Goal: Task Accomplishment & Management: Manage account settings

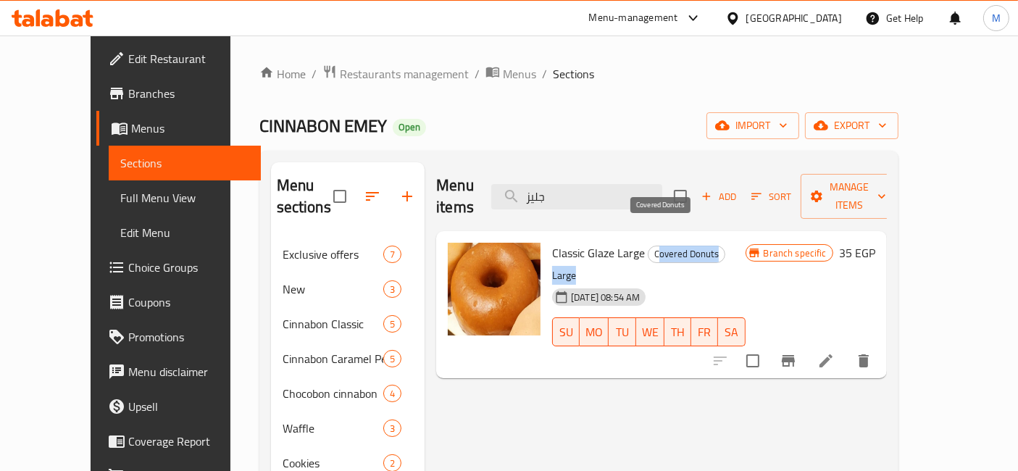
click at [634, 239] on div "Classic Glaze Large Covered Donuts Large [DATE] 08:54 AM SU MO TU WE TH FR SA" at bounding box center [648, 304] width 204 height 135
click at [887, 410] on div "Menu items جليز Add Sort Manage items Classic Glaze Large Covered Donuts Large …" at bounding box center [656, 397] width 462 height 471
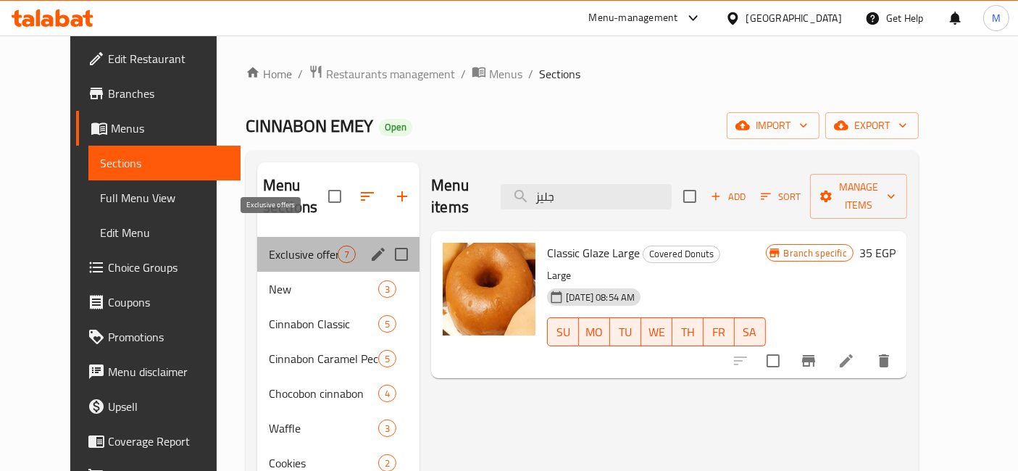
click at [288, 246] on span "Exclusive offers" at bounding box center [303, 254] width 69 height 17
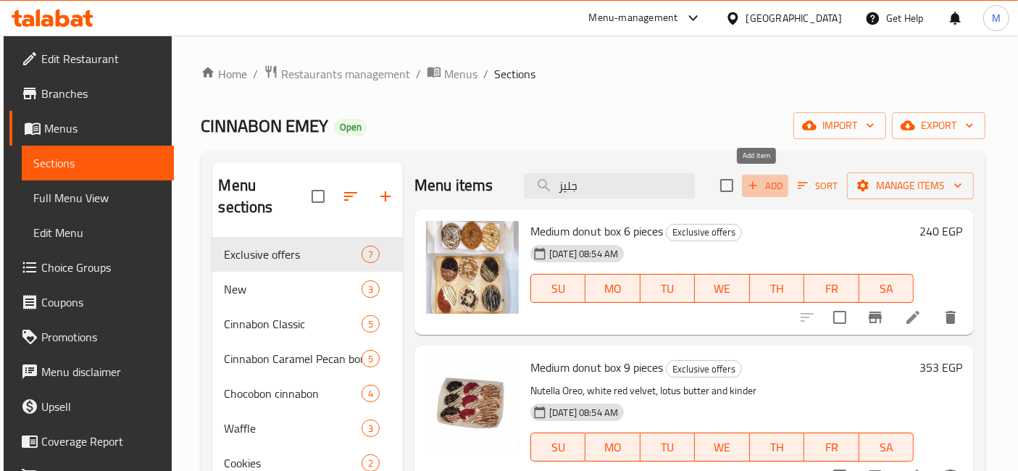
click at [767, 191] on span "Add" at bounding box center [765, 186] width 39 height 17
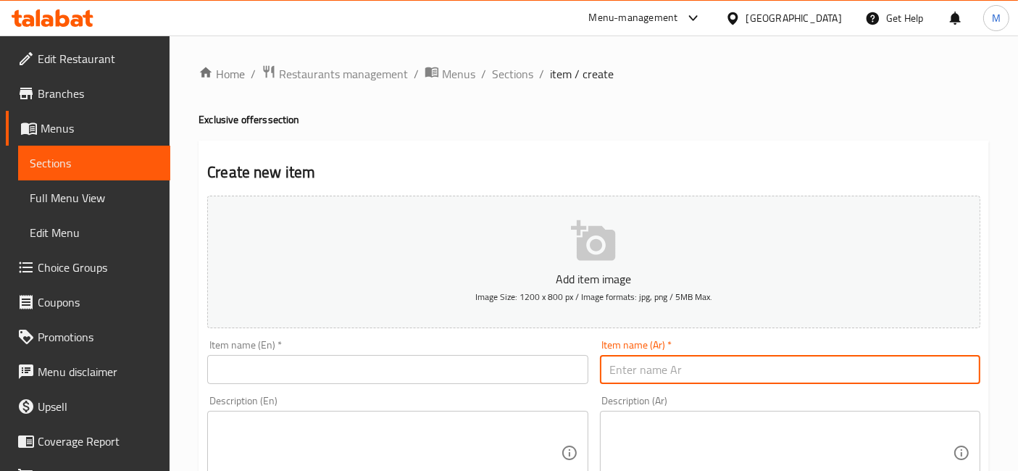
click at [643, 356] on input "text" at bounding box center [790, 369] width 380 height 29
click at [641, 368] on input "2 جليز + دونات من اختيارك" at bounding box center [790, 369] width 380 height 29
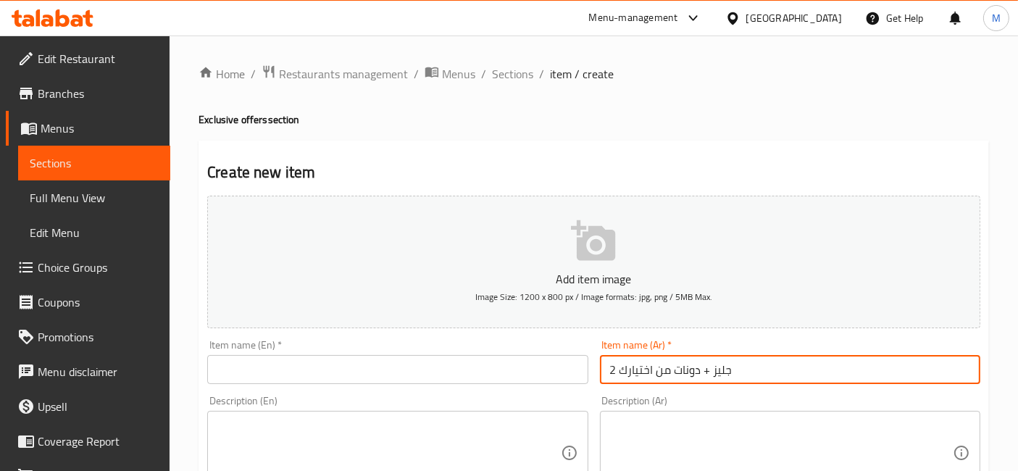
type input "2 جليز + دونات من اختيارك"
paste input "2 glazes + donuts of your choice"
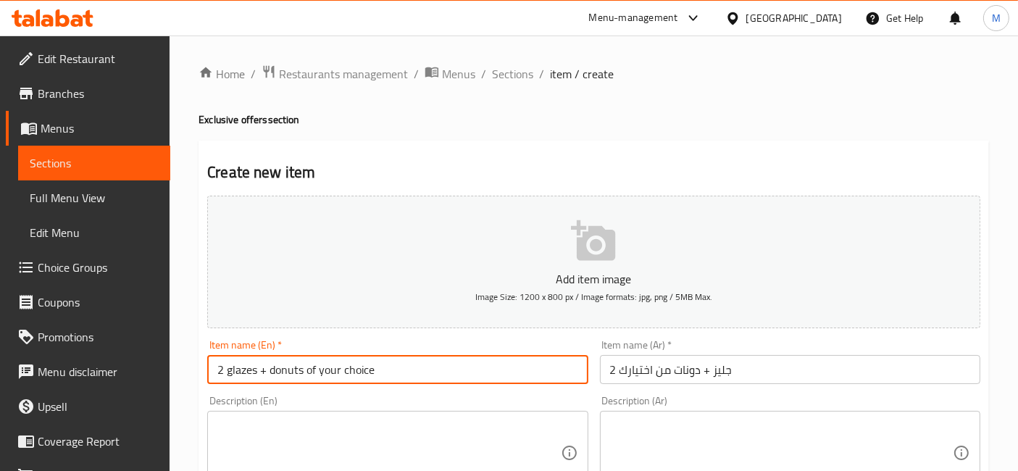
click at [307, 369] on input "2 glazes + donuts of your choice" at bounding box center [397, 369] width 380 height 29
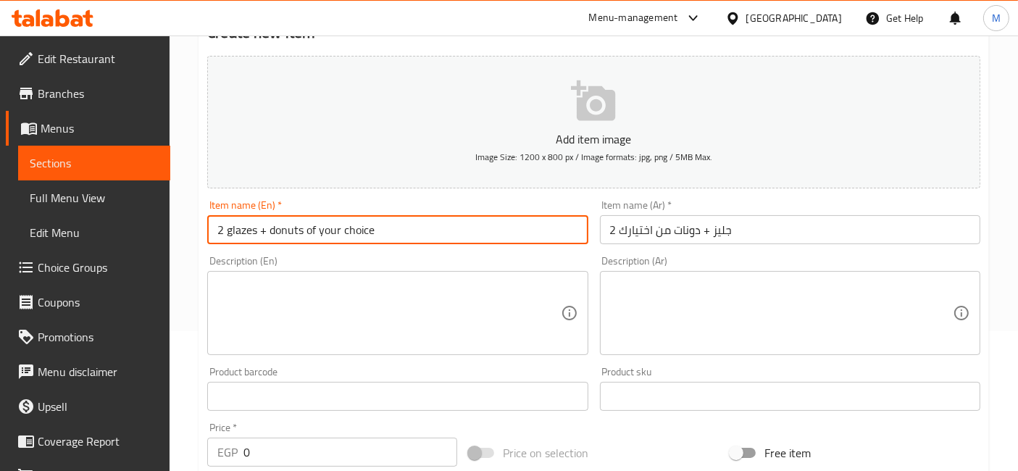
scroll to position [143, 0]
type input "2 glazes + donuts of your choice"
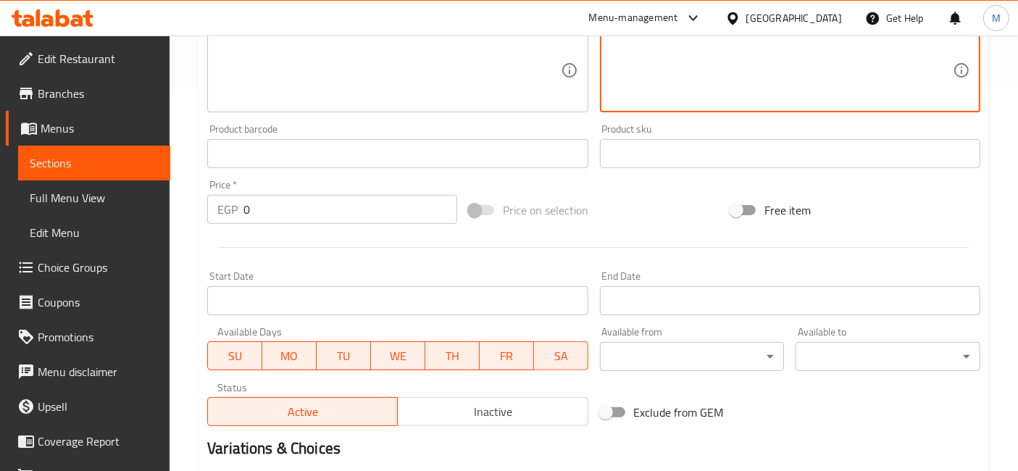
scroll to position [383, 0]
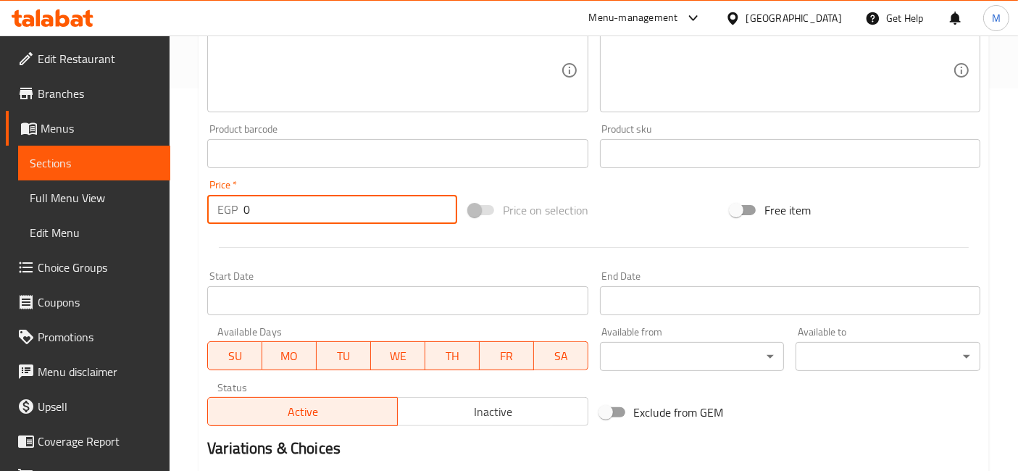
click at [267, 204] on input "0" at bounding box center [350, 209] width 214 height 29
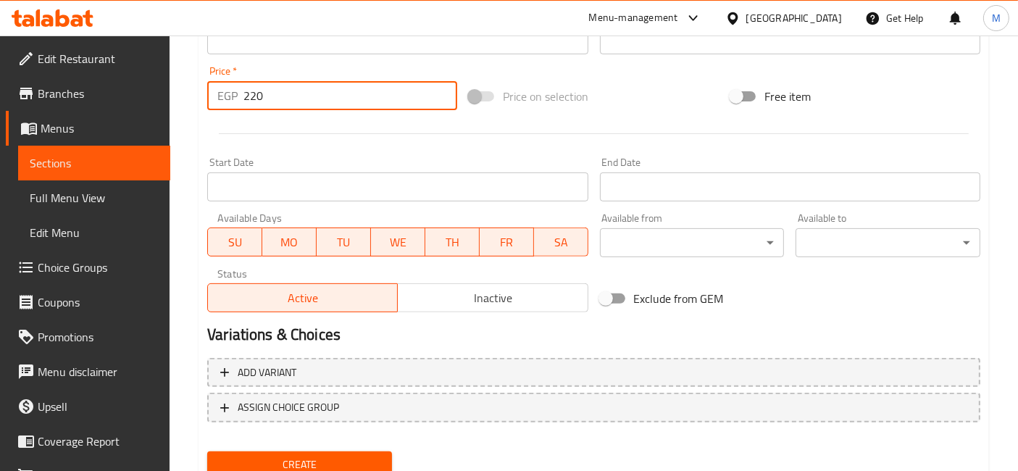
type input "220"
click at [207, 451] on button "Create" at bounding box center [299, 464] width 185 height 27
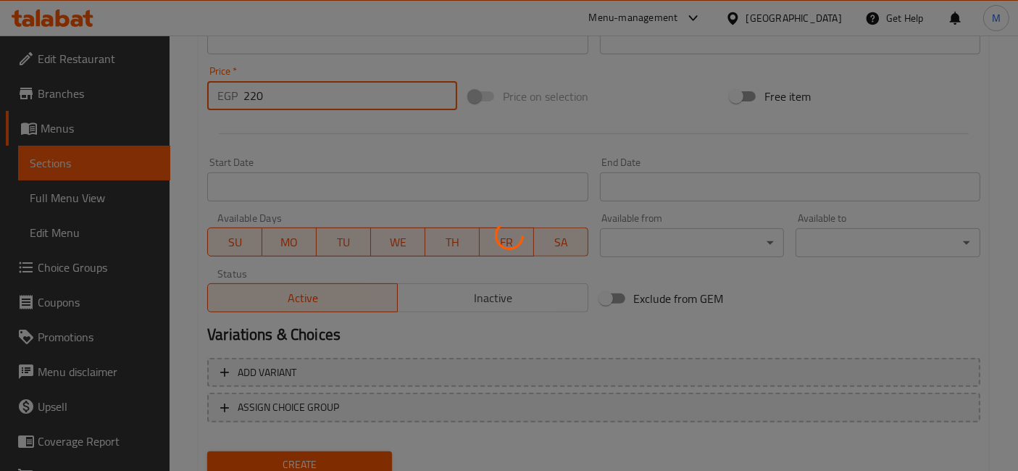
type input "0"
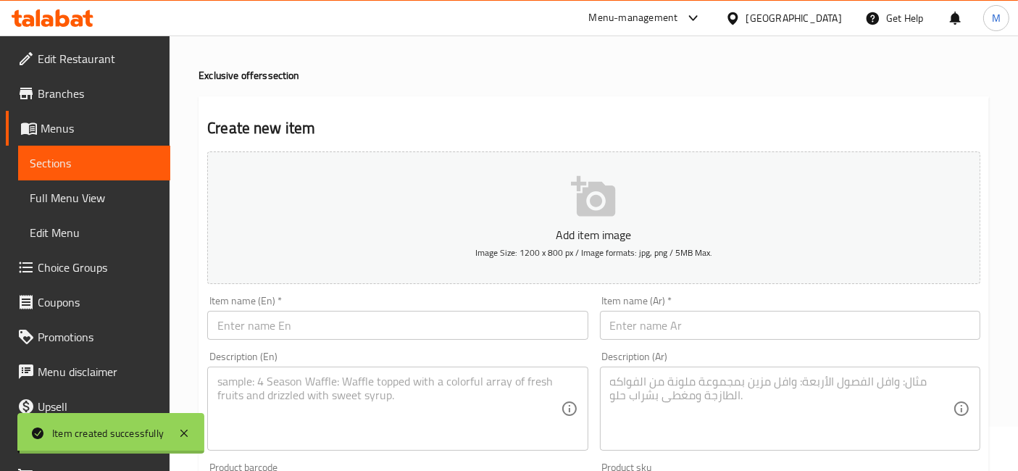
scroll to position [0, 0]
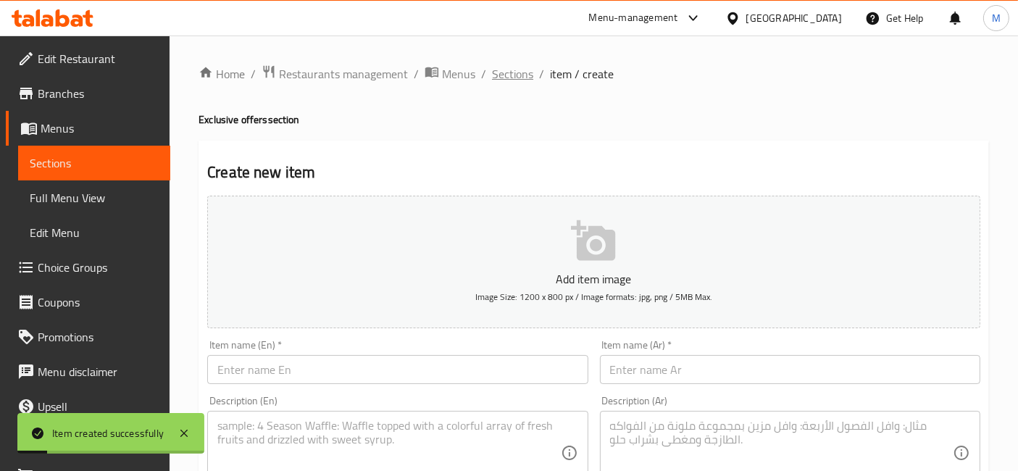
click at [500, 80] on span "Sections" at bounding box center [512, 73] width 41 height 17
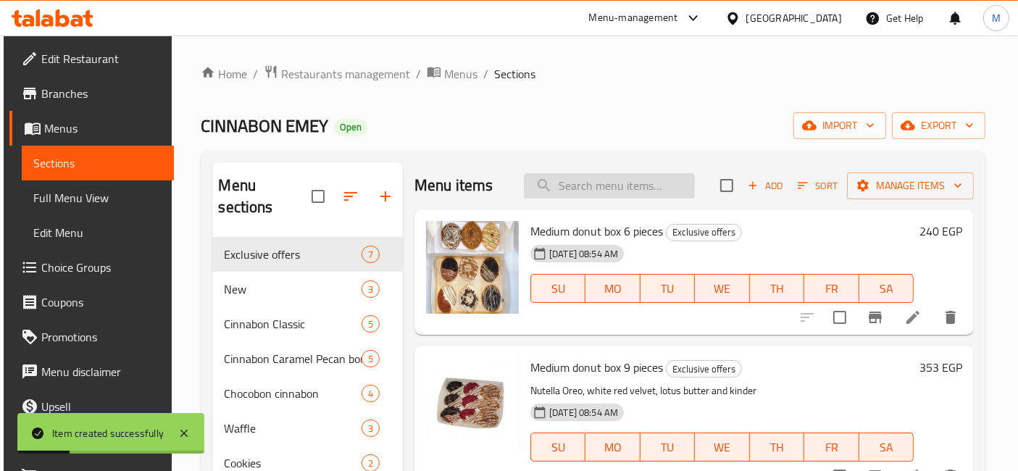
click at [579, 189] on input "search" at bounding box center [609, 185] width 171 height 25
type input "ل"
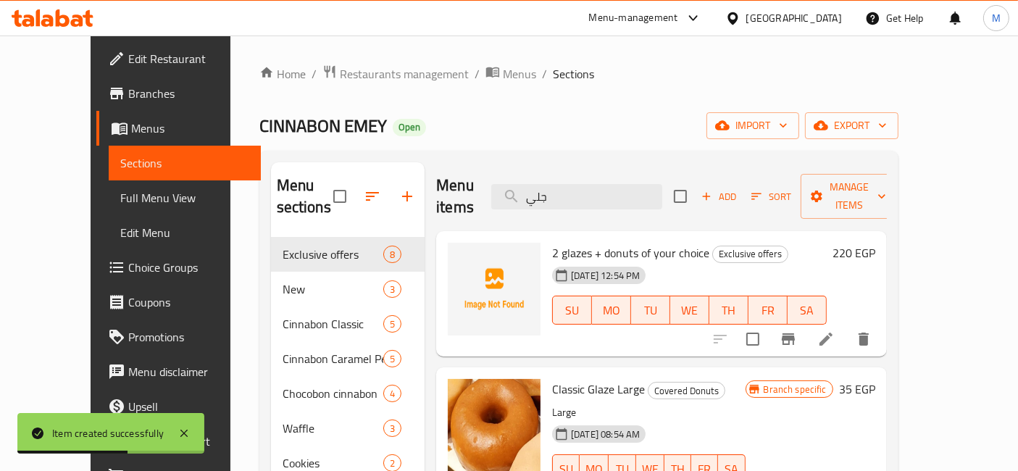
scroll to position [24, 0]
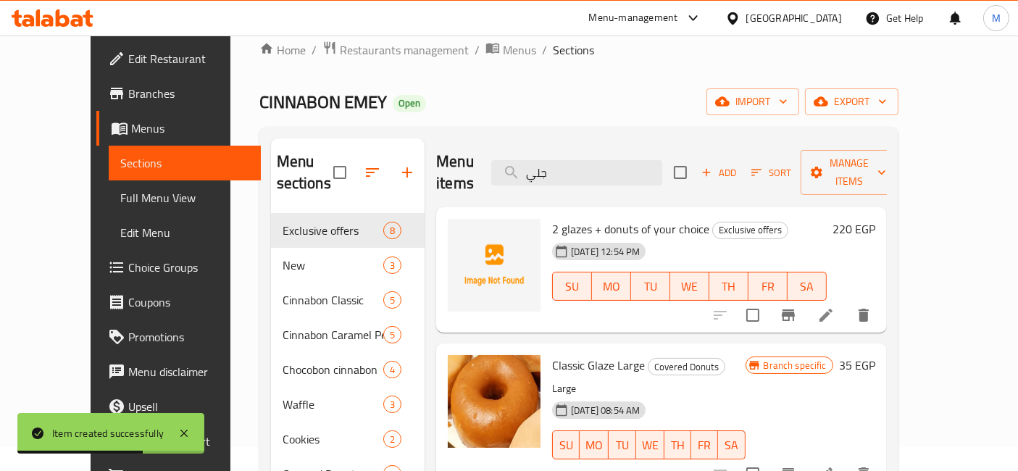
type input "جلي"
click at [797, 465] on icon "Branch-specific-item" at bounding box center [788, 473] width 17 height 17
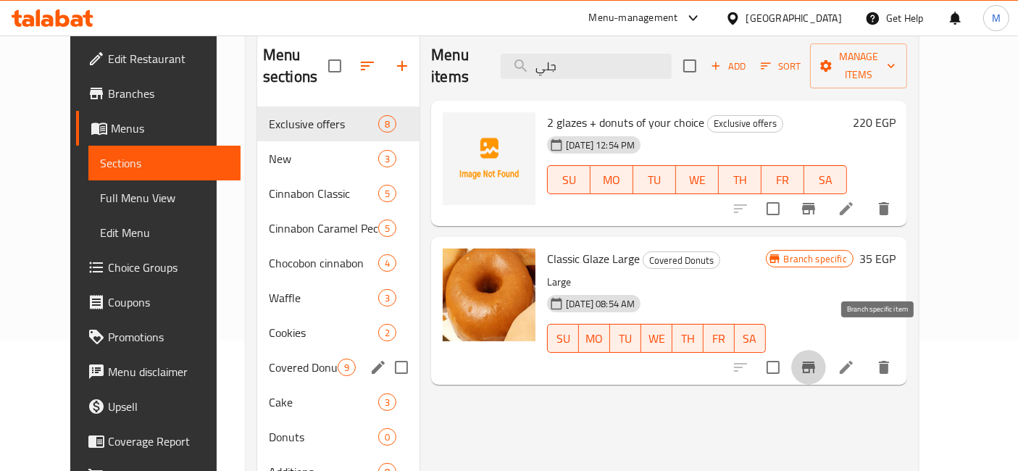
scroll to position [188, 0]
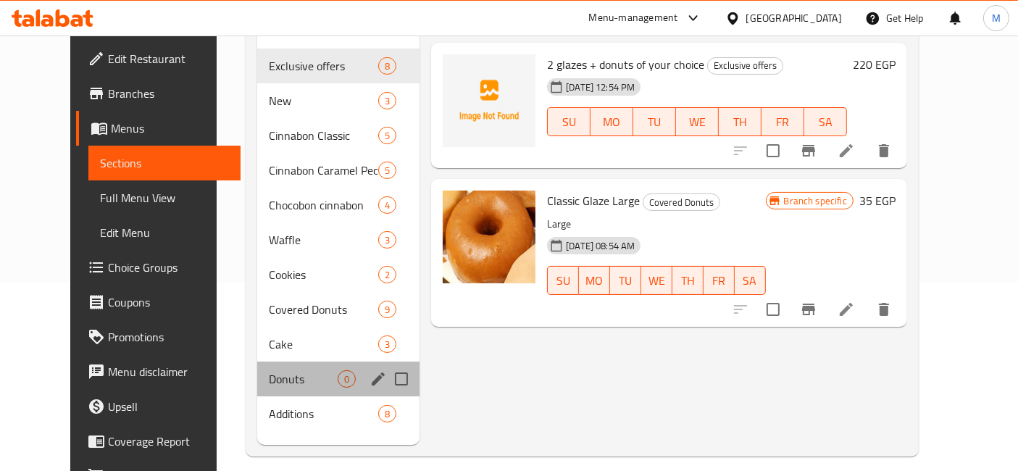
click at [298, 367] on div "Donuts 0" at bounding box center [338, 379] width 162 height 35
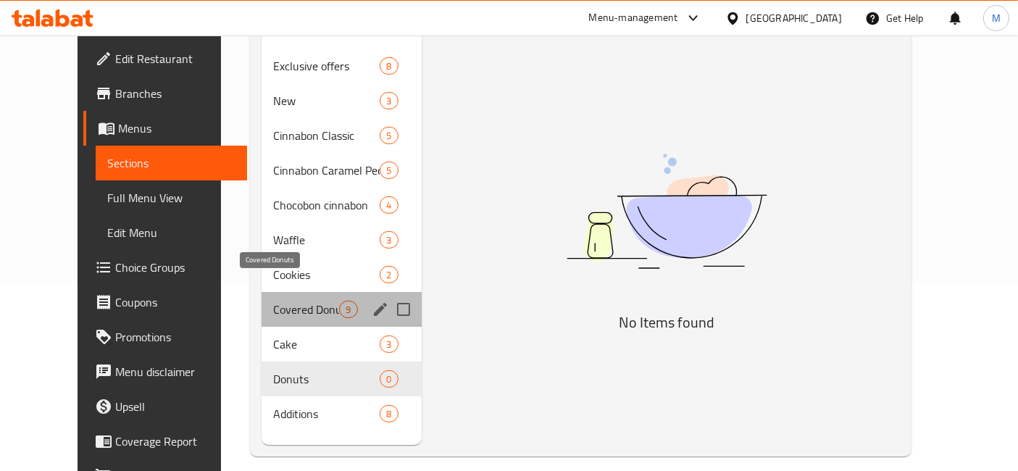
click at [279, 301] on span "Covered Donuts" at bounding box center [306, 309] width 66 height 17
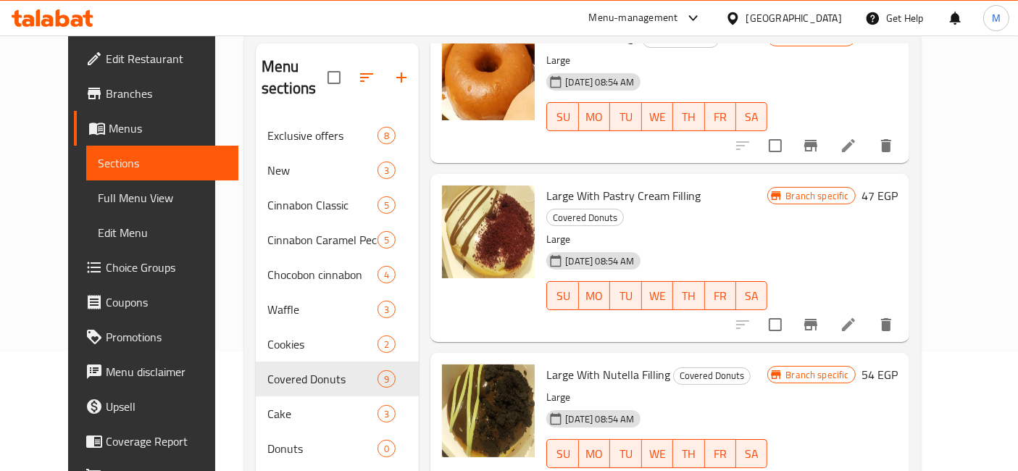
scroll to position [97, 0]
click at [828, 306] on button "Branch-specific-item" at bounding box center [810, 323] width 35 height 35
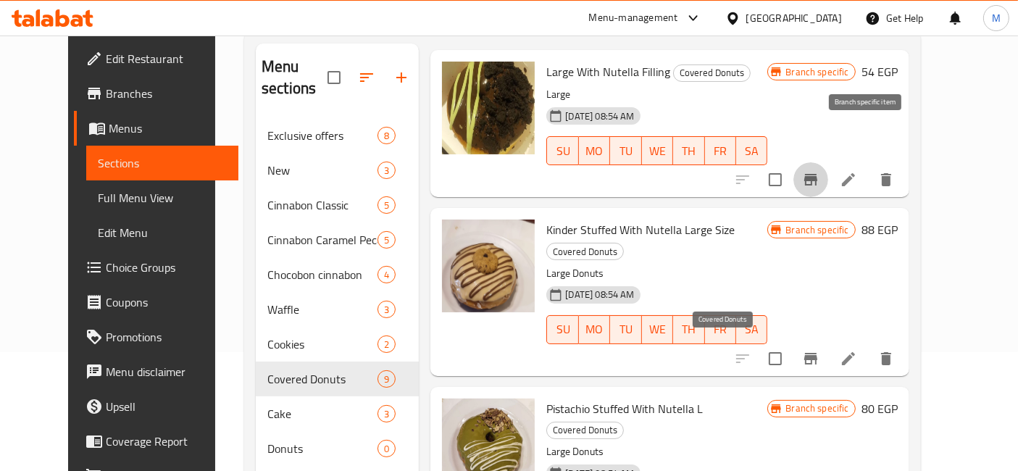
scroll to position [400, 0]
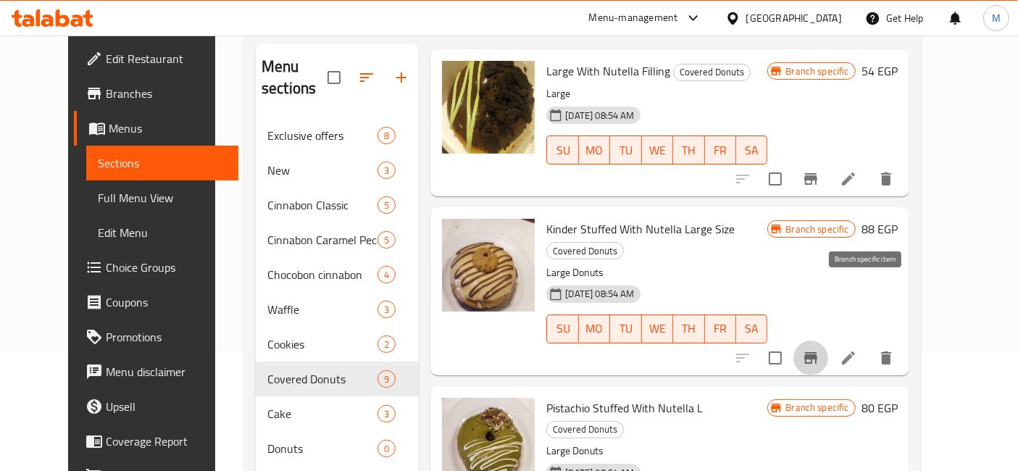
click at [828, 341] on button "Branch-specific-item" at bounding box center [810, 358] width 35 height 35
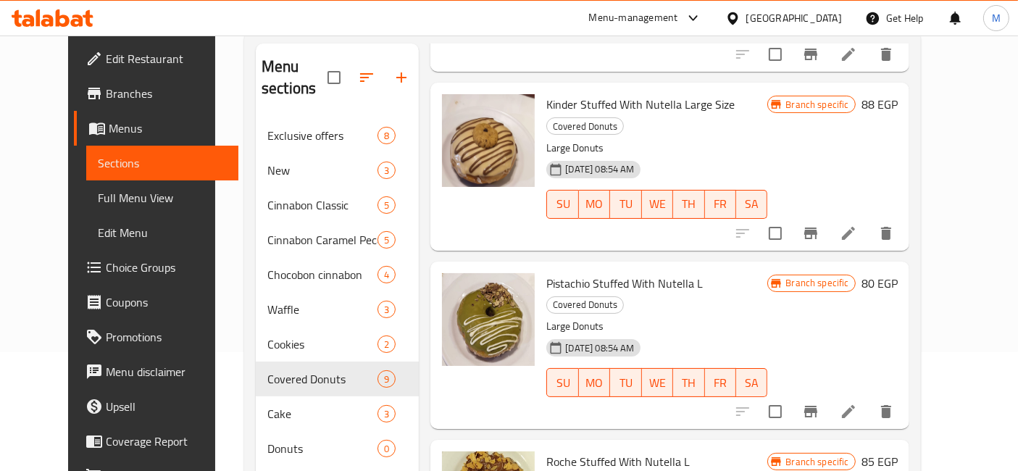
scroll to position [527, 0]
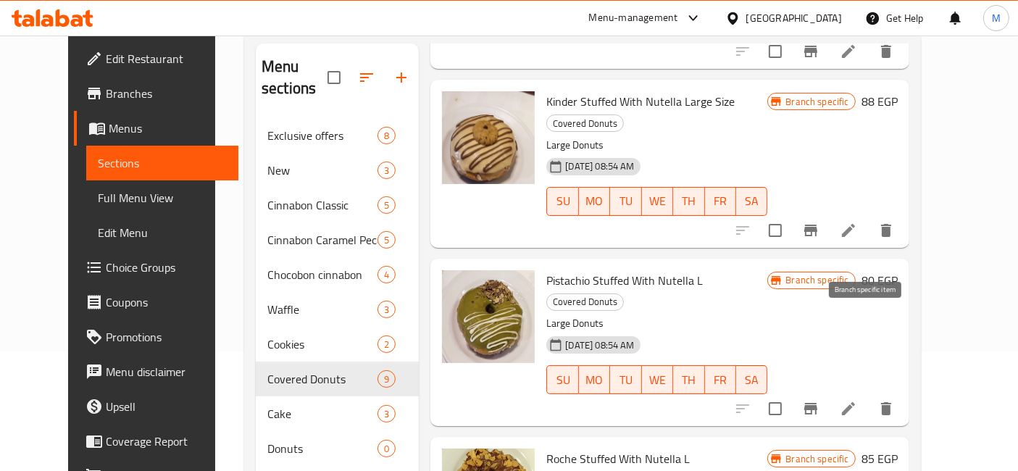
click at [828, 391] on button "Branch-specific-item" at bounding box center [810, 408] width 35 height 35
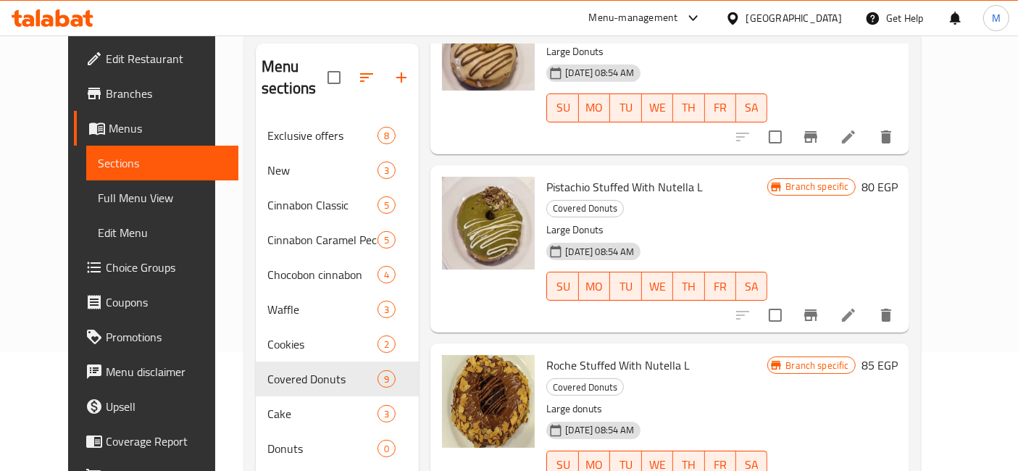
scroll to position [622, 0]
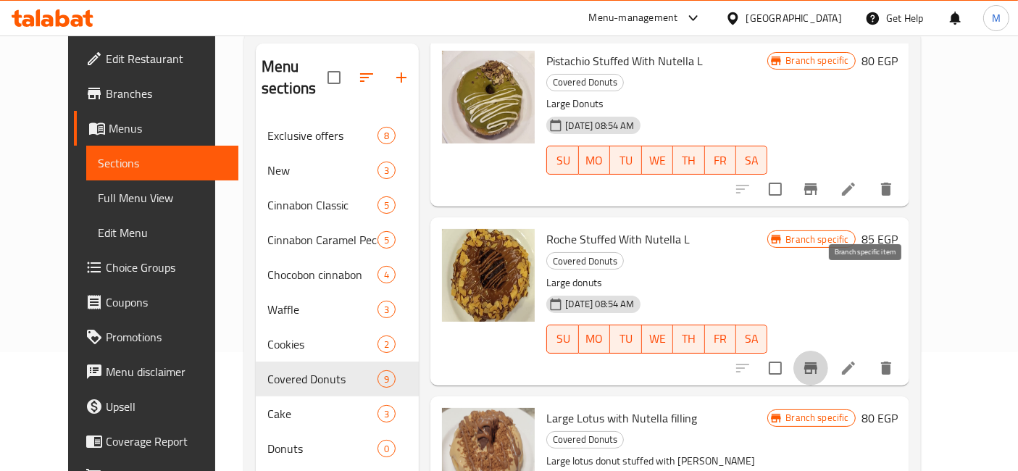
scroll to position [749, 0]
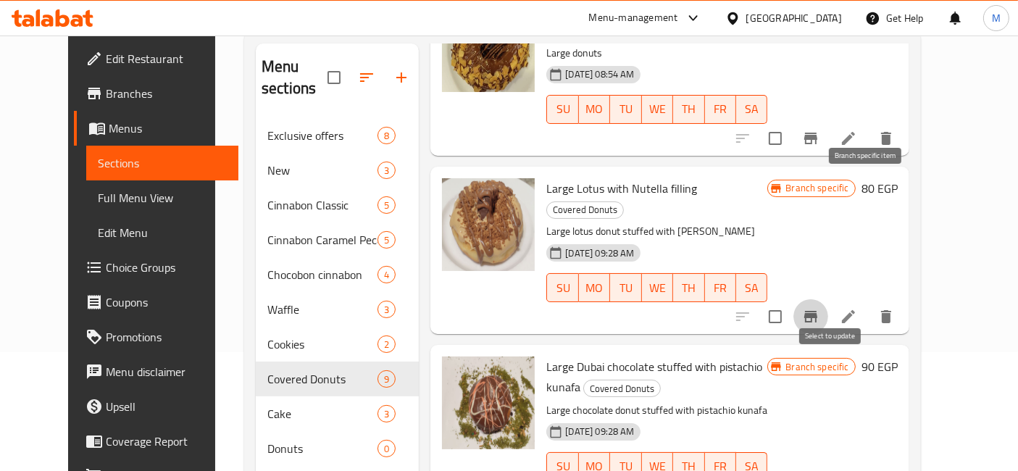
scroll to position [978, 0]
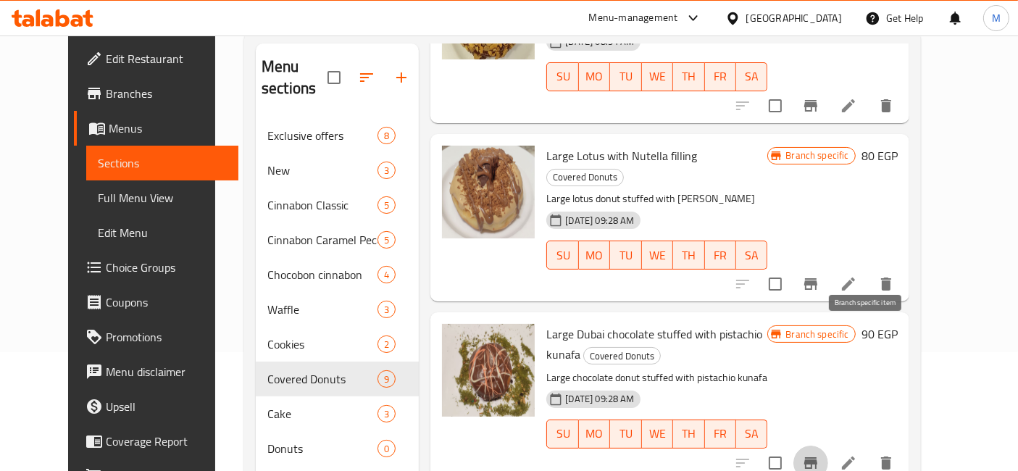
scroll to position [202, 0]
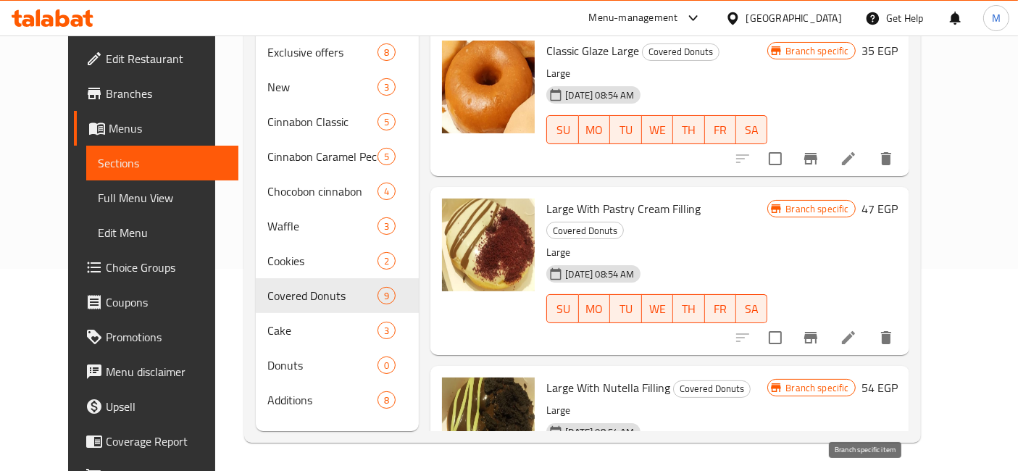
scroll to position [0, 0]
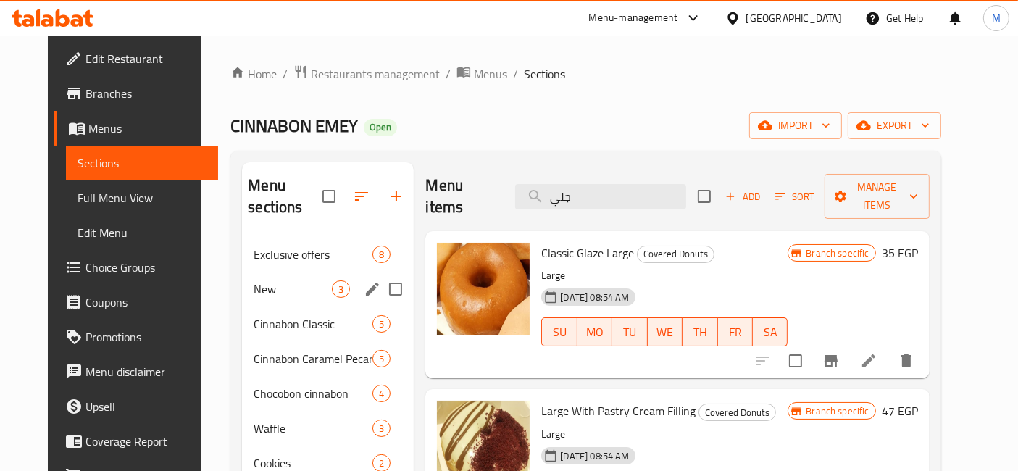
click at [270, 272] on div "New 3" at bounding box center [328, 289] width 172 height 35
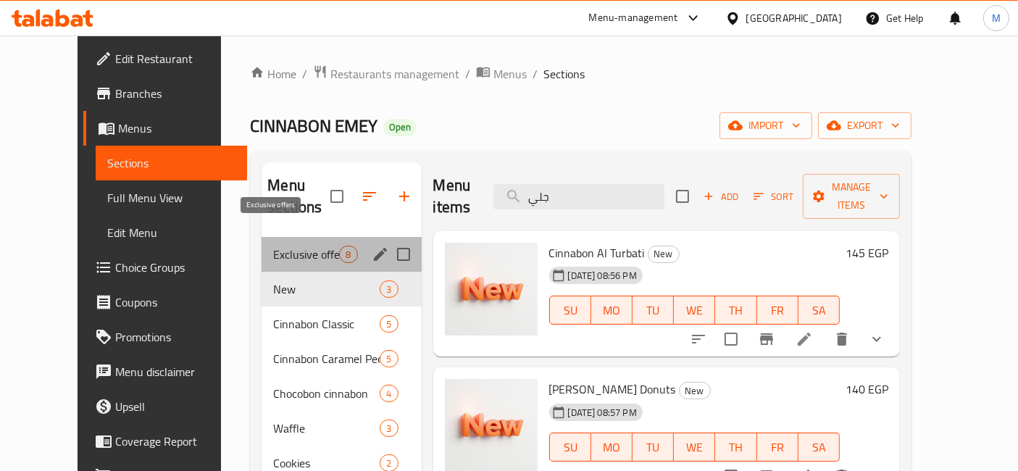
click at [288, 246] on span "Exclusive offers" at bounding box center [306, 254] width 66 height 17
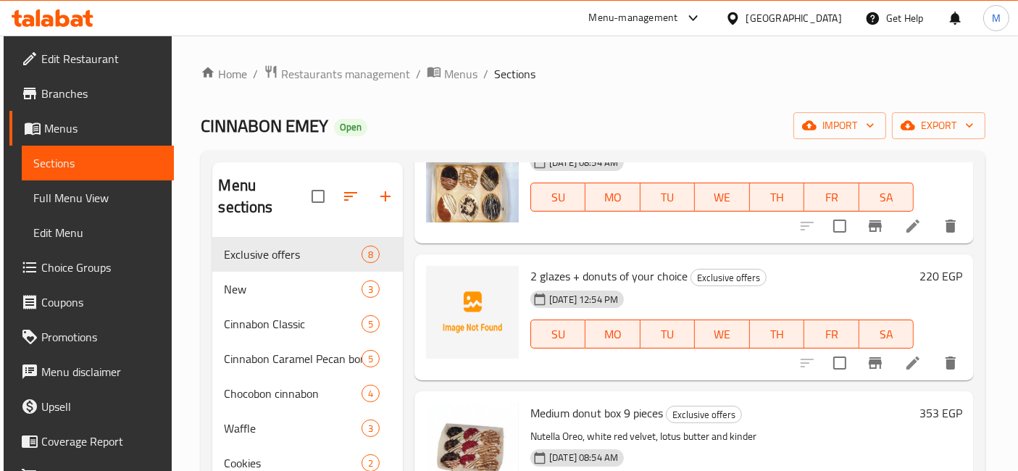
scroll to position [94, 0]
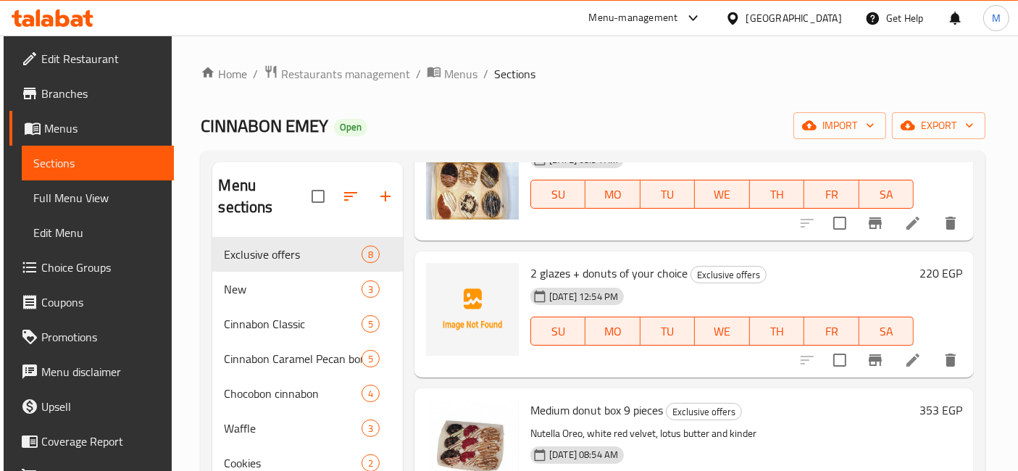
click at [925, 268] on h6 "220 EGP" at bounding box center [940, 273] width 43 height 20
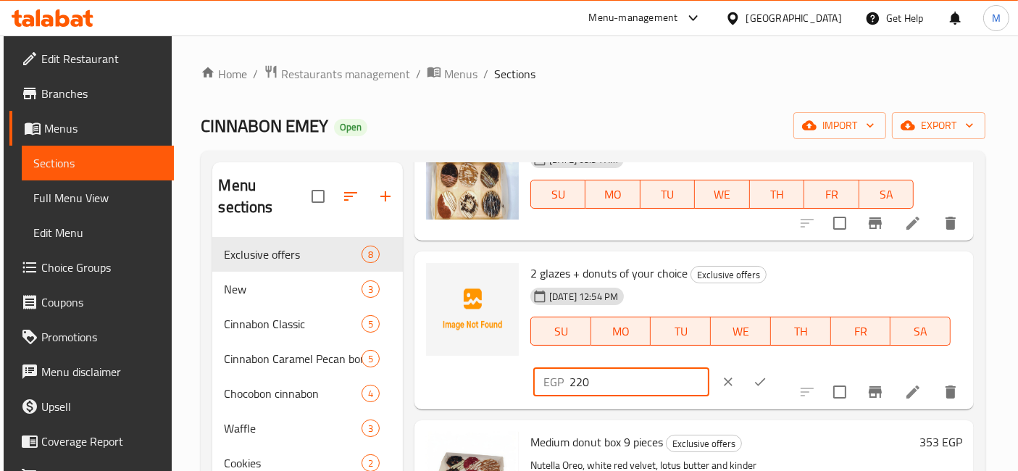
click at [709, 367] on input "220" at bounding box center [640, 381] width 140 height 29
type input "290"
click at [767, 375] on icon "ok" at bounding box center [760, 382] width 14 height 14
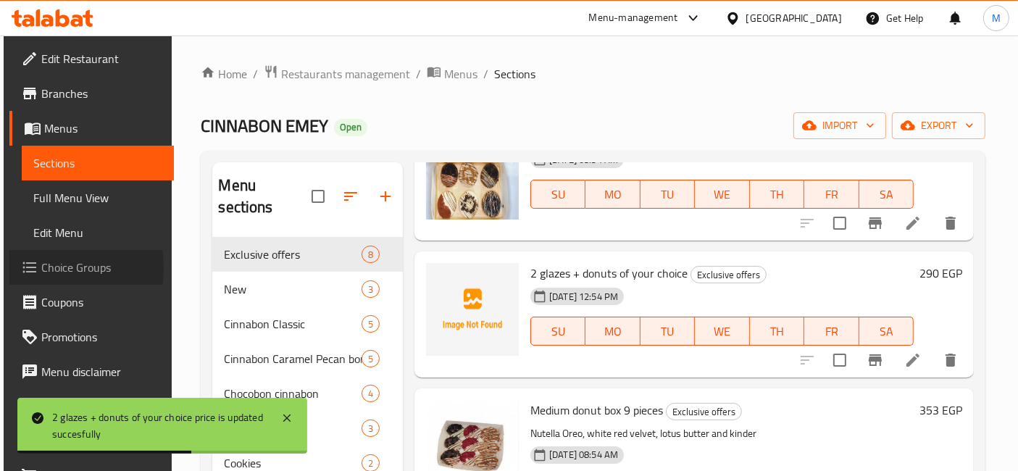
click at [32, 268] on icon at bounding box center [29, 267] width 17 height 17
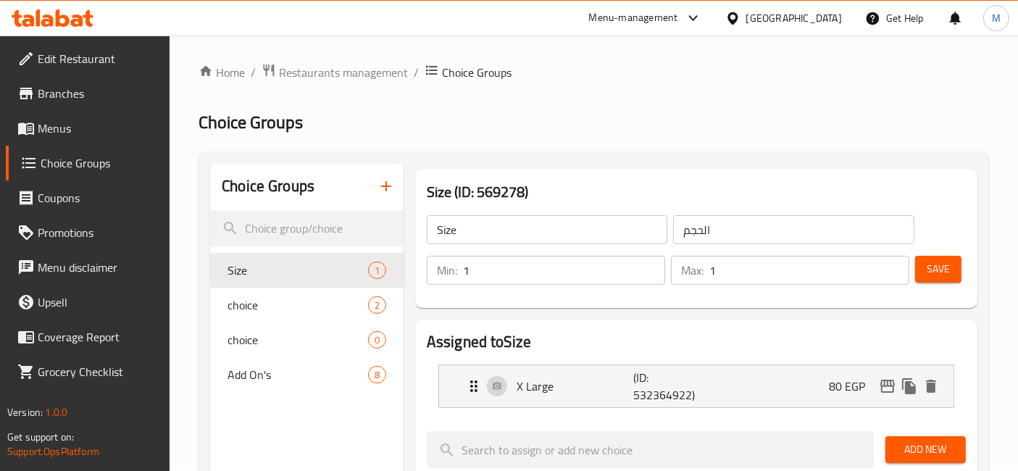
scroll to position [1, 0]
click at [385, 181] on icon "button" at bounding box center [385, 186] width 17 height 17
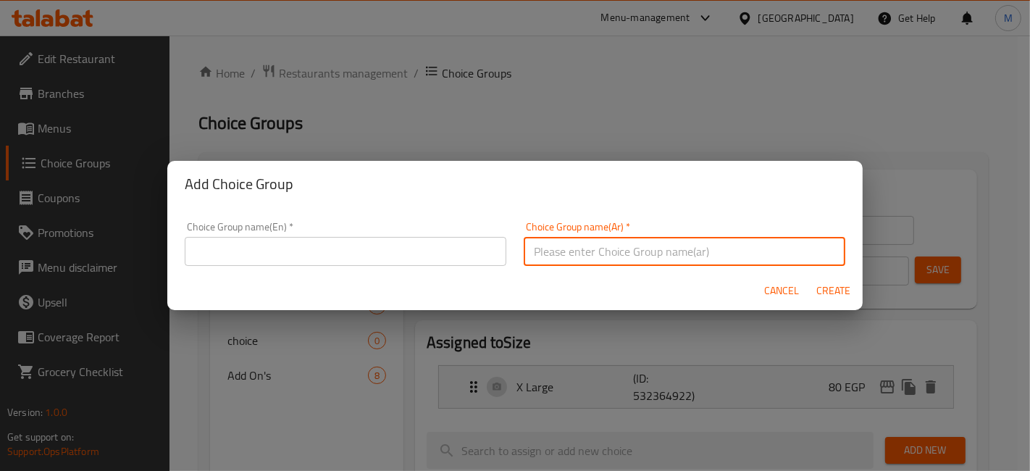
click at [593, 248] on input "text" at bounding box center [685, 251] width 322 height 29
click at [593, 248] on input "اختيارك من الدونات الهديه" at bounding box center [685, 251] width 322 height 29
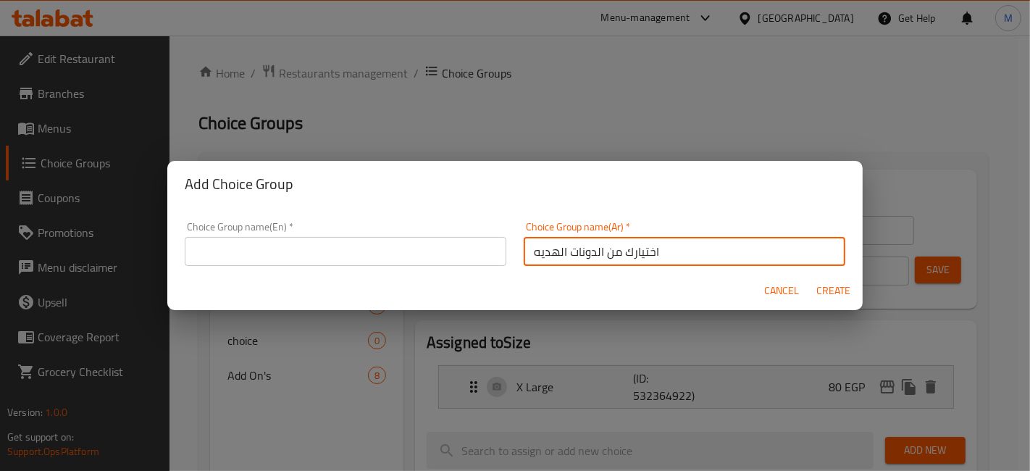
click at [593, 248] on input "اختيارك من الدونات الهديه" at bounding box center [685, 251] width 322 height 29
type input "اختيارك من الدونات الهديه"
paste input "Your choice of gift donuts"
click at [358, 252] on input "Your choice of gift donuts" at bounding box center [346, 251] width 322 height 29
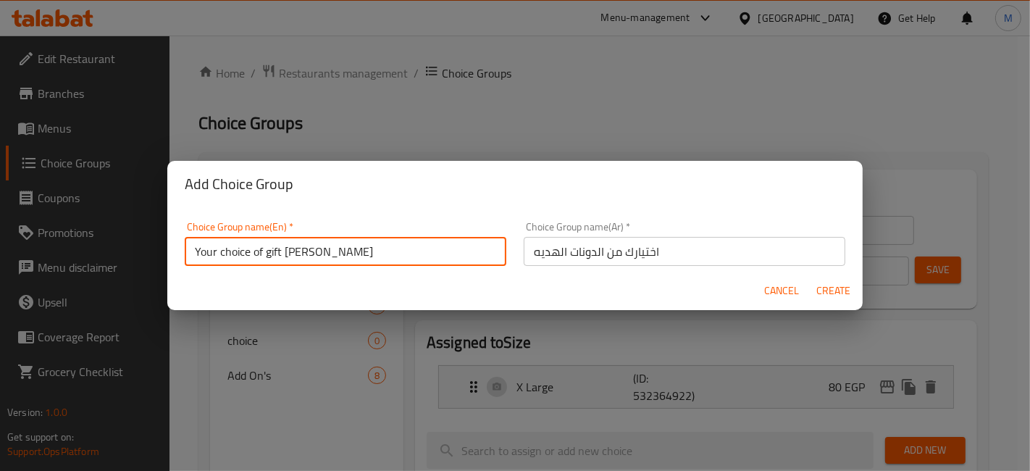
type input "Your choice of gift donuts"
click at [811, 278] on button "Create" at bounding box center [834, 291] width 46 height 27
type input "Your choice of gift donuts"
type input "اختيارك من الدونات الهديه"
type input "0"
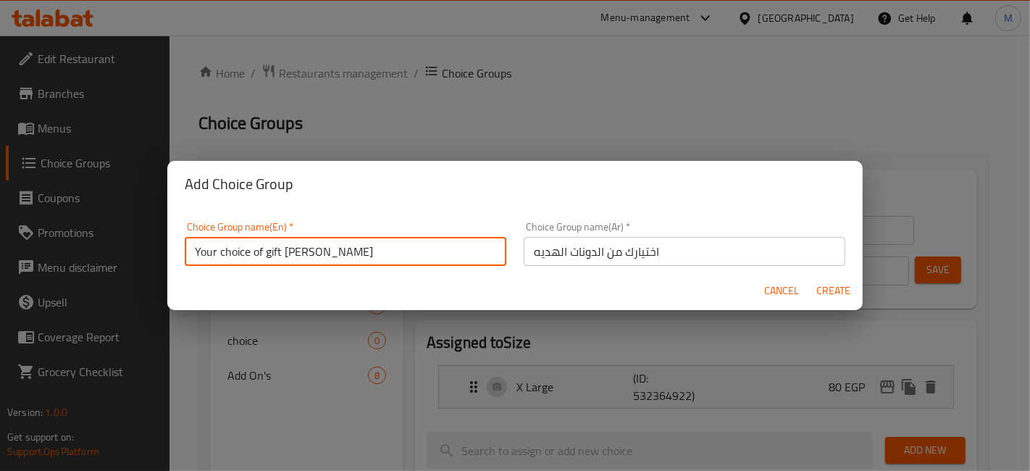
type input "0"
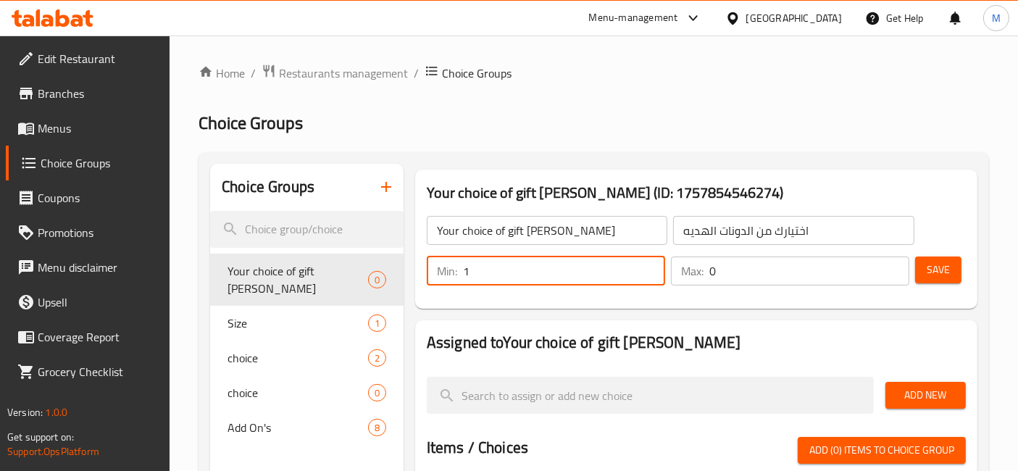
type input "1"
click at [653, 265] on input "1" at bounding box center [564, 270] width 202 height 29
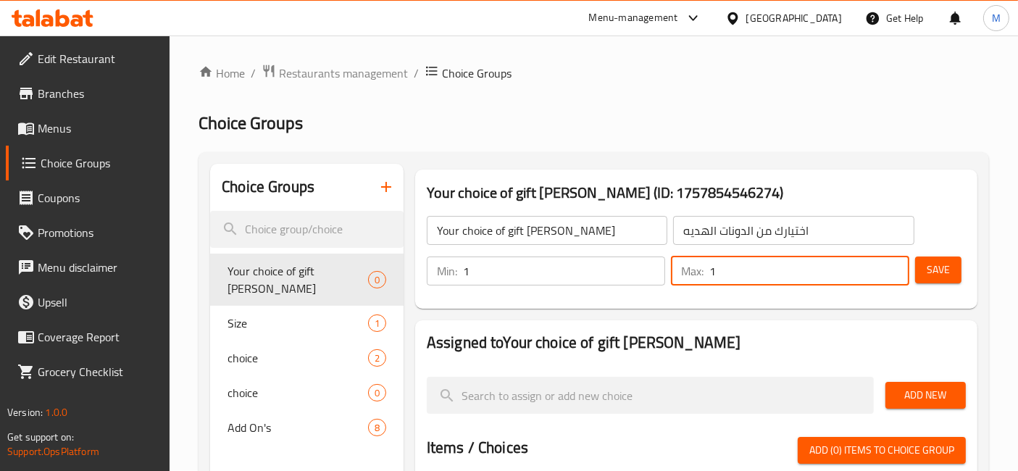
type input "1"
click at [892, 270] on input "1" at bounding box center [809, 270] width 200 height 29
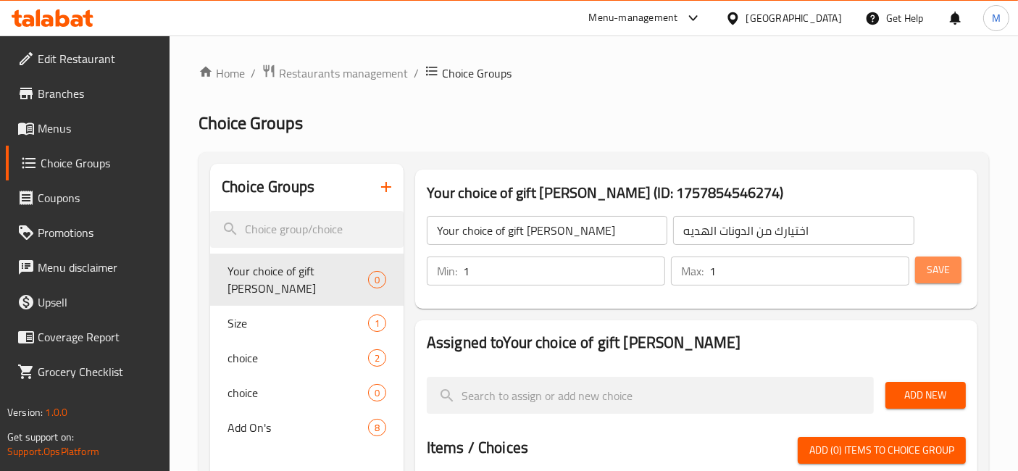
click at [921, 270] on button "Save" at bounding box center [938, 269] width 46 height 27
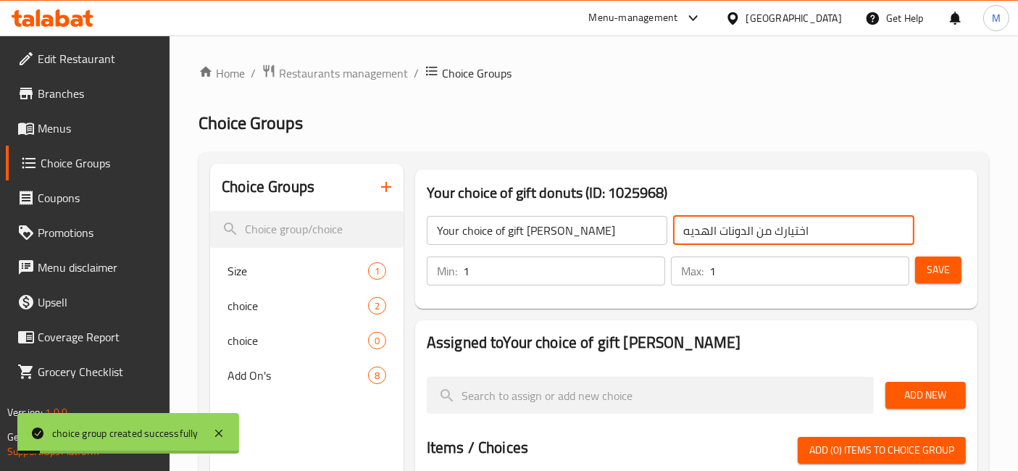
click at [696, 230] on input "اختيارك من الدونات الهديه" at bounding box center [793, 230] width 241 height 29
type input "اختيارك من الدونات الهديه"
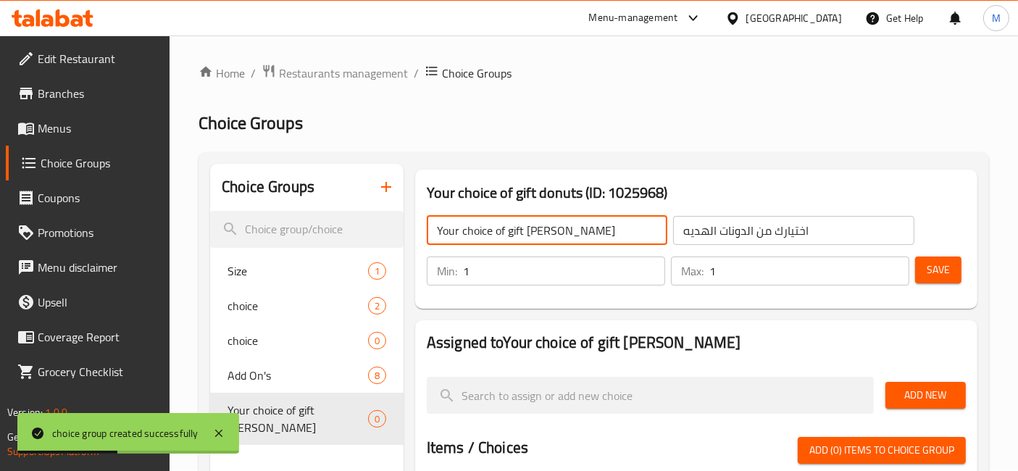
click at [521, 230] on input "Your choice of gift donuts" at bounding box center [547, 230] width 241 height 29
click at [518, 230] on input "Your choice of gift donuts" at bounding box center [547, 230] width 241 height 29
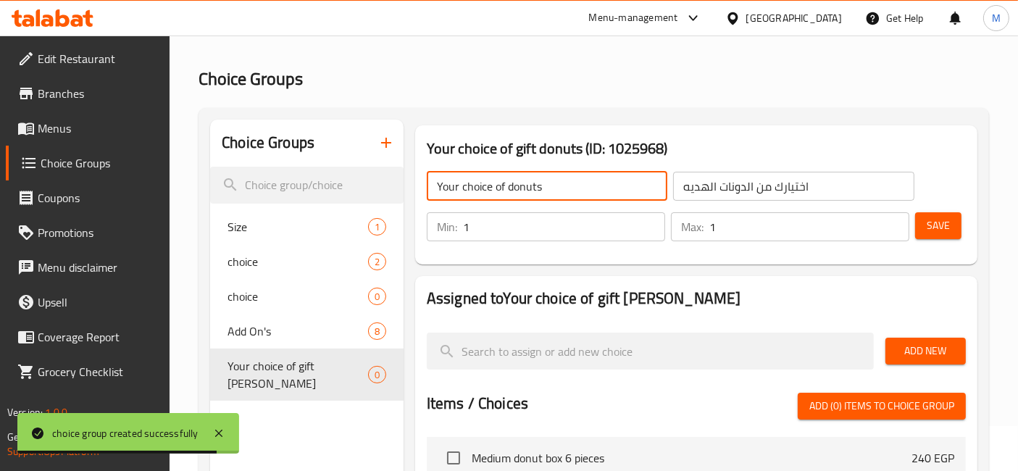
type input "Your choice of donuts"
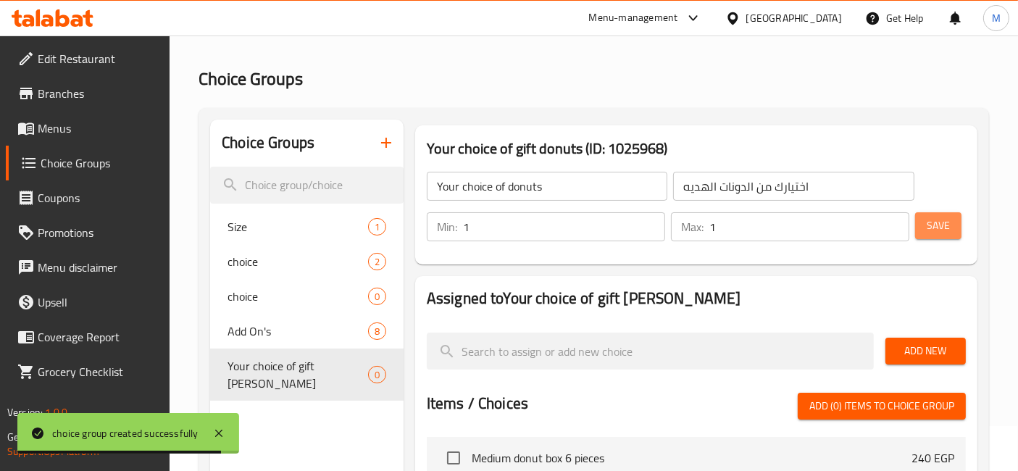
click at [929, 220] on span "Save" at bounding box center [938, 226] width 23 height 18
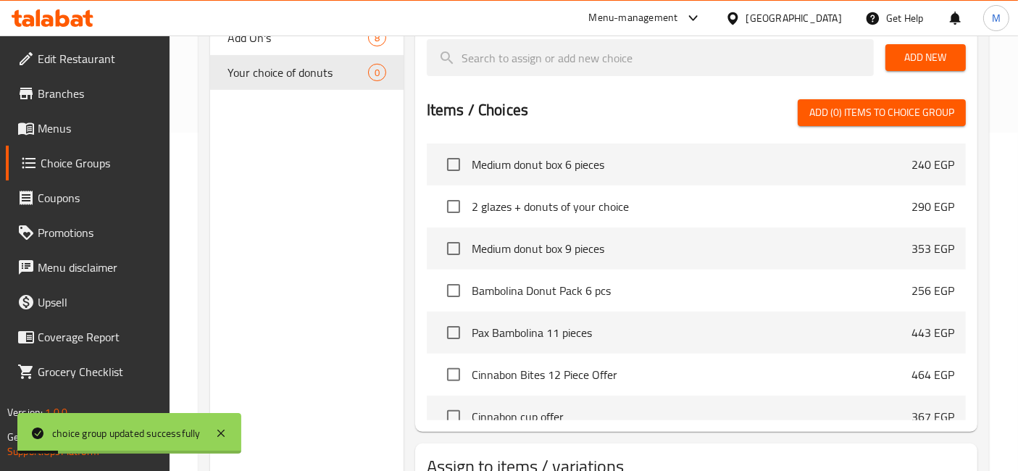
scroll to position [0, 0]
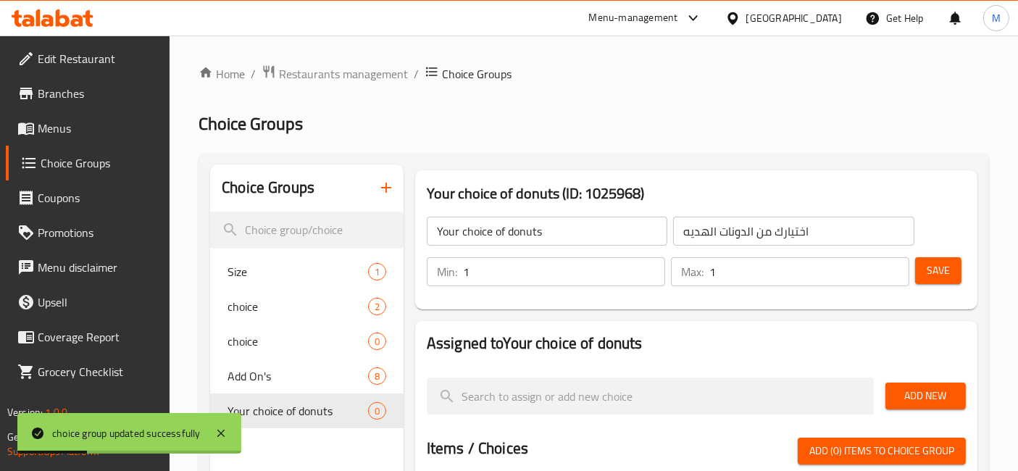
click at [704, 233] on input "اختيارك من الدونات الهديه" at bounding box center [793, 231] width 241 height 29
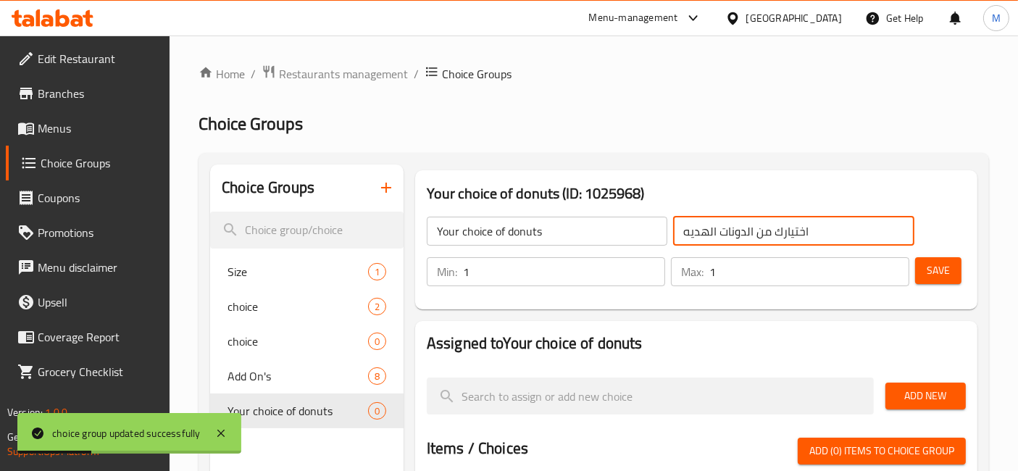
click at [704, 233] on input "اختيارك من الدونات الهديه" at bounding box center [793, 231] width 241 height 29
type input "اختيارك من الدونات"
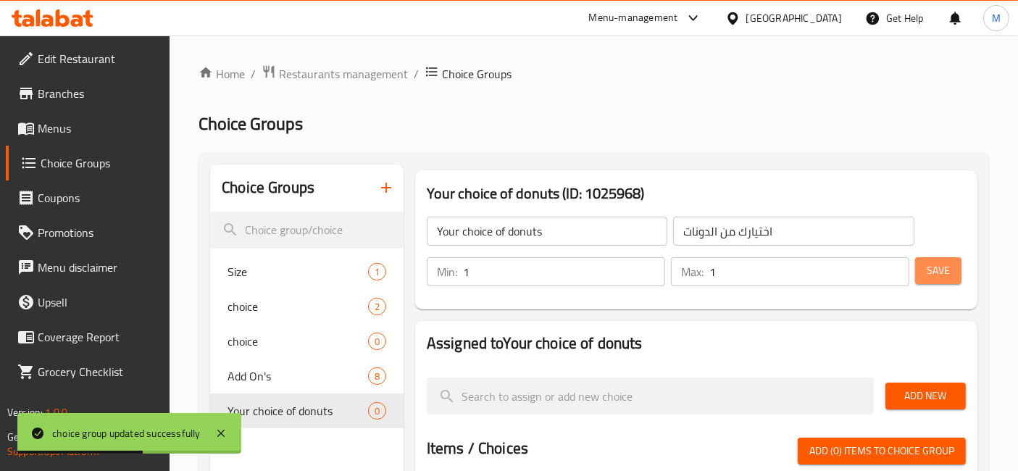
click at [938, 268] on span "Save" at bounding box center [938, 271] width 23 height 18
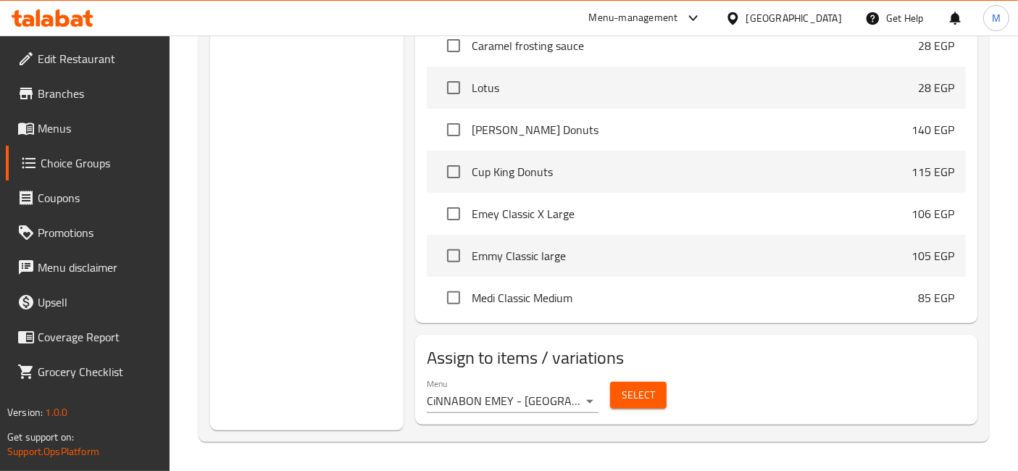
scroll to position [640, 0]
click at [449, 131] on input "checkbox" at bounding box center [453, 130] width 30 height 30
checkbox input "true"
click at [451, 173] on input "checkbox" at bounding box center [453, 172] width 30 height 30
click at [447, 171] on input "checkbox" at bounding box center [453, 172] width 30 height 30
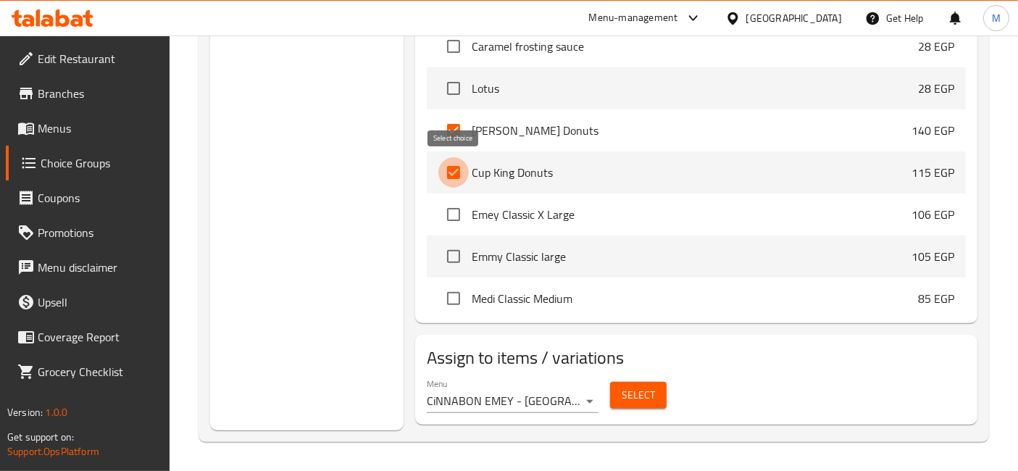
checkbox input "false"
click at [455, 133] on input "checkbox" at bounding box center [453, 130] width 30 height 30
checkbox input "false"
click at [444, 205] on input "checkbox" at bounding box center [453, 214] width 30 height 30
checkbox input "true"
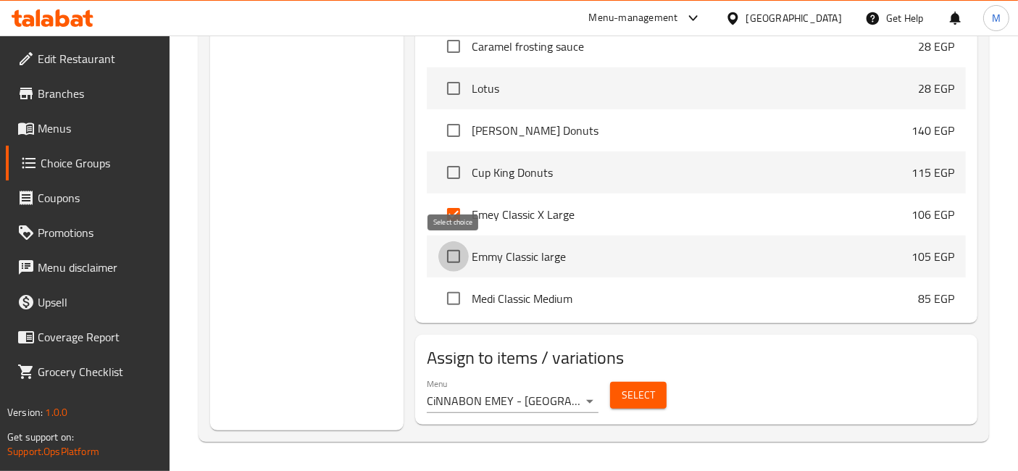
click at [453, 249] on input "checkbox" at bounding box center [453, 256] width 30 height 30
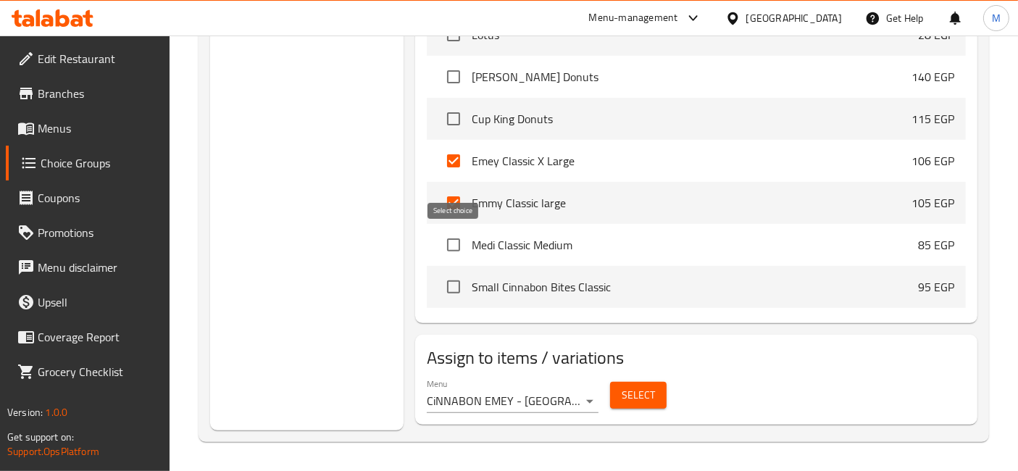
scroll to position [692, 0]
click at [456, 208] on input "checkbox" at bounding box center [453, 204] width 30 height 30
checkbox input "false"
click at [459, 168] on input "checkbox" at bounding box center [453, 162] width 30 height 30
checkbox input "false"
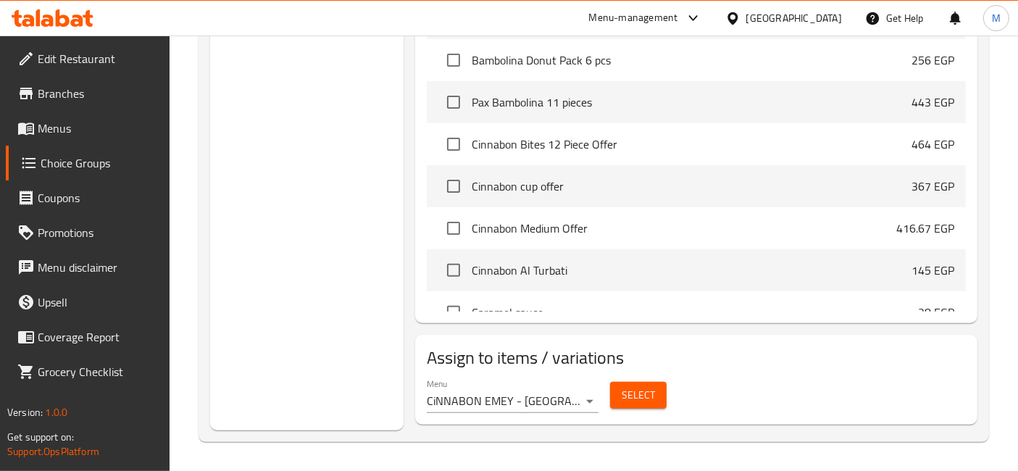
scroll to position [120, 0]
click at [354, 157] on div "Choice Groups Size 1 choice 2 choice 0 Add On's 8 Your choice of donuts 0" at bounding box center [306, 73] width 193 height 713
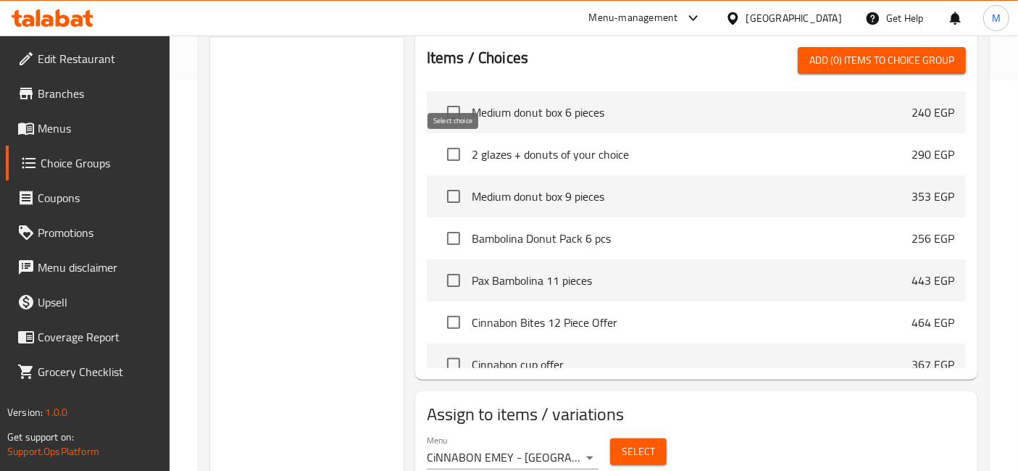
scroll to position [302, 0]
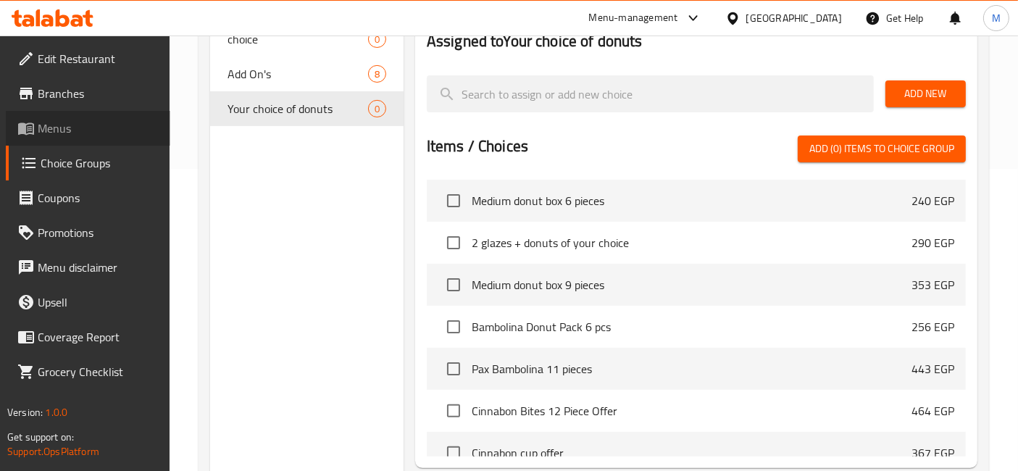
click at [59, 133] on span "Menus" at bounding box center [98, 128] width 121 height 17
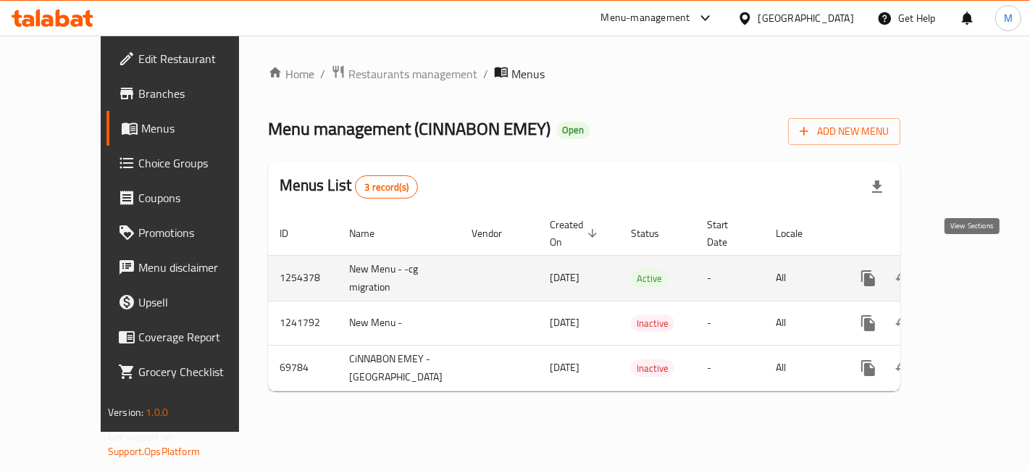
click at [985, 264] on link "enhanced table" at bounding box center [973, 278] width 35 height 35
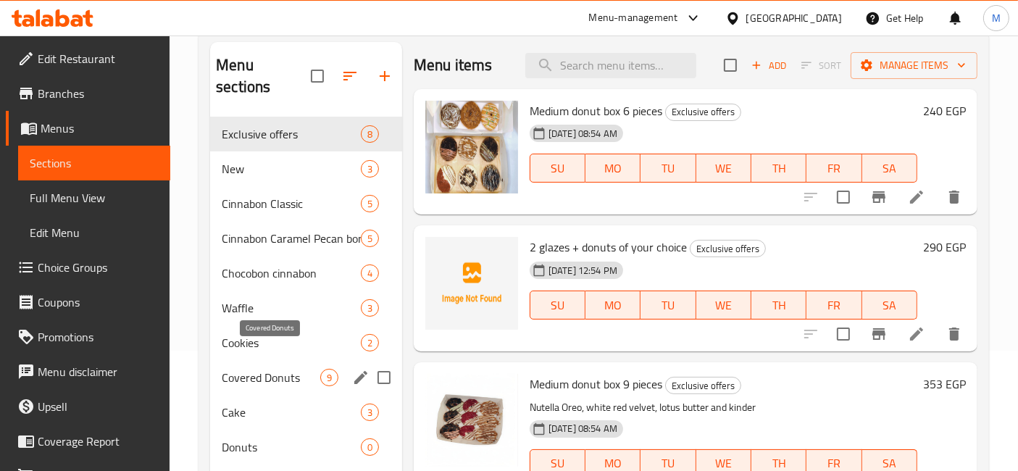
scroll to position [202, 0]
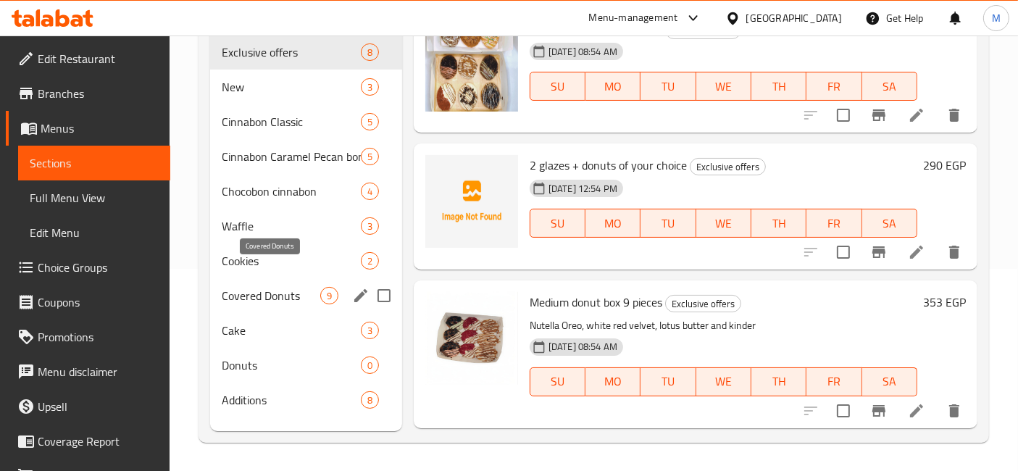
click at [304, 287] on span "Covered Donuts" at bounding box center [271, 295] width 99 height 17
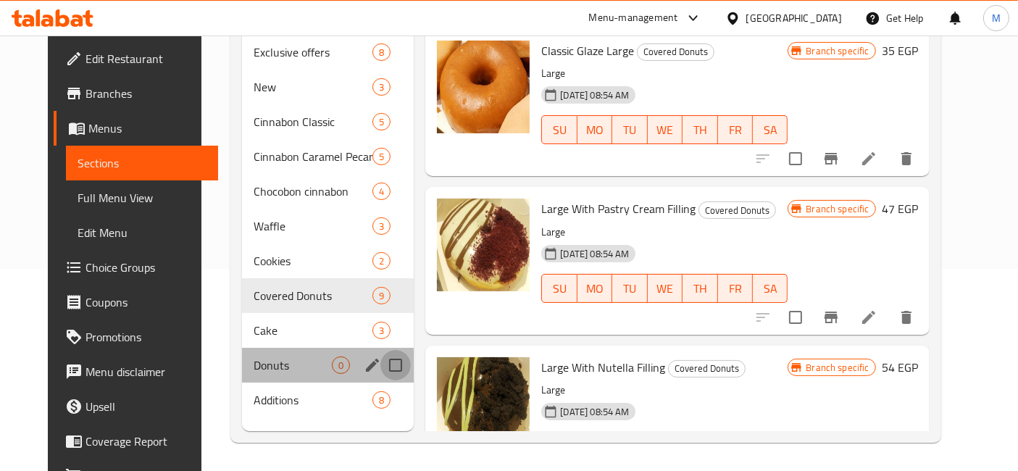
click at [380, 350] on input "Menu sections" at bounding box center [395, 365] width 30 height 30
checkbox input "true"
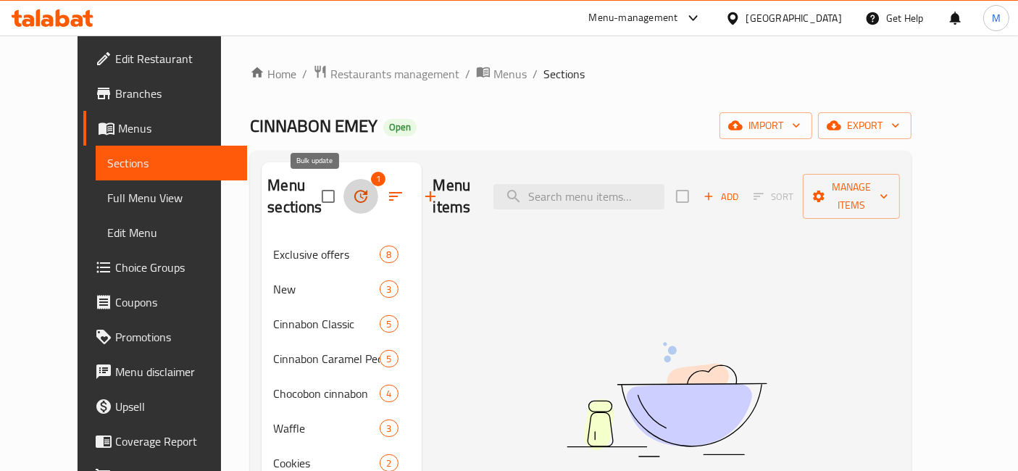
click at [354, 202] on icon "button" at bounding box center [360, 196] width 13 height 13
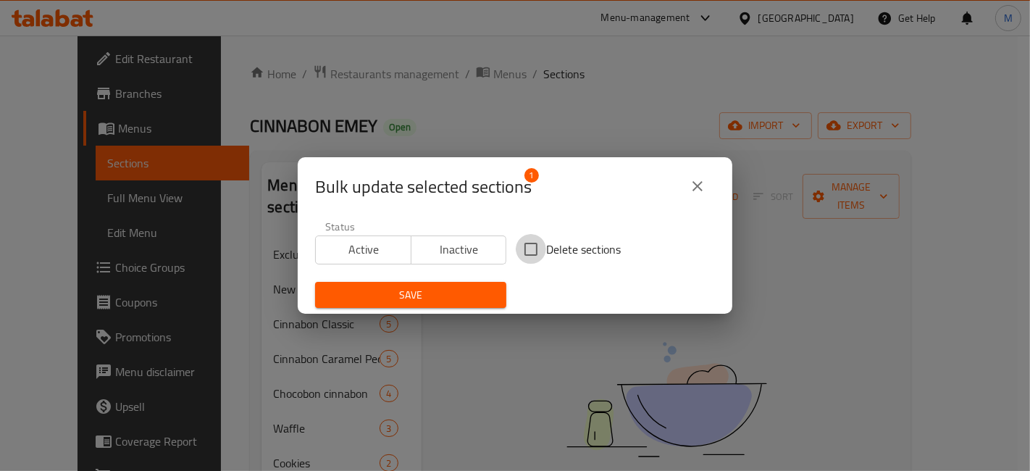
click at [538, 243] on input "Delete sections" at bounding box center [531, 249] width 30 height 30
checkbox input "true"
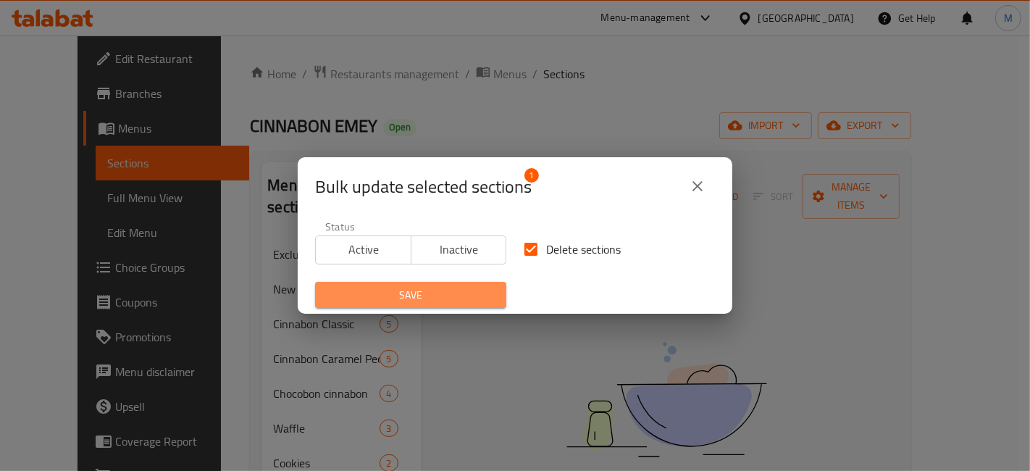
click at [451, 286] on span "Save" at bounding box center [411, 295] width 168 height 18
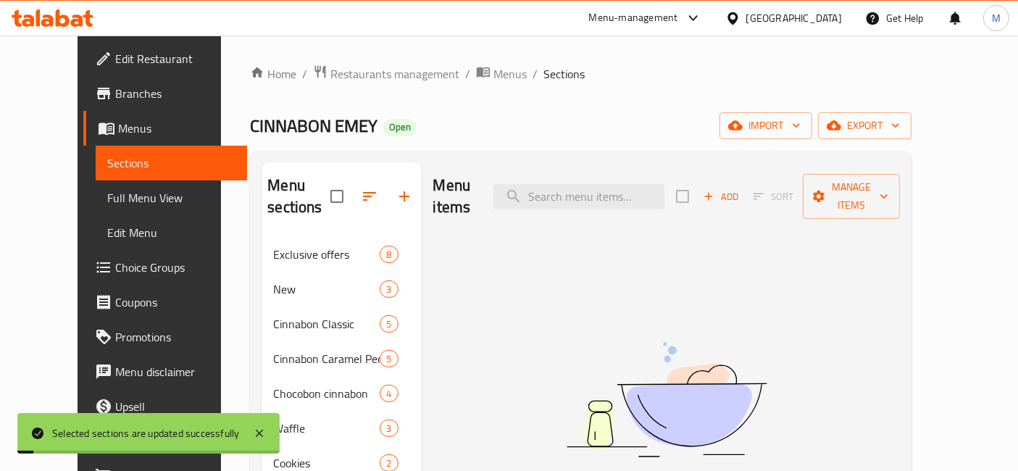
scroll to position [202, 0]
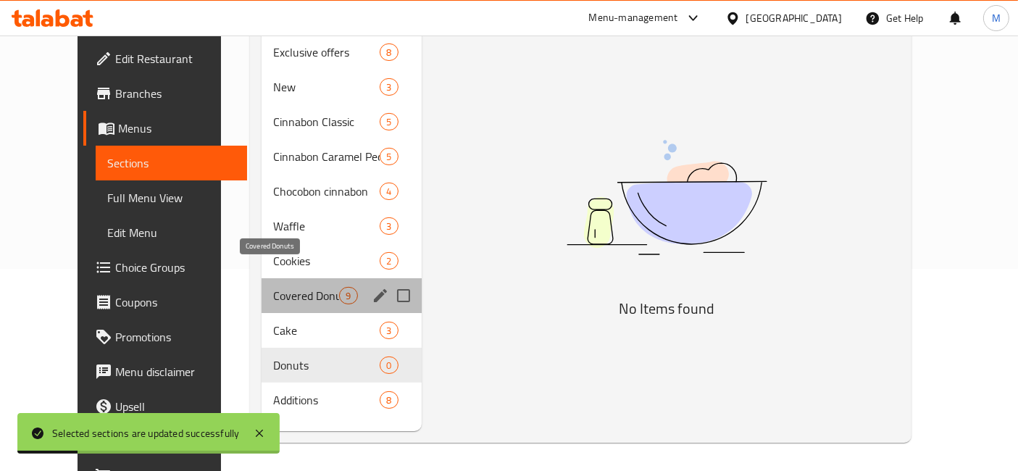
click at [276, 287] on span "Covered Donuts" at bounding box center [306, 295] width 66 height 17
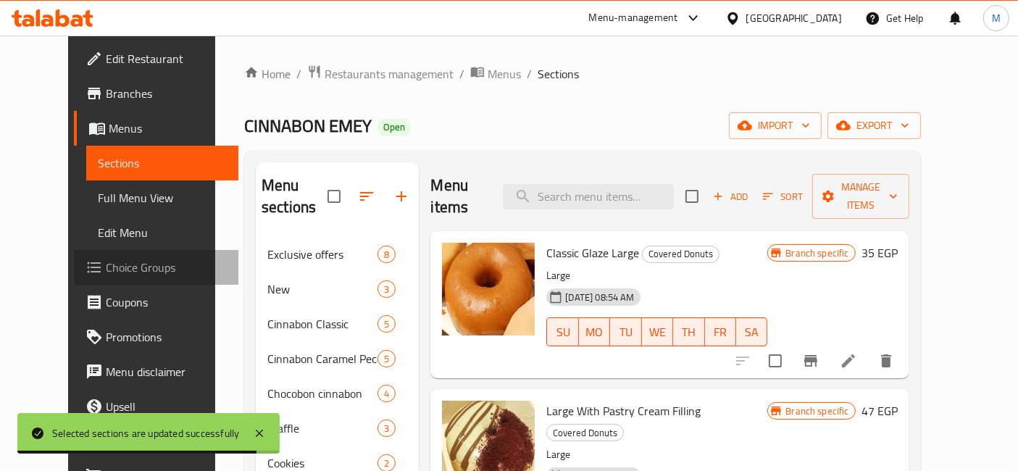
click at [106, 269] on span "Choice Groups" at bounding box center [166, 267] width 121 height 17
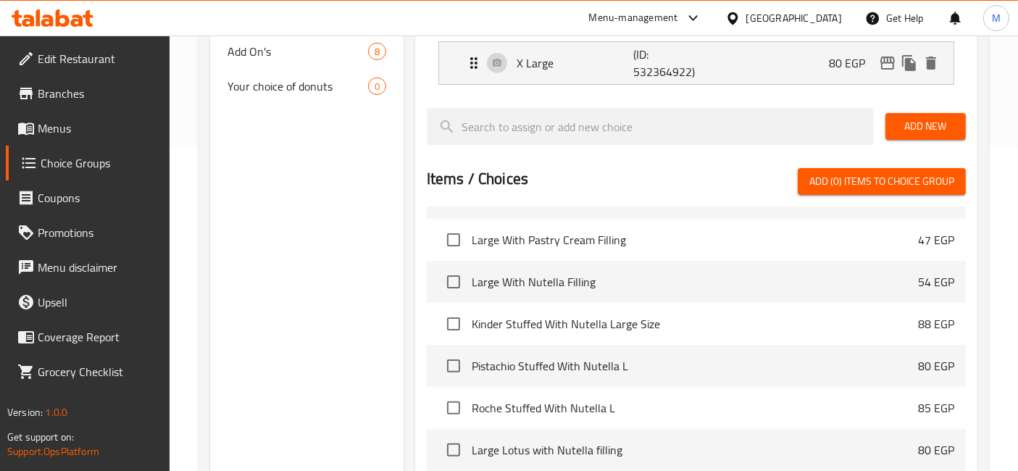
scroll to position [1631, 0]
click at [442, 241] on input "checkbox" at bounding box center [453, 241] width 30 height 30
checkbox input "true"
click at [451, 279] on input "checkbox" at bounding box center [453, 283] width 30 height 30
checkbox input "true"
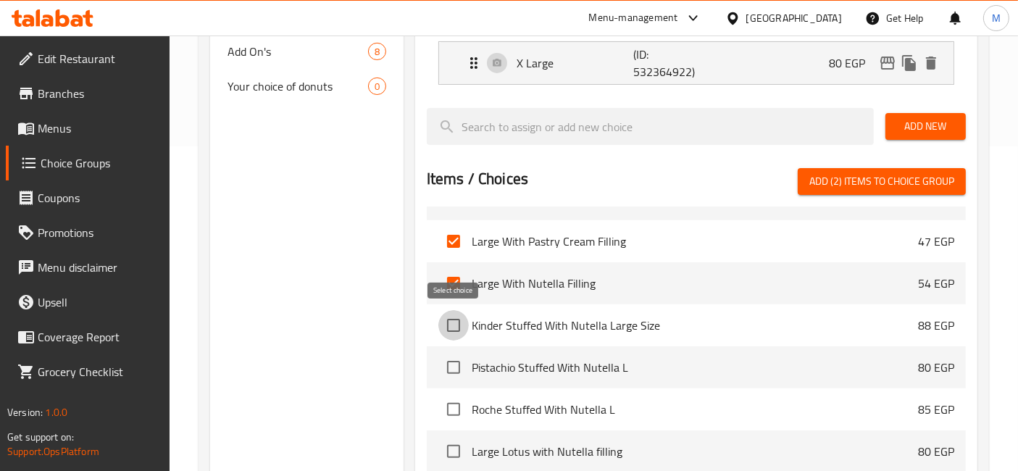
click at [458, 320] on input "checkbox" at bounding box center [453, 325] width 30 height 30
checkbox input "true"
click at [454, 356] on input "checkbox" at bounding box center [453, 367] width 30 height 30
checkbox input "true"
click at [455, 399] on input "checkbox" at bounding box center [453, 409] width 30 height 30
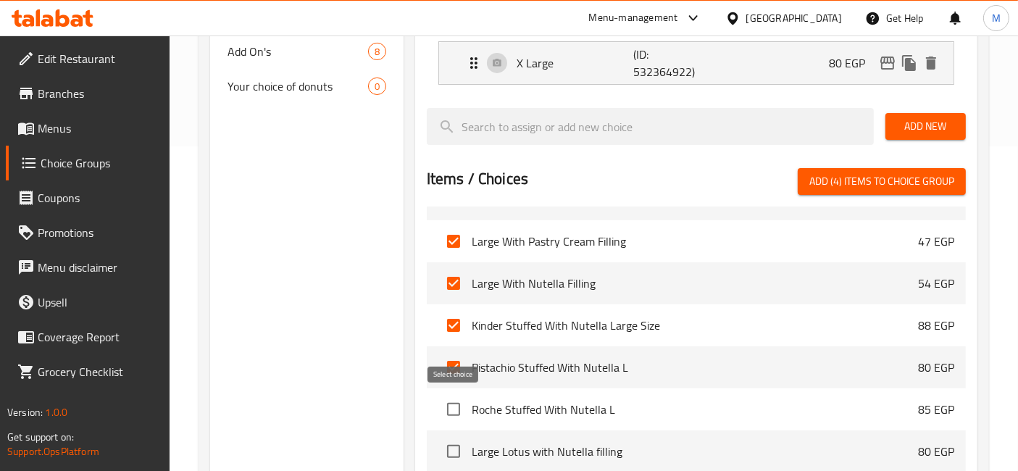
checkbox input "true"
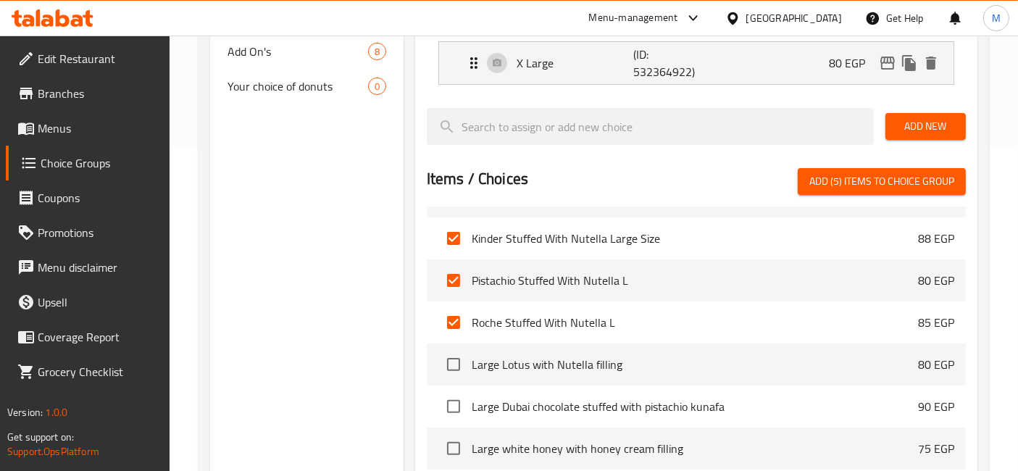
scroll to position [1719, 0]
click at [460, 367] on input "checkbox" at bounding box center [453, 363] width 30 height 30
checkbox input "true"
click at [458, 396] on input "checkbox" at bounding box center [453, 405] width 30 height 30
checkbox input "true"
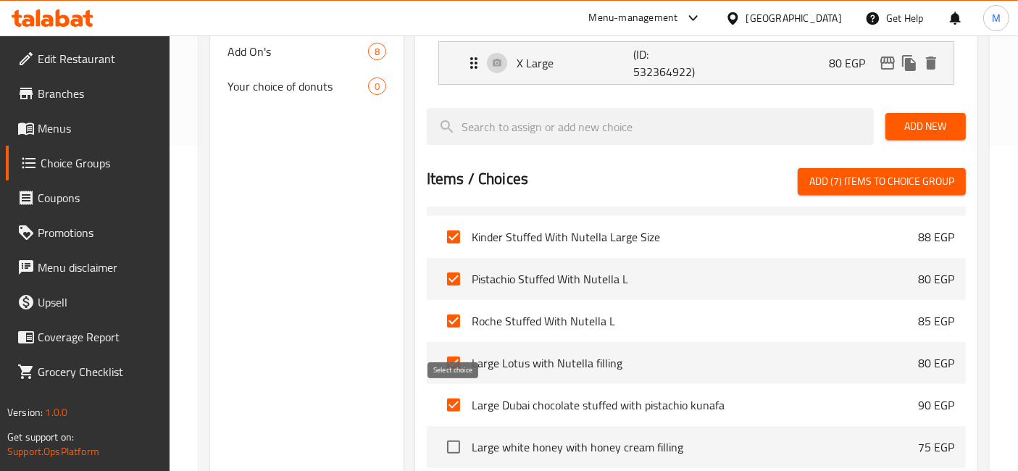
scroll to position [1746, 0]
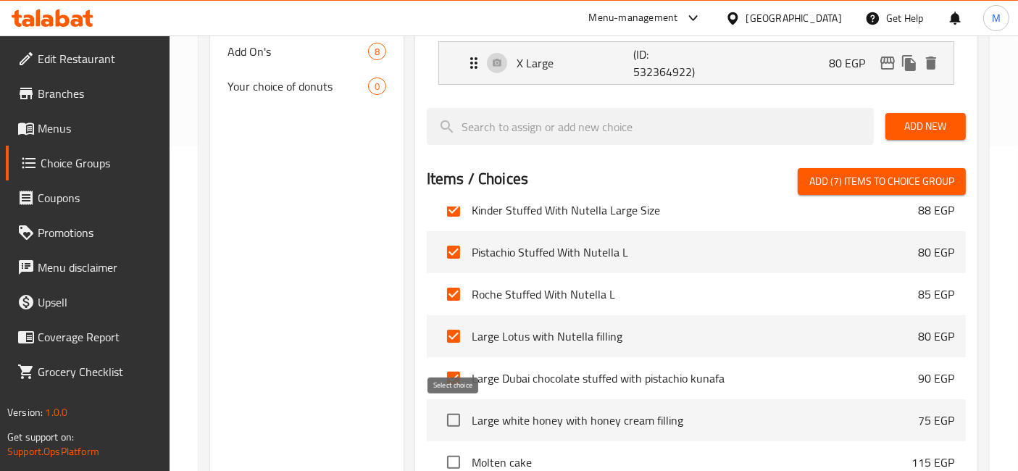
click at [451, 414] on input "checkbox" at bounding box center [453, 420] width 30 height 30
checkbox input "true"
click at [877, 164] on div at bounding box center [696, 163] width 539 height 12
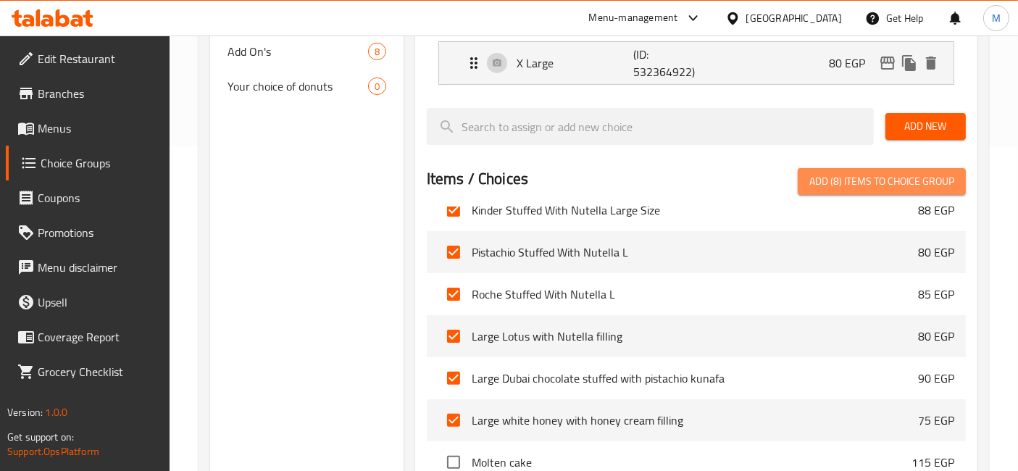
click at [875, 169] on button "Add (8) items to choice group" at bounding box center [882, 181] width 168 height 27
checkbox input "false"
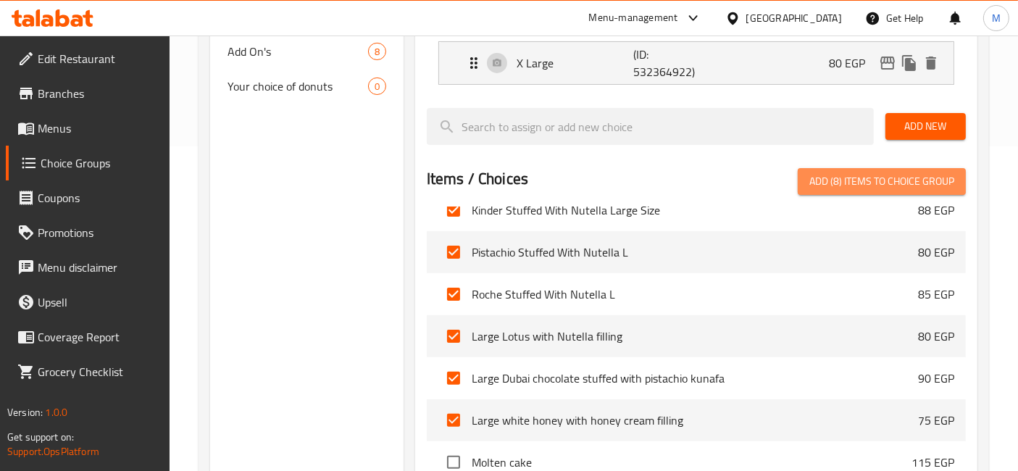
checkbox input "false"
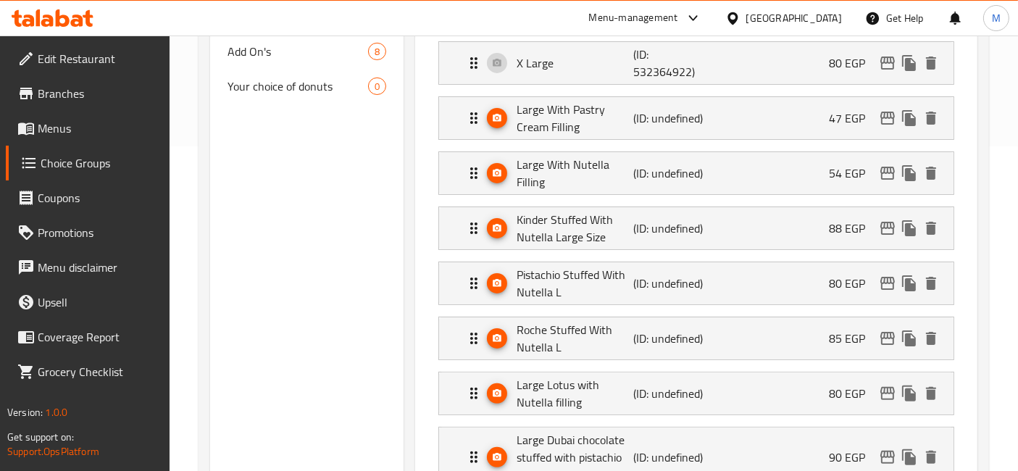
scroll to position [299, 0]
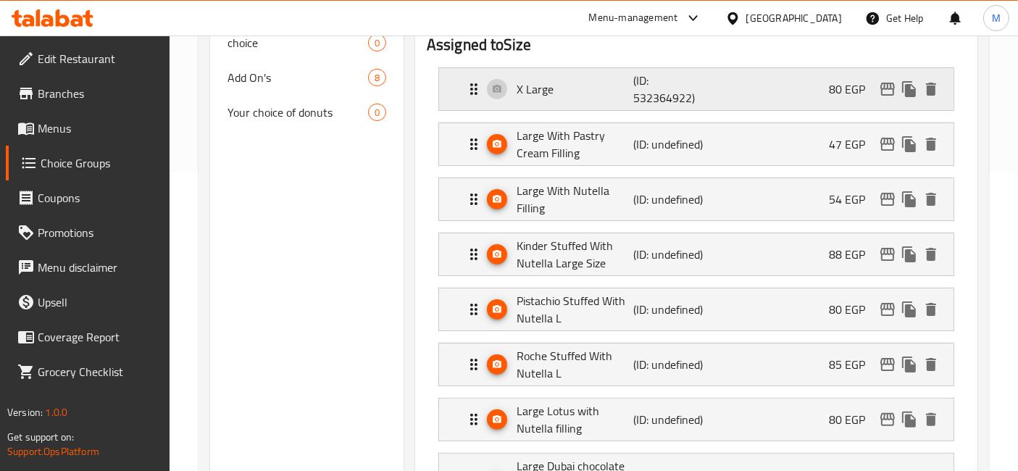
click at [790, 101] on div "X Large (ID: 532364922) 80 EGP" at bounding box center [700, 89] width 471 height 42
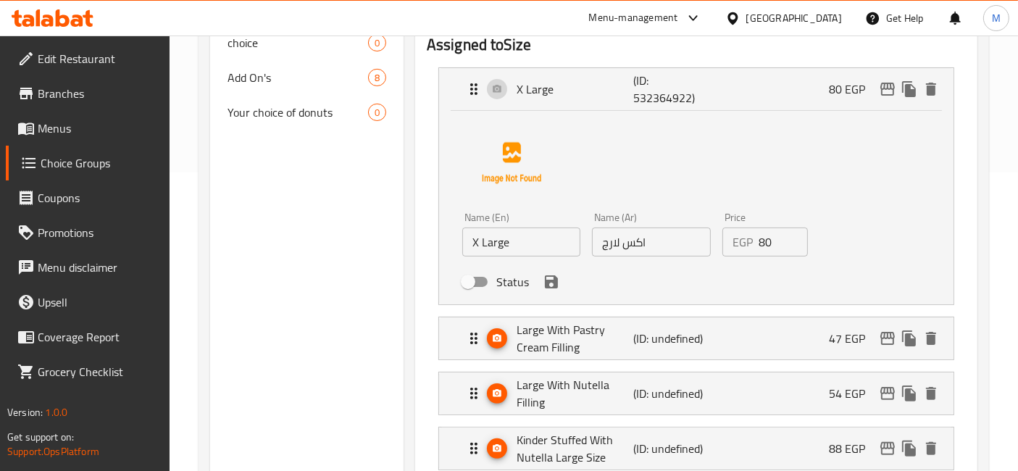
click at [479, 276] on input "Status" at bounding box center [468, 282] width 83 height 28
checkbox input "true"
click at [575, 337] on p "Large With Pastry Cream Filling" at bounding box center [575, 338] width 117 height 35
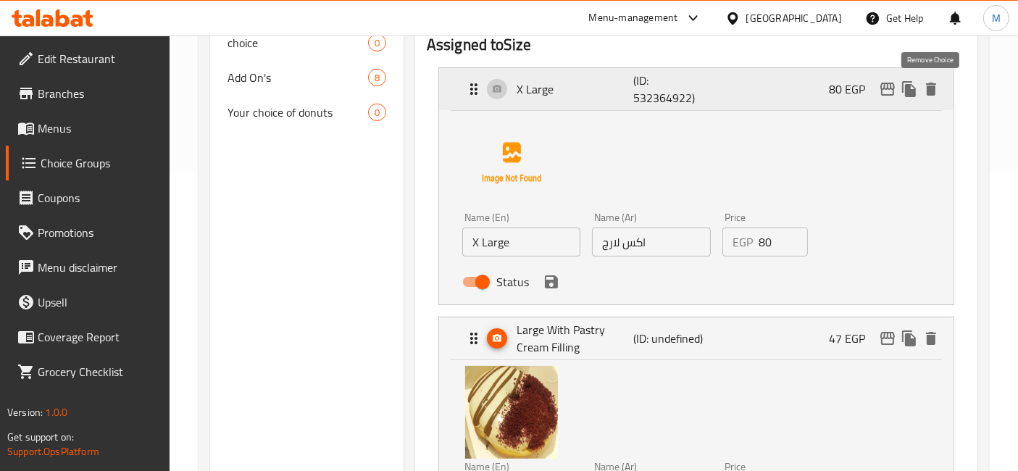
click at [936, 93] on icon "delete" at bounding box center [930, 88] width 17 height 17
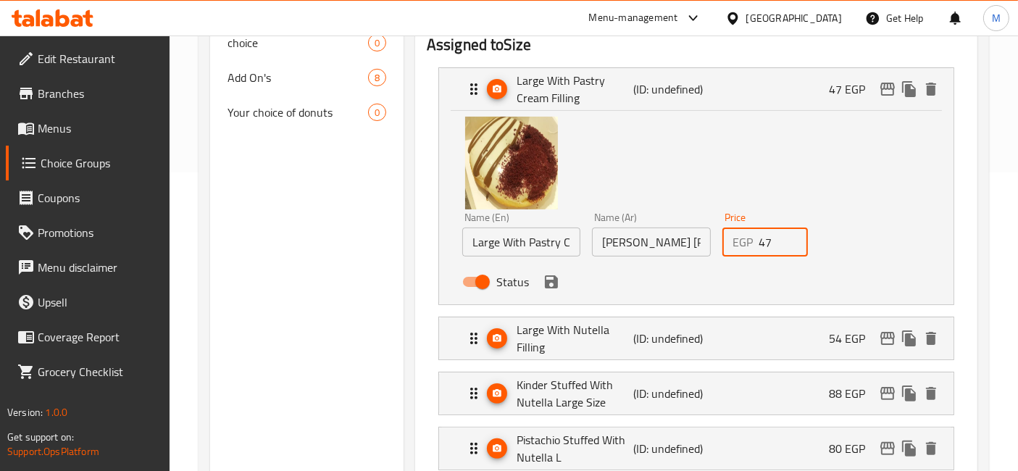
click at [766, 241] on input "47" at bounding box center [784, 242] width 50 height 29
click at [548, 284] on icon "save" at bounding box center [551, 281] width 17 height 17
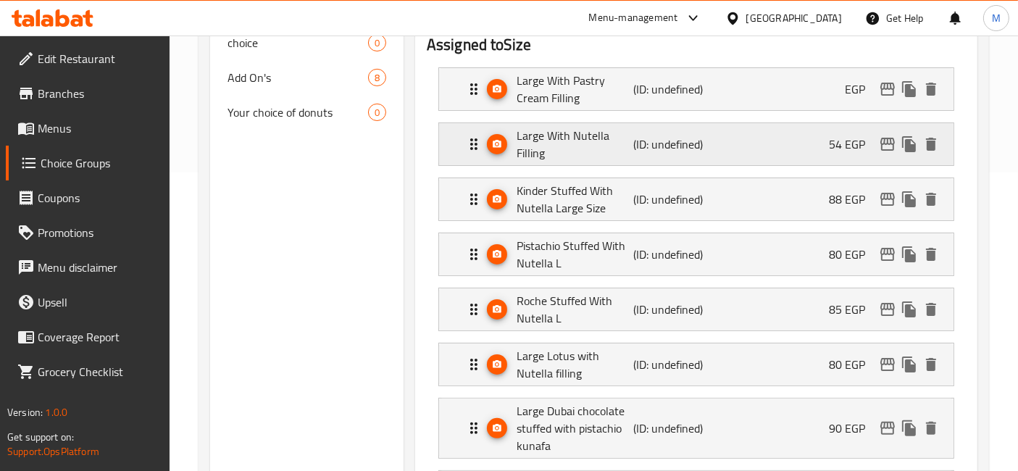
drag, startPoint x: 606, startPoint y: 154, endPoint x: 615, endPoint y: 156, distance: 8.8
click at [607, 154] on p "Large With Nutella Filling" at bounding box center [575, 144] width 117 height 35
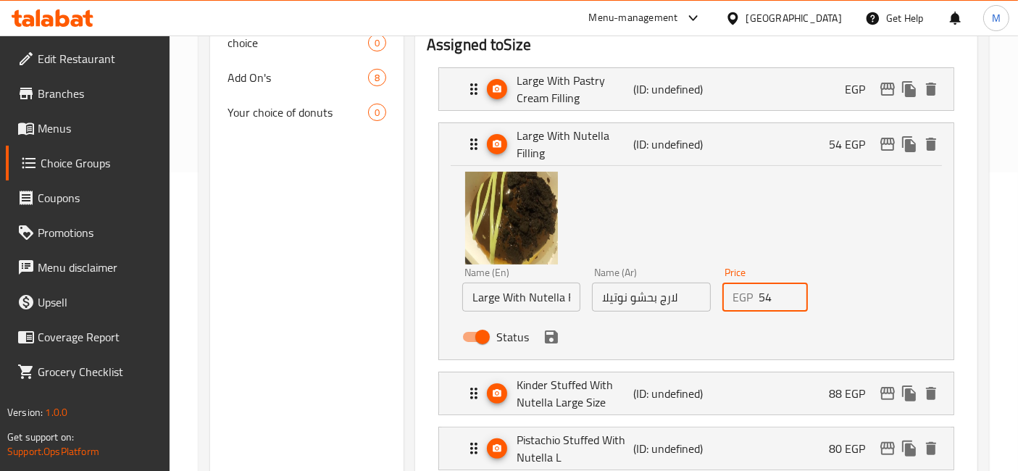
click at [768, 298] on input "54" at bounding box center [784, 297] width 50 height 29
click at [554, 336] on icon "save" at bounding box center [551, 336] width 13 height 13
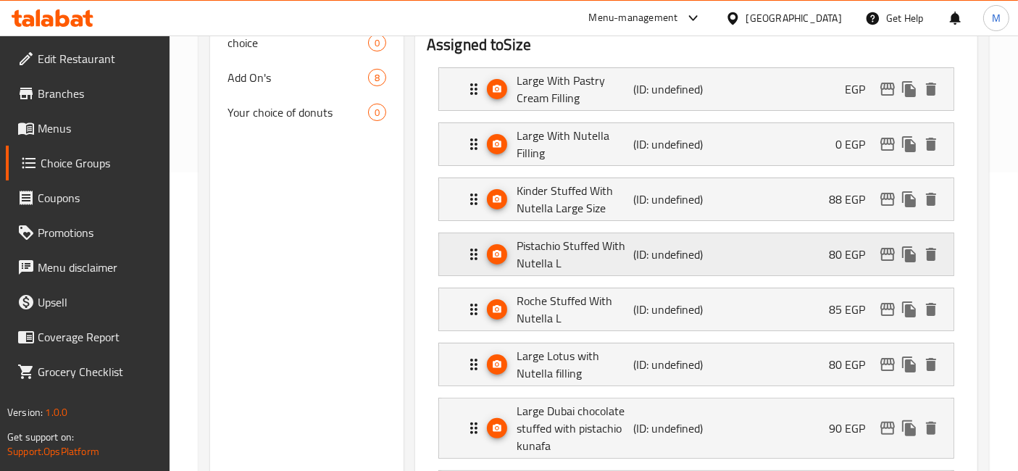
type input "0"
click at [772, 204] on div "Kinder Stuffed With Nutella Large Size (ID: undefined) 88 EGP" at bounding box center [700, 199] width 471 height 42
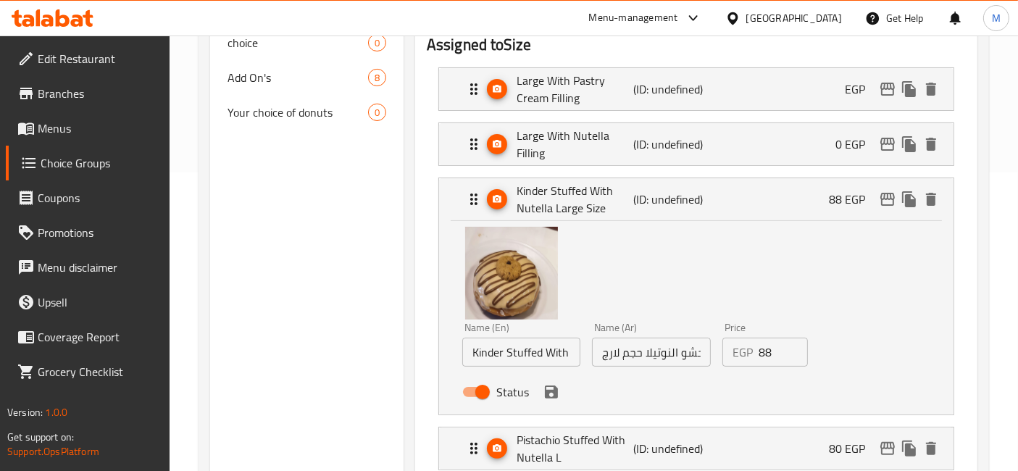
click at [766, 345] on input "88" at bounding box center [784, 352] width 50 height 29
click at [546, 398] on icon "save" at bounding box center [551, 391] width 17 height 17
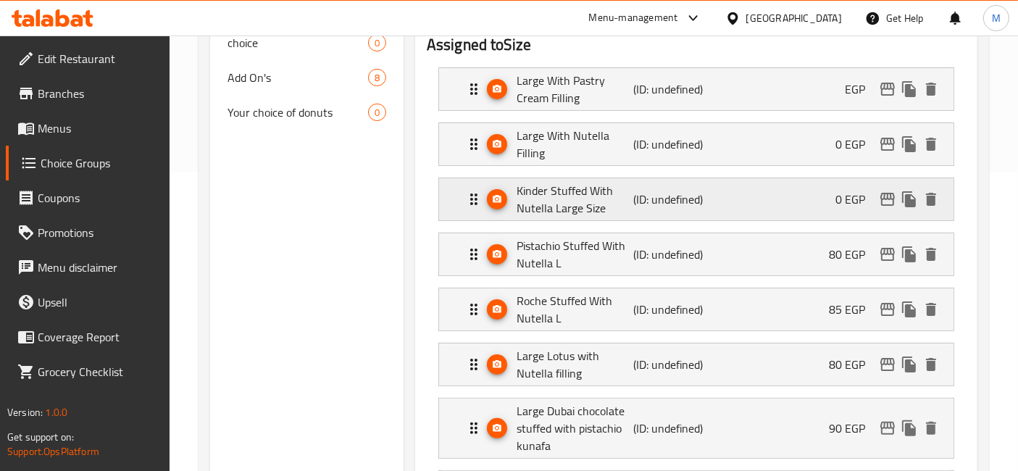
type input "0"
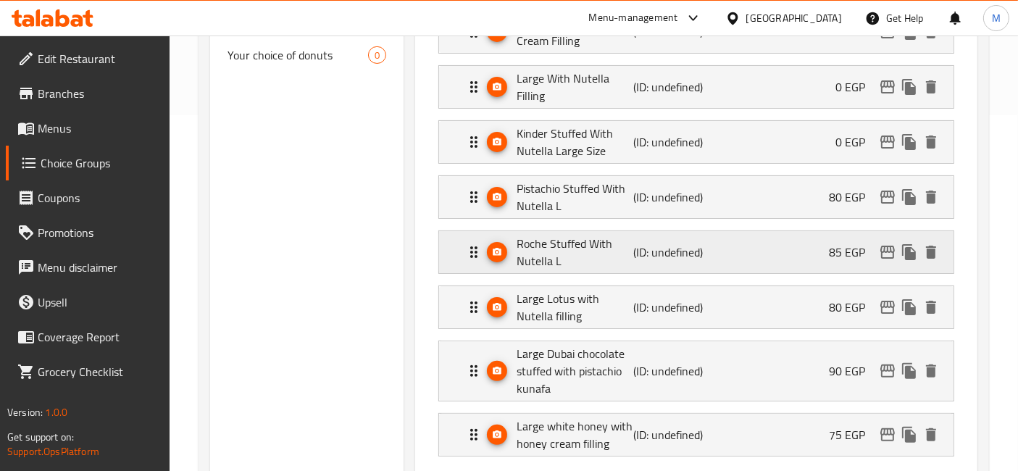
scroll to position [379, 0]
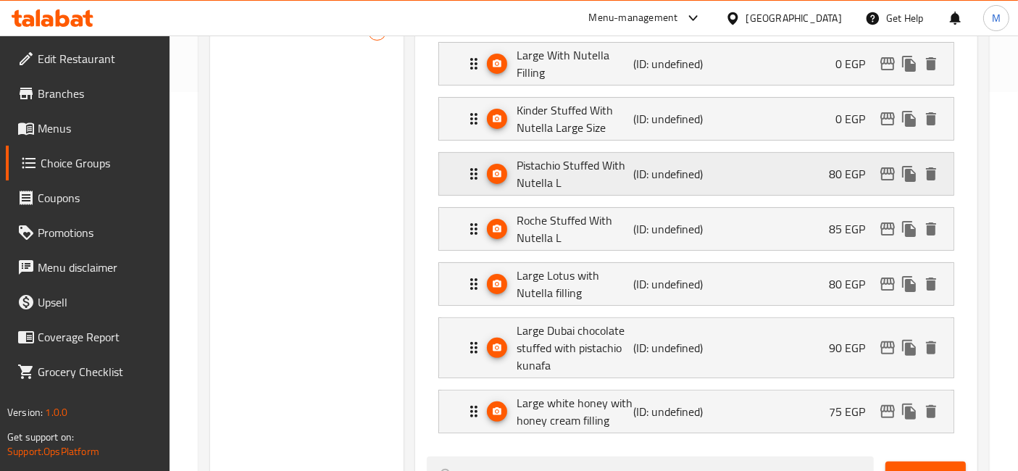
click at [824, 171] on div "Pistachio Stuffed With Nutella L (ID: undefined) 80 EGP" at bounding box center [700, 174] width 471 height 42
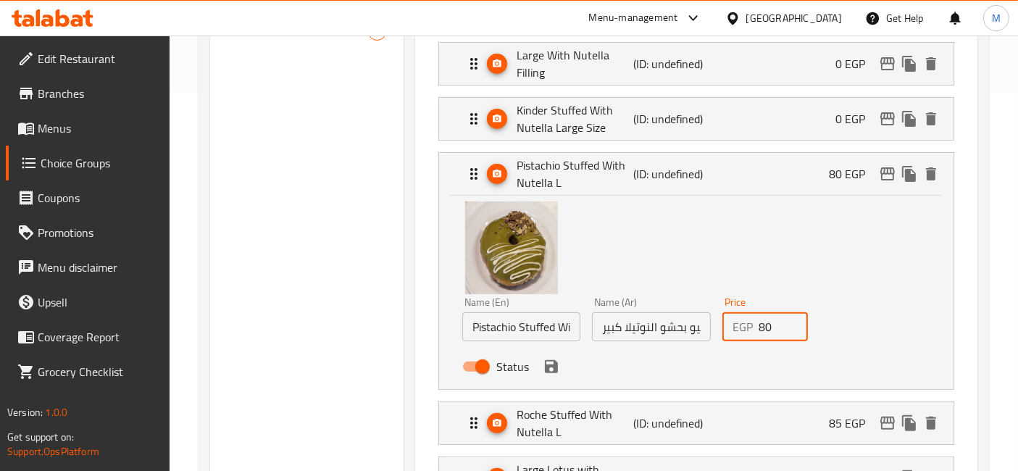
click at [766, 327] on input "80" at bounding box center [784, 326] width 50 height 29
click at [551, 370] on icon "save" at bounding box center [551, 366] width 13 height 13
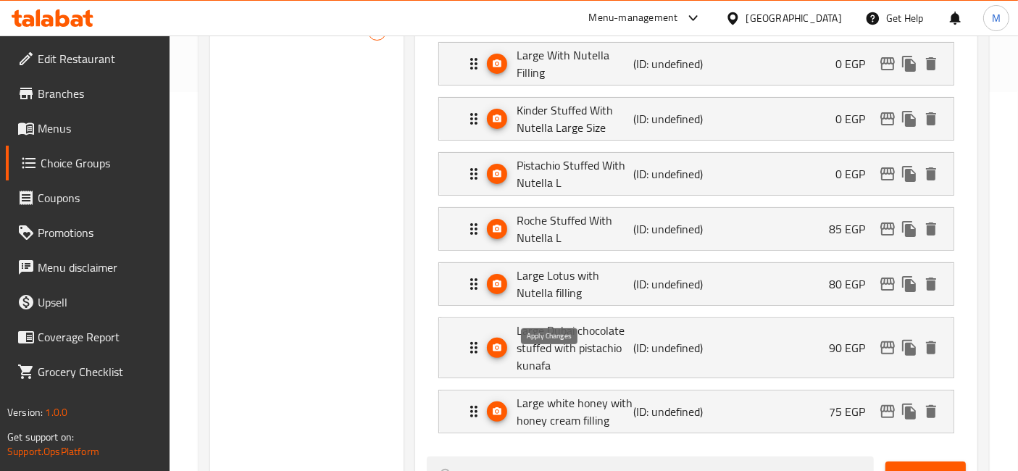
type input "0"
click at [795, 212] on div "Roche Stuffed With Nutella L (ID: undefined) 85 EGP" at bounding box center [700, 229] width 471 height 42
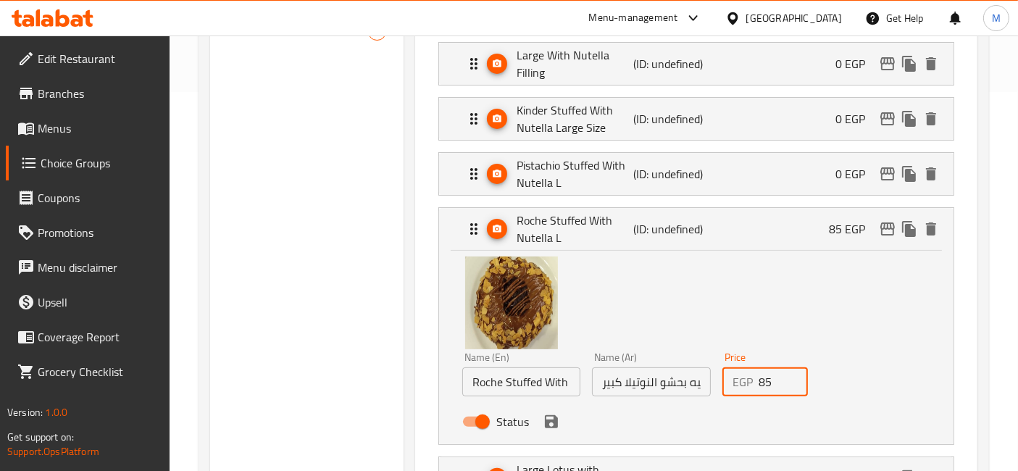
click at [776, 389] on input "85" at bounding box center [784, 381] width 50 height 29
click at [558, 427] on icon "save" at bounding box center [551, 421] width 17 height 17
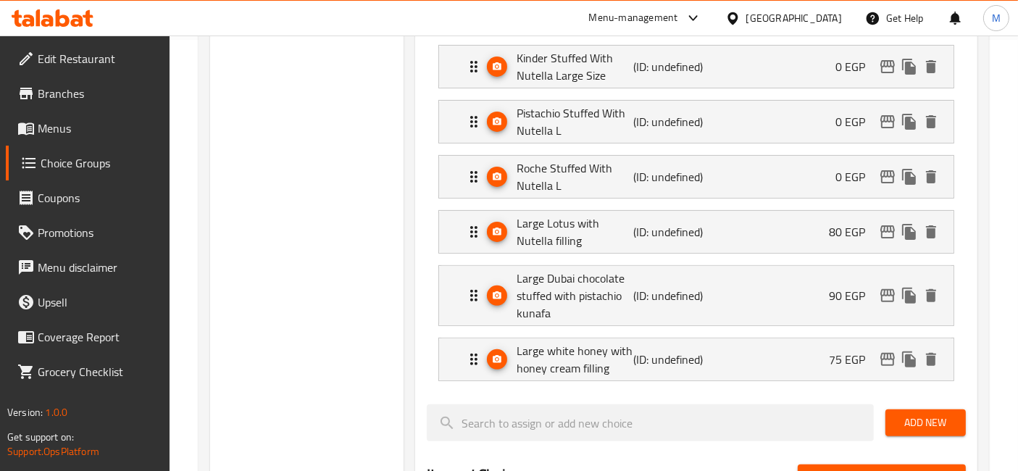
type input "0"
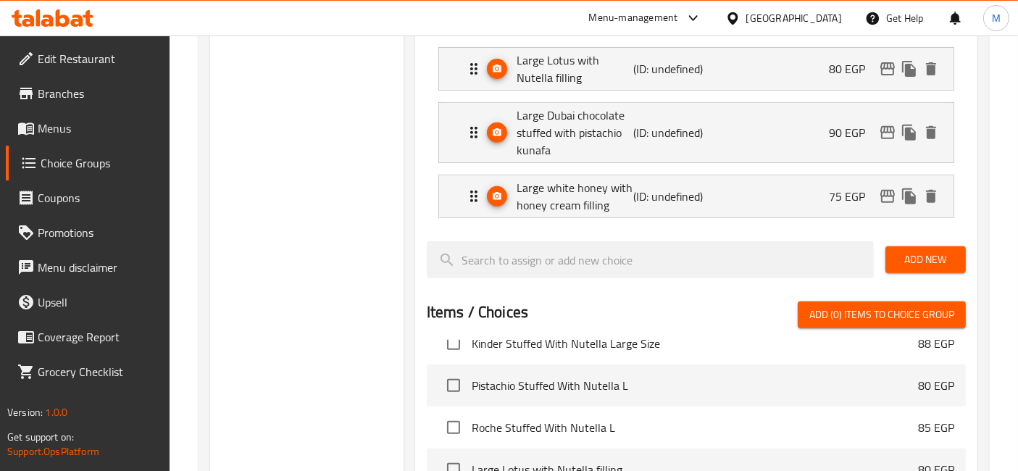
scroll to position [617, 0]
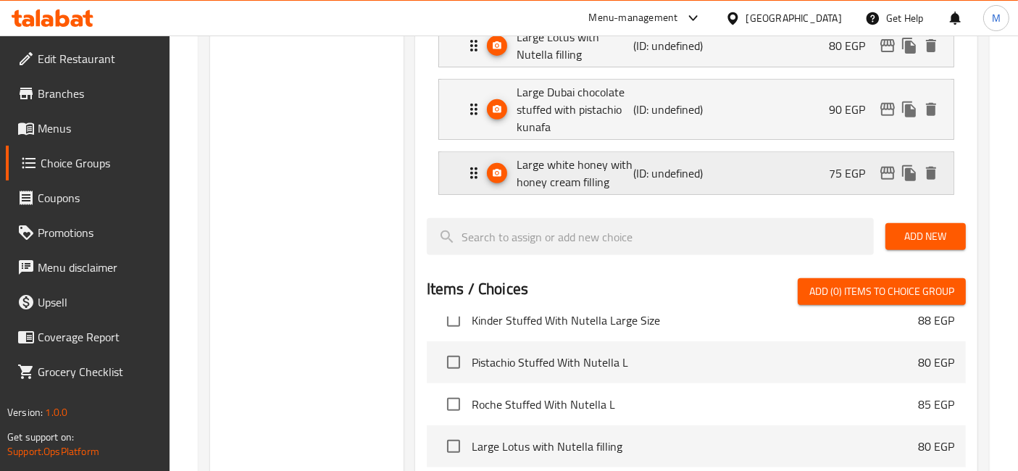
click at [721, 187] on div "Large white honey with honey cream filling (ID: undefined) 75 EGP" at bounding box center [700, 173] width 471 height 42
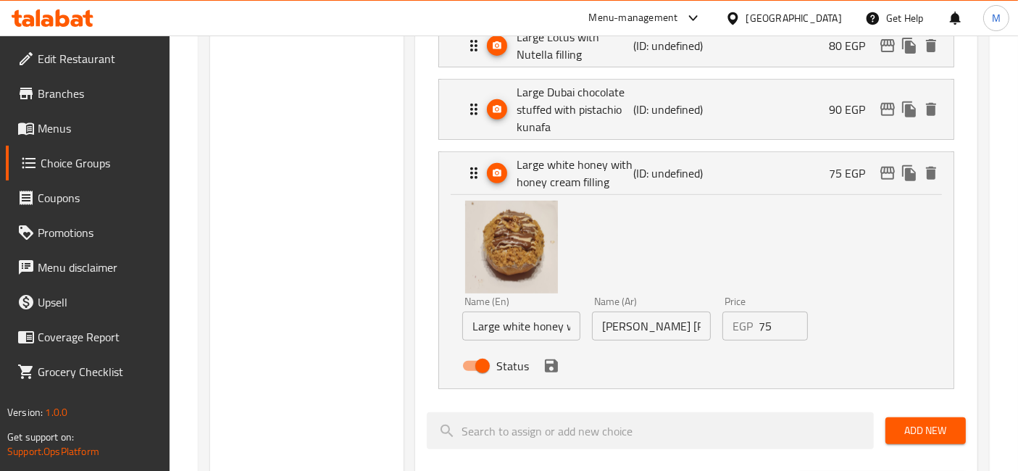
click at [770, 317] on input "75" at bounding box center [784, 326] width 50 height 29
drag, startPoint x: 552, startPoint y: 367, endPoint x: 633, endPoint y: 254, distance: 138.6
click at [552, 366] on icon "save" at bounding box center [551, 365] width 13 height 13
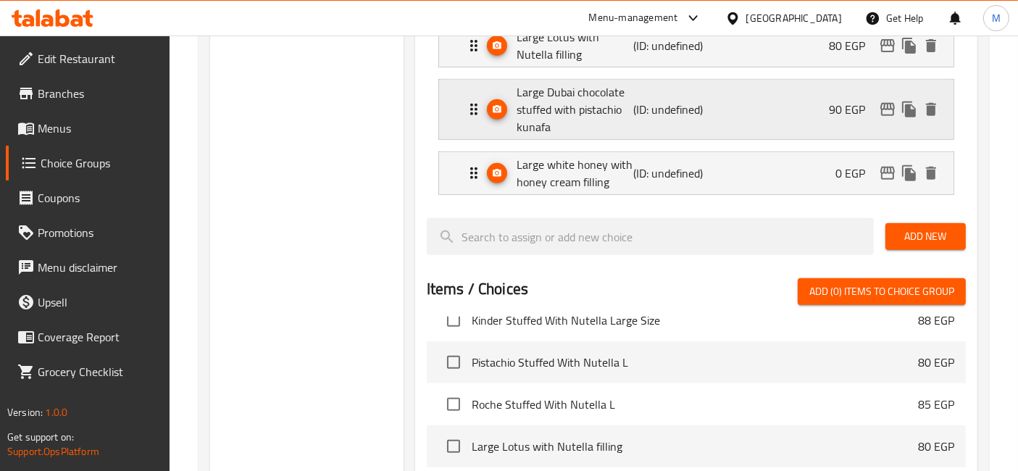
type input "0"
click at [801, 100] on div "Large Dubai chocolate stuffed with pistachio kunafa (ID: undefined) 90 EGP" at bounding box center [700, 109] width 471 height 59
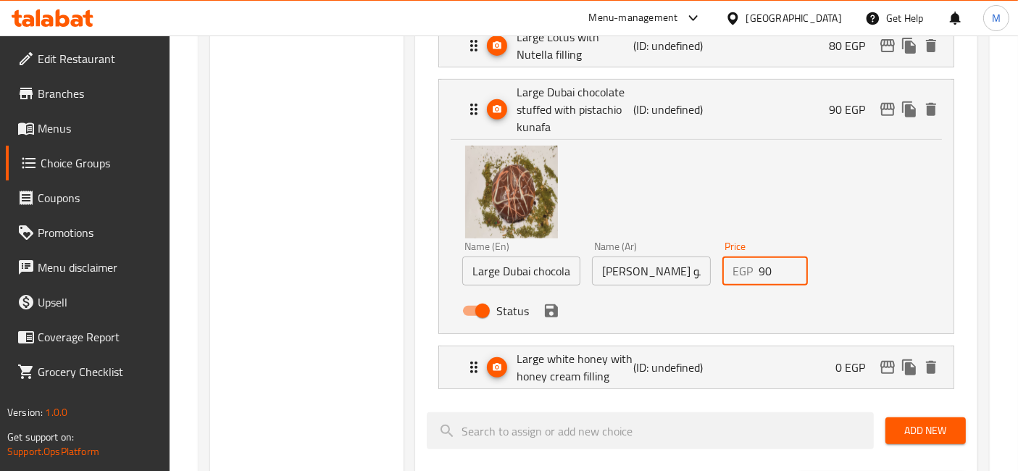
click at [762, 271] on input "90" at bounding box center [784, 270] width 50 height 29
type input "-0"
click at [548, 306] on icon "save" at bounding box center [551, 310] width 13 height 13
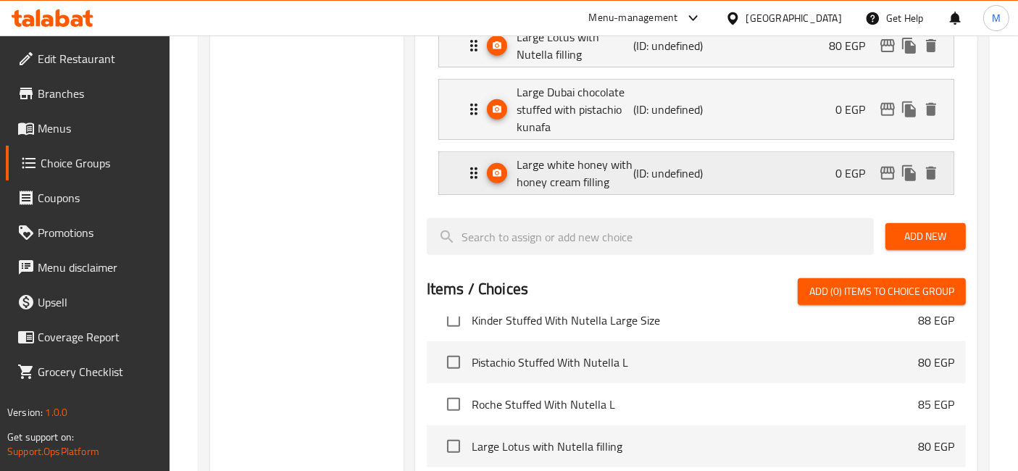
type input "0"
click at [735, 46] on div "Large Lotus with Nutella filling (ID: undefined) 80 EGP" at bounding box center [700, 46] width 471 height 42
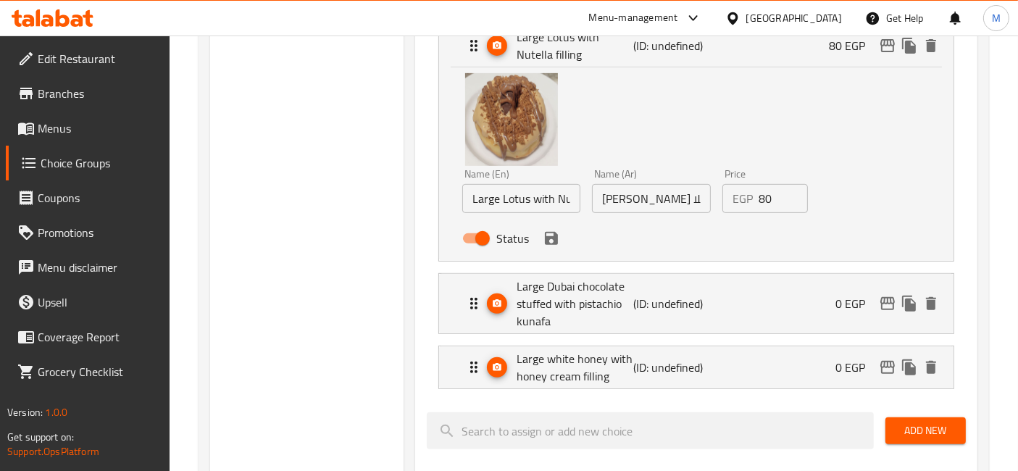
click at [768, 196] on input "80" at bounding box center [784, 198] width 50 height 29
click at [548, 242] on icon "save" at bounding box center [551, 238] width 17 height 17
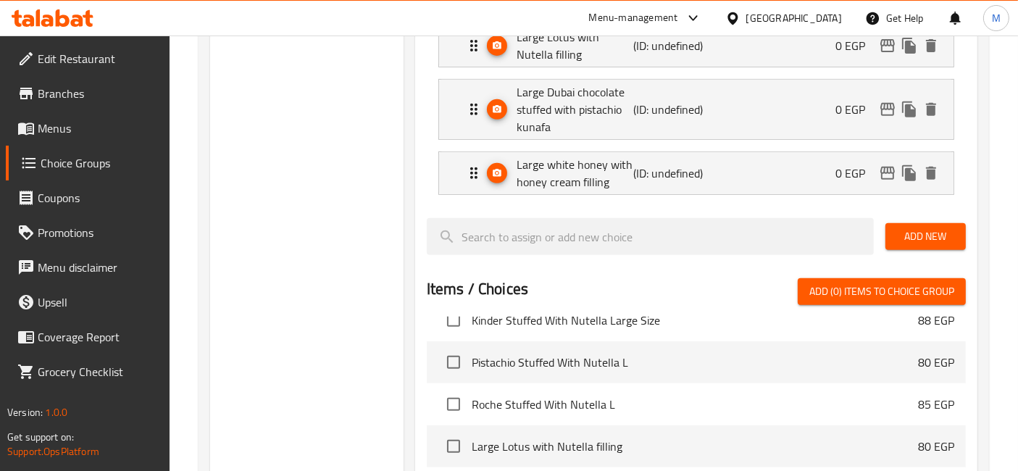
type input "0"
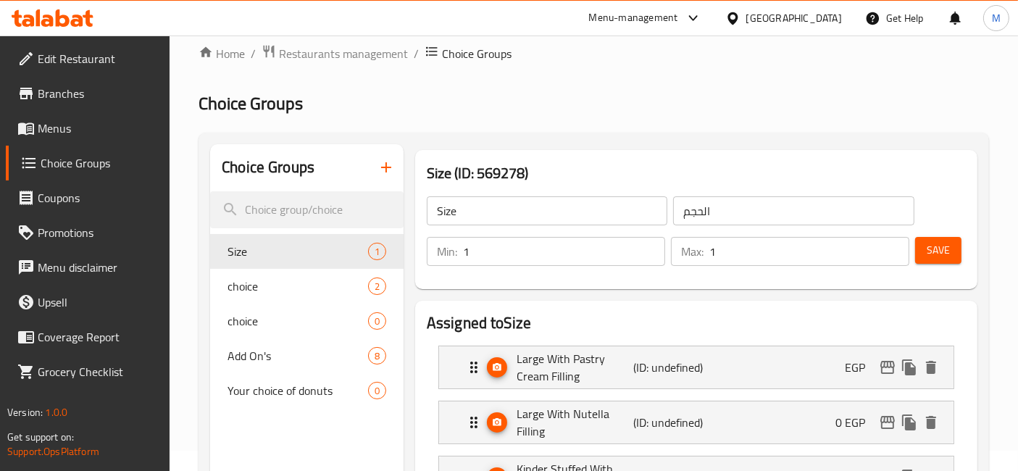
scroll to position [8, 0]
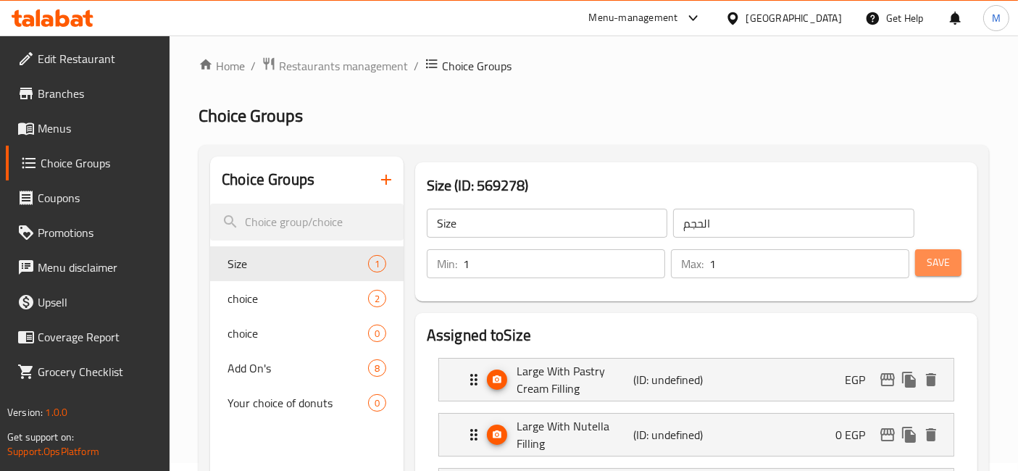
click at [931, 254] on span "Save" at bounding box center [938, 263] width 23 height 18
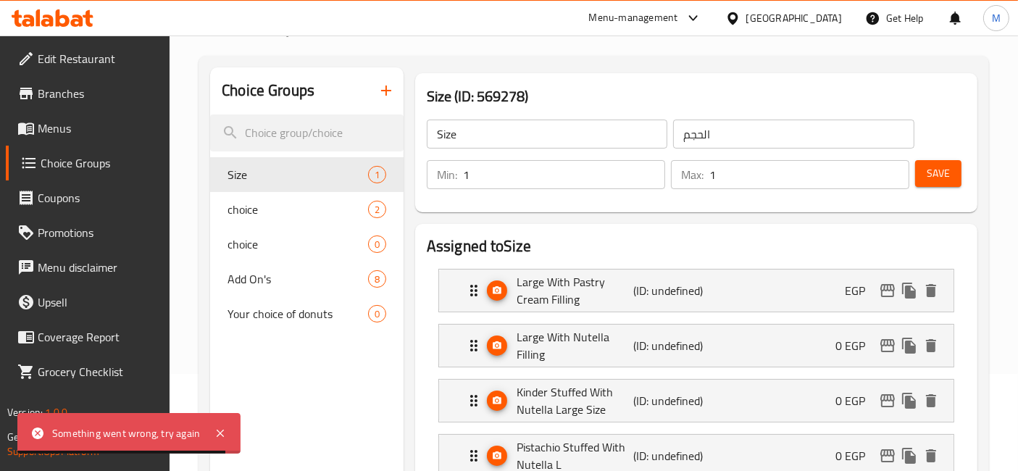
scroll to position [0, 0]
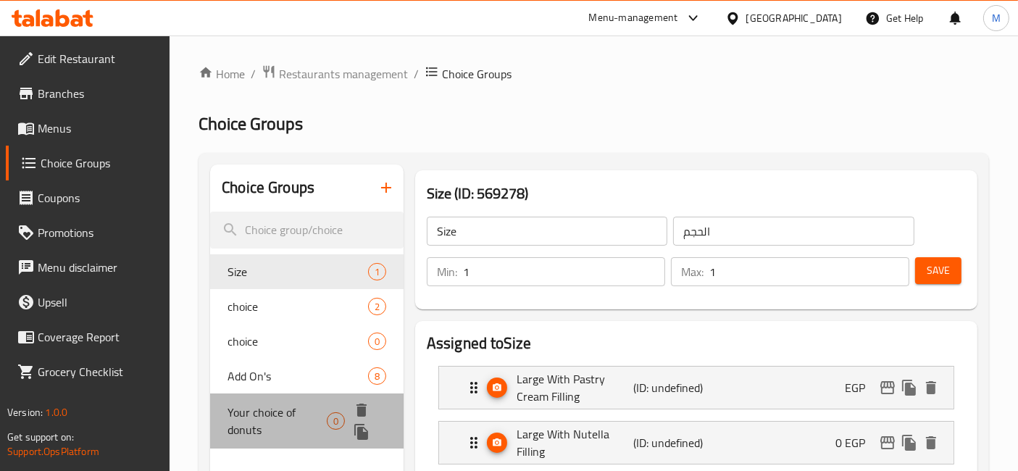
click at [311, 410] on span "Your choice of donuts" at bounding box center [277, 421] width 99 height 35
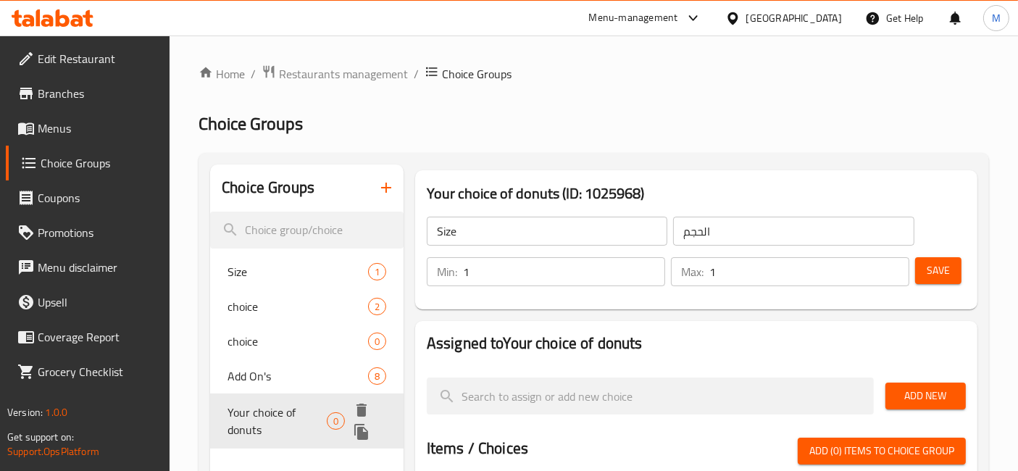
type input "Your choice of donuts"
type input "اختيارك من الدونات"
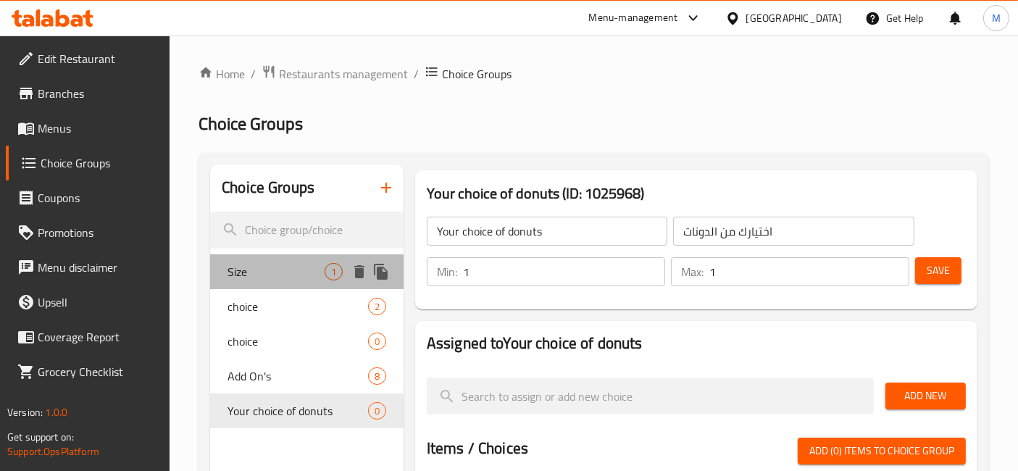
click at [279, 270] on span "Size" at bounding box center [276, 271] width 97 height 17
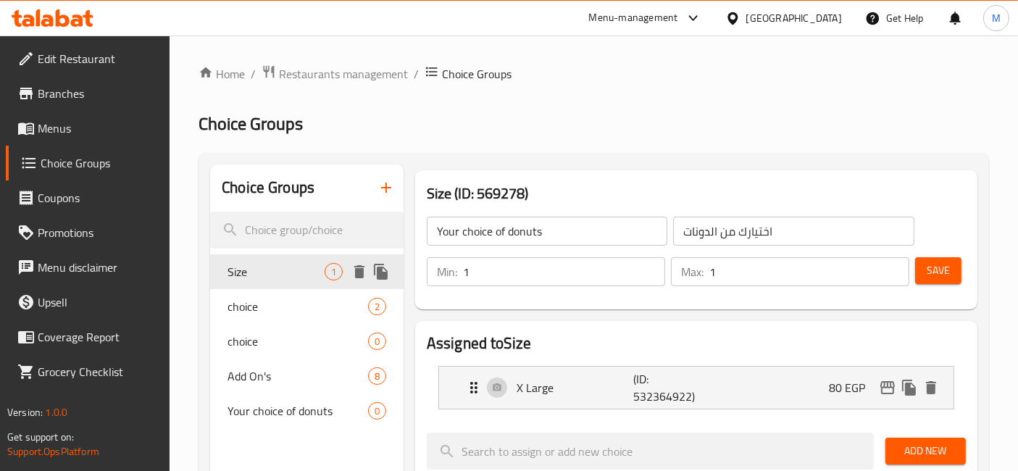
type input "Size"
type input "الحجم"
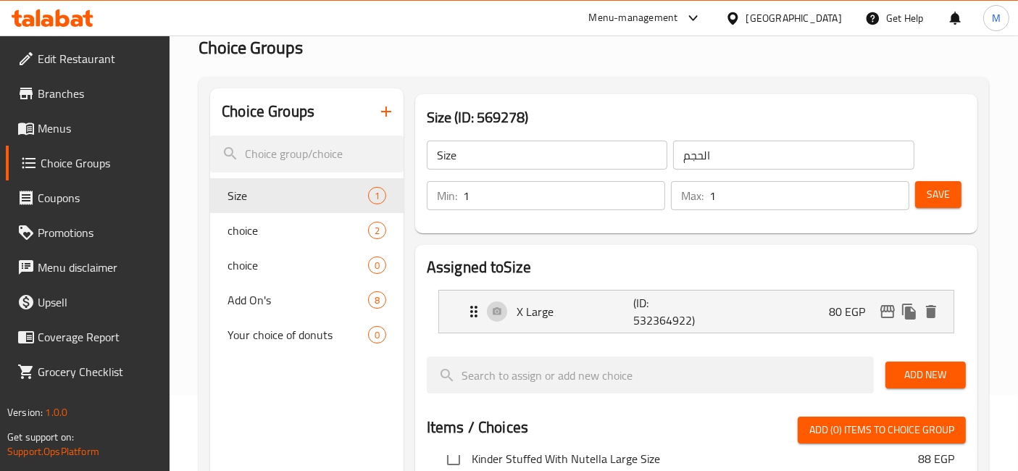
scroll to position [77, 0]
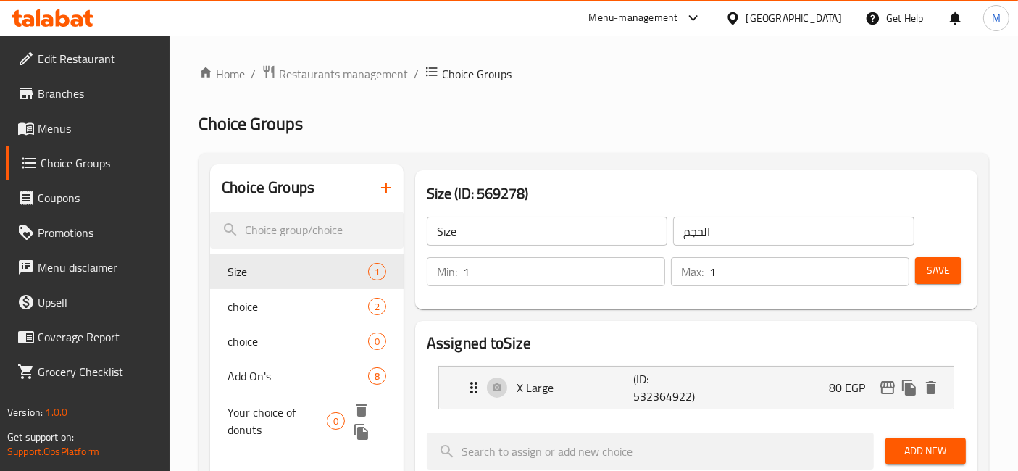
click at [280, 423] on span "Your choice of donuts" at bounding box center [277, 421] width 99 height 35
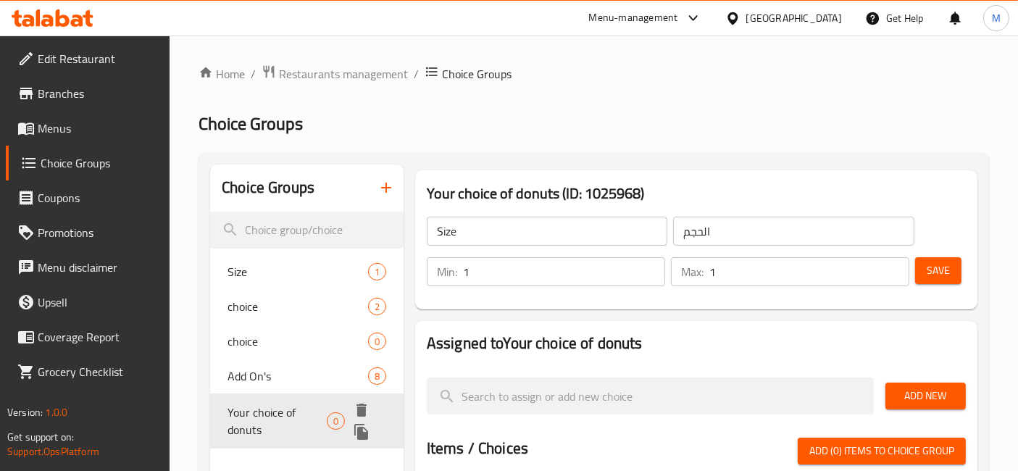
type input "Your choice of donuts"
type input "اختيارك من الدونات"
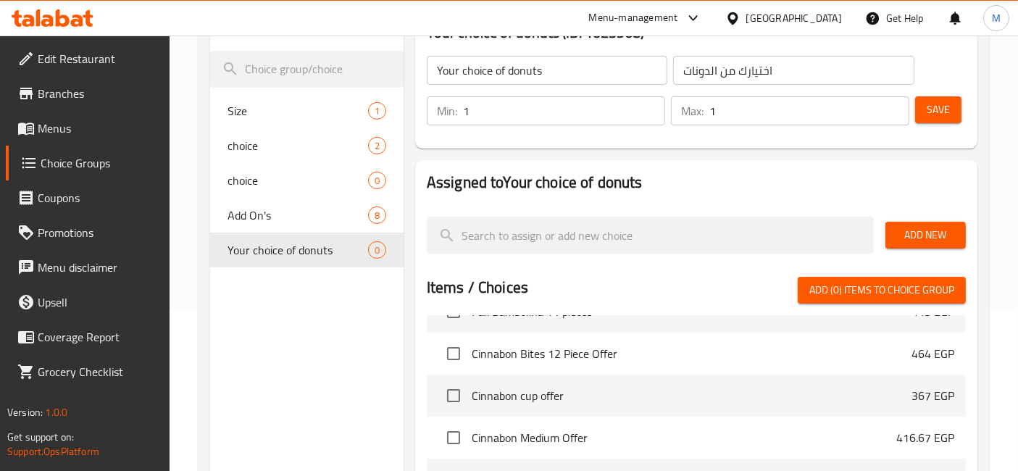
scroll to position [337, 0]
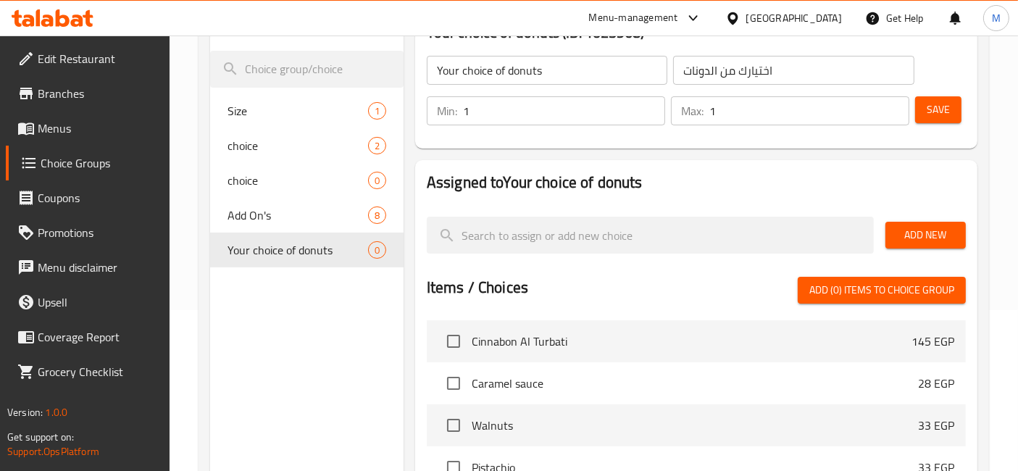
click at [351, 373] on div "Choice Groups Size 1 choice 2 choice 0 Add On's 8 Your choice of donuts 0" at bounding box center [306, 360] width 193 height 713
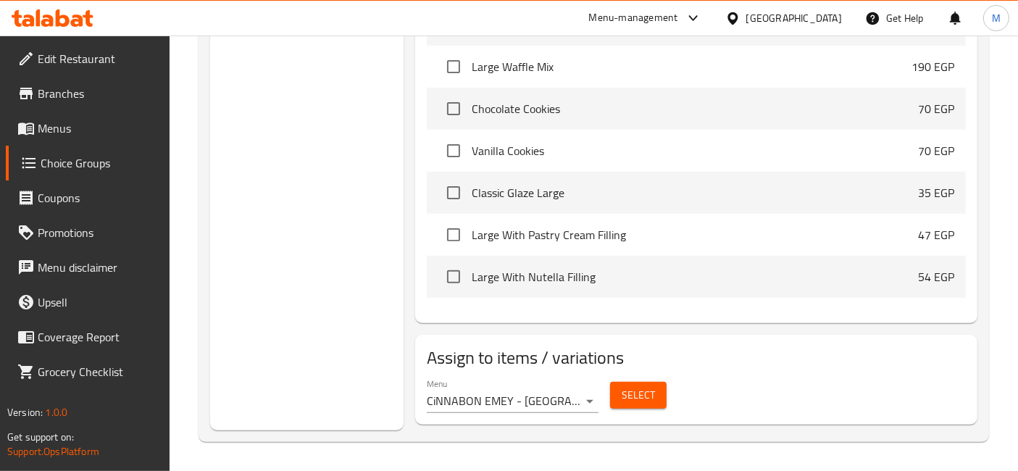
scroll to position [1501, 0]
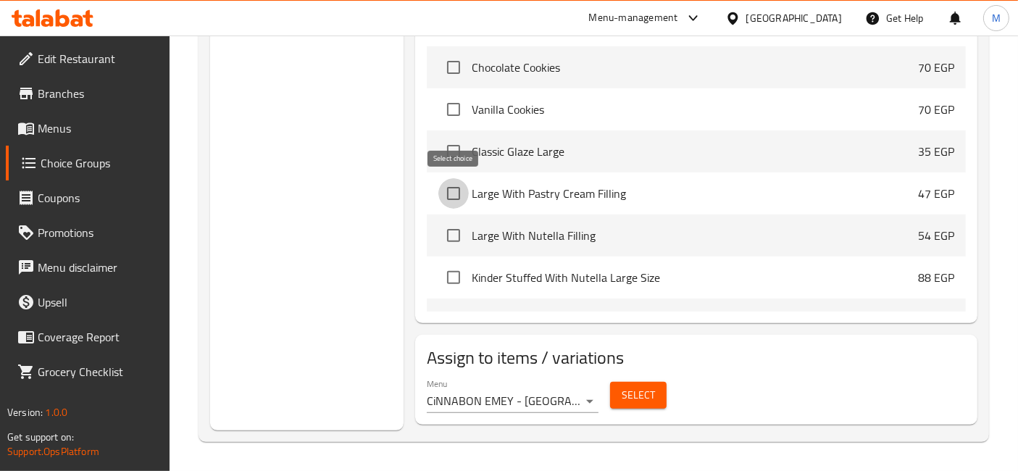
click at [455, 193] on input "checkbox" at bounding box center [453, 193] width 30 height 30
checkbox input "true"
click at [451, 228] on input "checkbox" at bounding box center [453, 235] width 30 height 30
checkbox input "true"
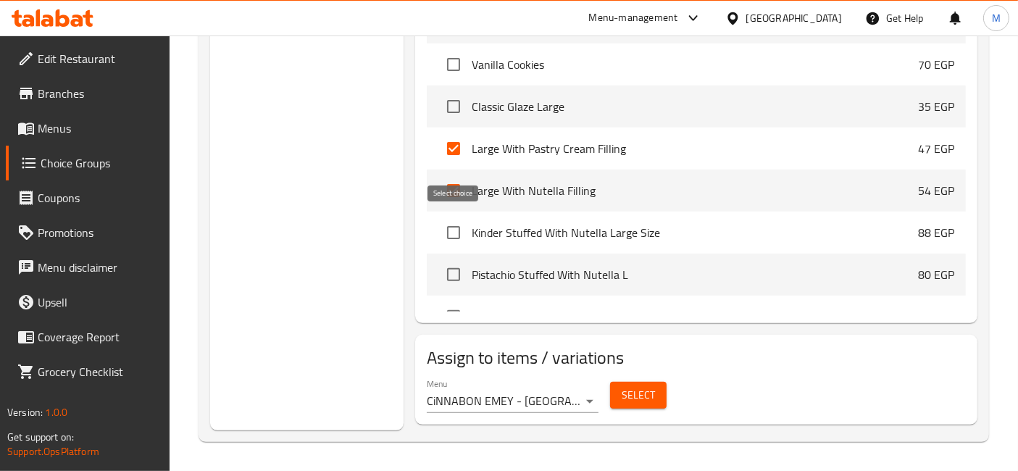
scroll to position [1551, 0]
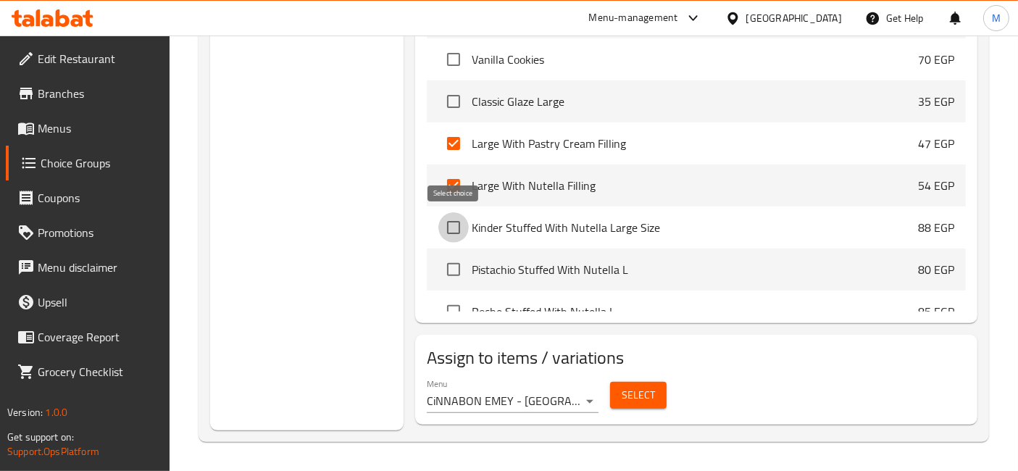
click at [451, 228] on input "checkbox" at bounding box center [453, 227] width 30 height 30
checkbox input "true"
click at [446, 266] on input "checkbox" at bounding box center [453, 269] width 30 height 30
checkbox input "true"
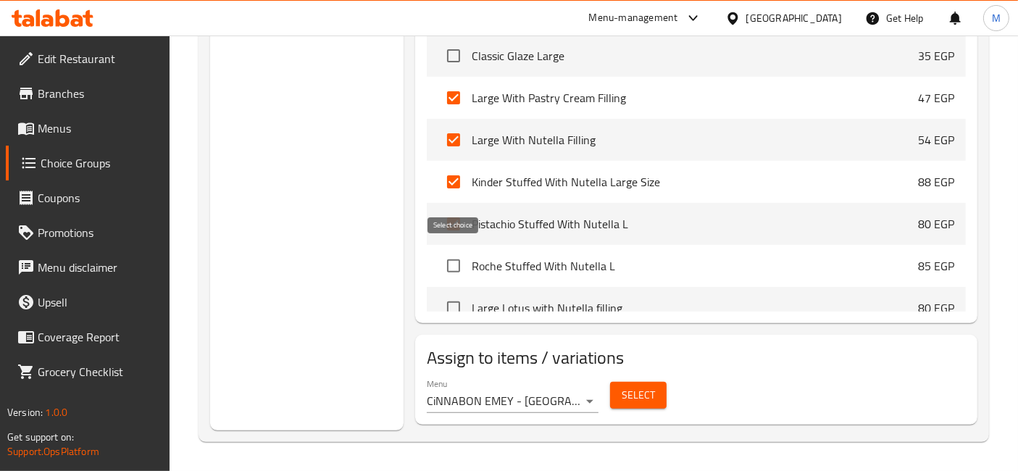
scroll to position [1606, 0]
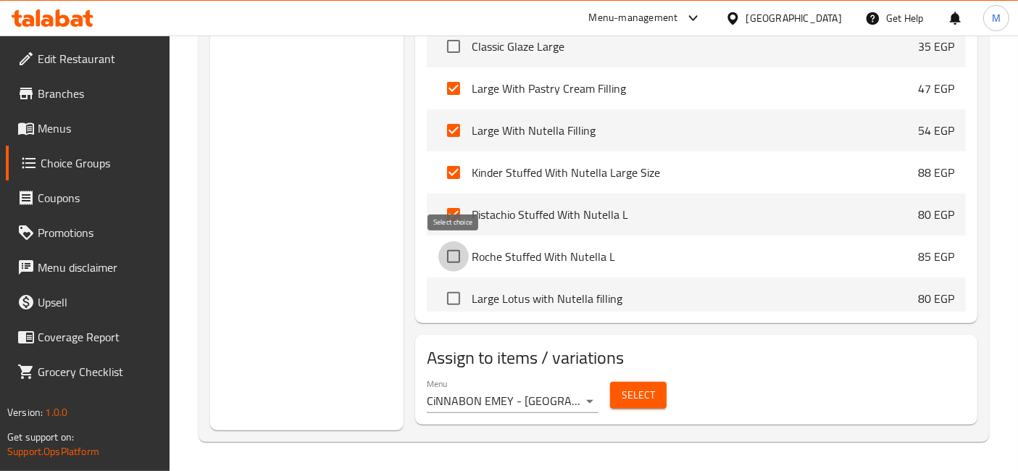
click at [457, 251] on input "checkbox" at bounding box center [453, 256] width 30 height 30
checkbox input "true"
click at [453, 299] on input "checkbox" at bounding box center [453, 298] width 30 height 30
checkbox input "true"
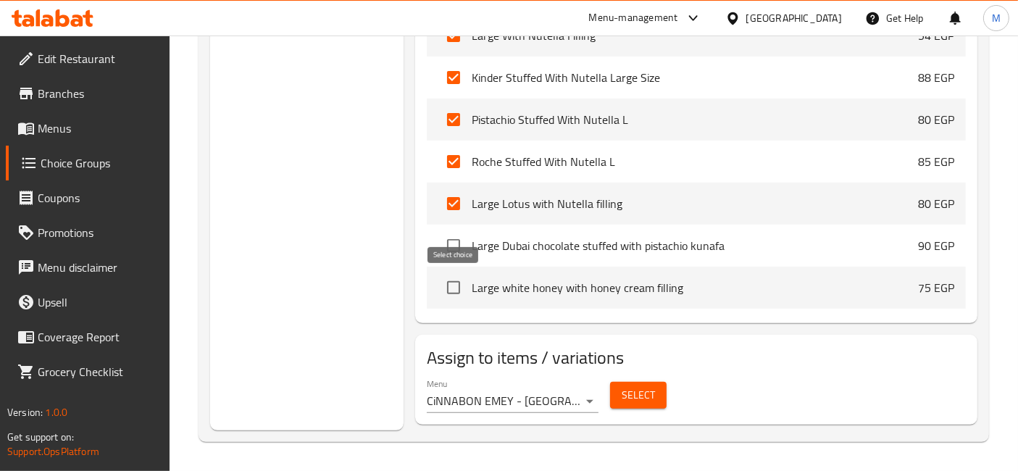
scroll to position [1701, 0]
click at [451, 247] on input "checkbox" at bounding box center [453, 245] width 30 height 30
checkbox input "true"
click at [455, 285] on input "checkbox" at bounding box center [453, 287] width 30 height 30
checkbox input "true"
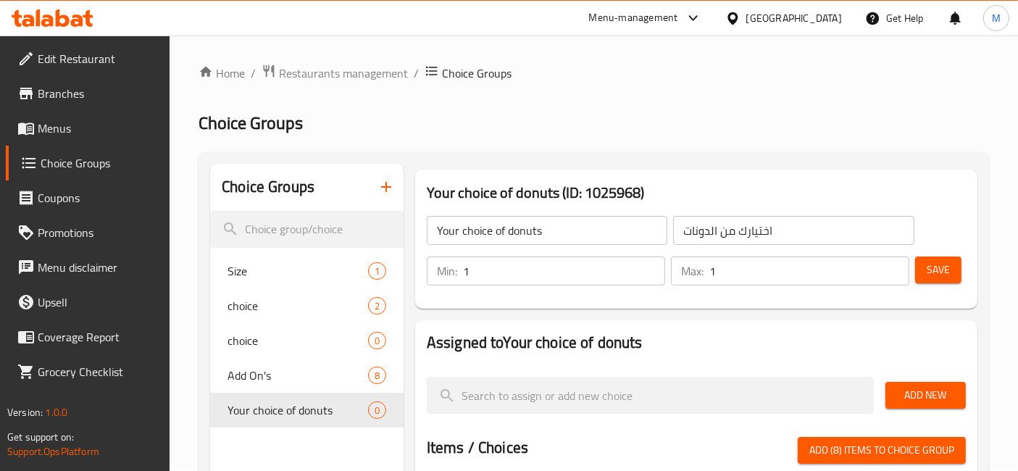
scroll to position [0, 0]
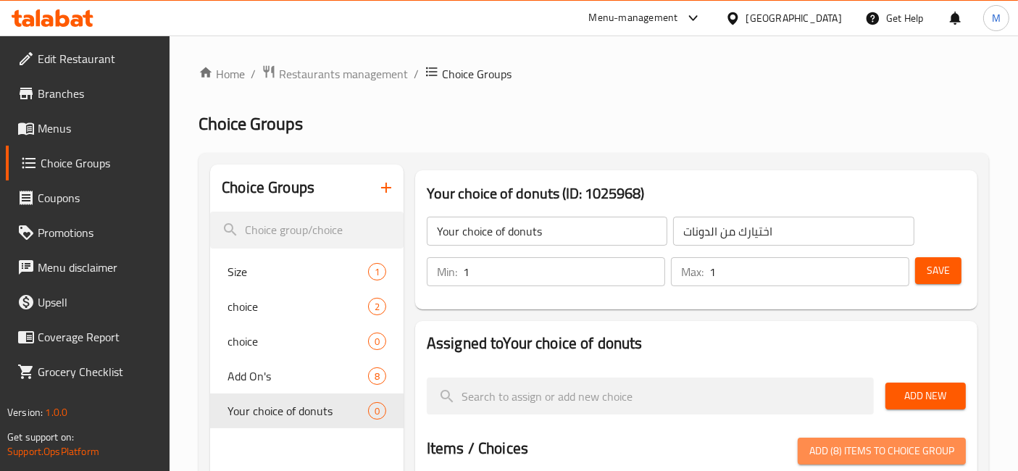
click at [864, 459] on span "Add (8) items to choice group" at bounding box center [881, 451] width 145 height 18
checkbox input "false"
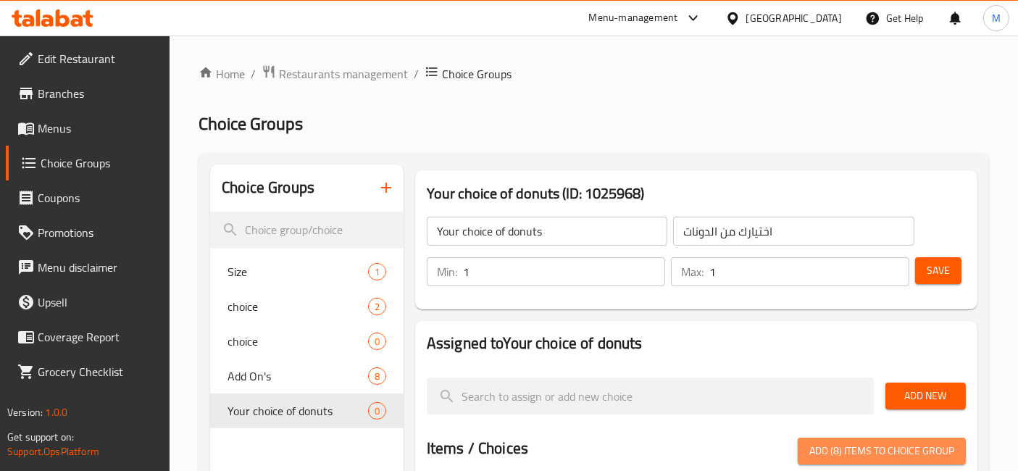
checkbox input "false"
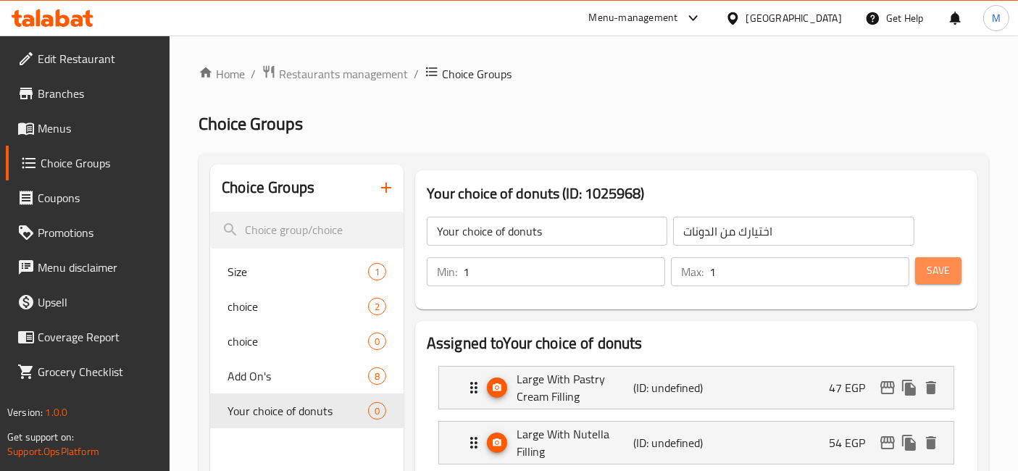
click at [934, 271] on span "Save" at bounding box center [938, 271] width 23 height 18
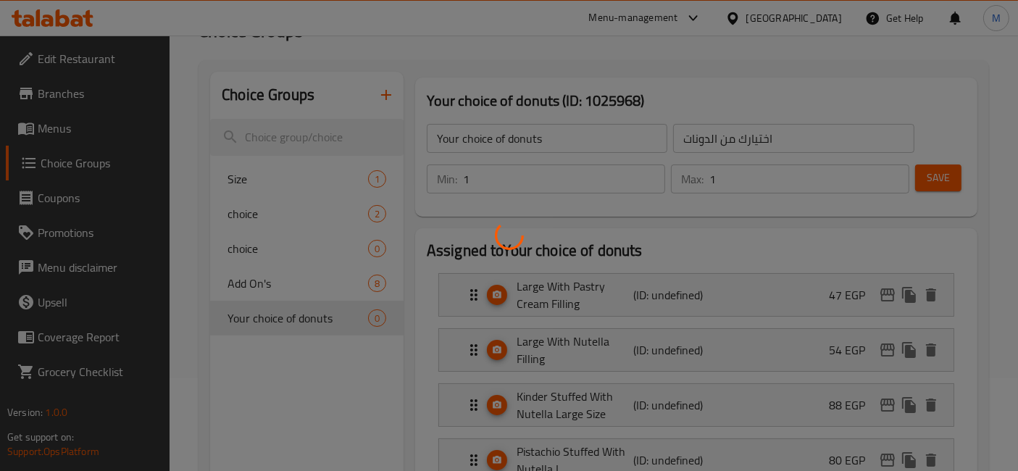
scroll to position [93, 0]
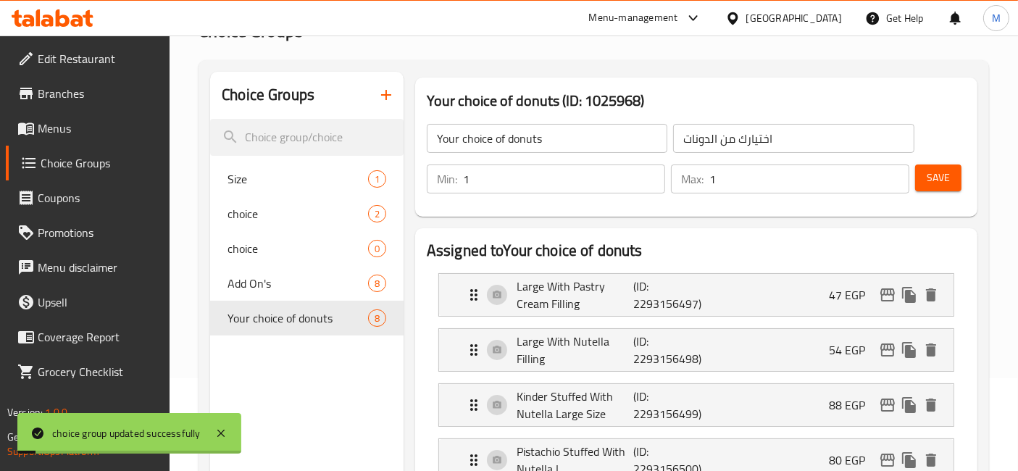
click at [748, 305] on div "Large With Pastry Cream Filling (ID: 2293156497) 47 EGP" at bounding box center [700, 295] width 471 height 42
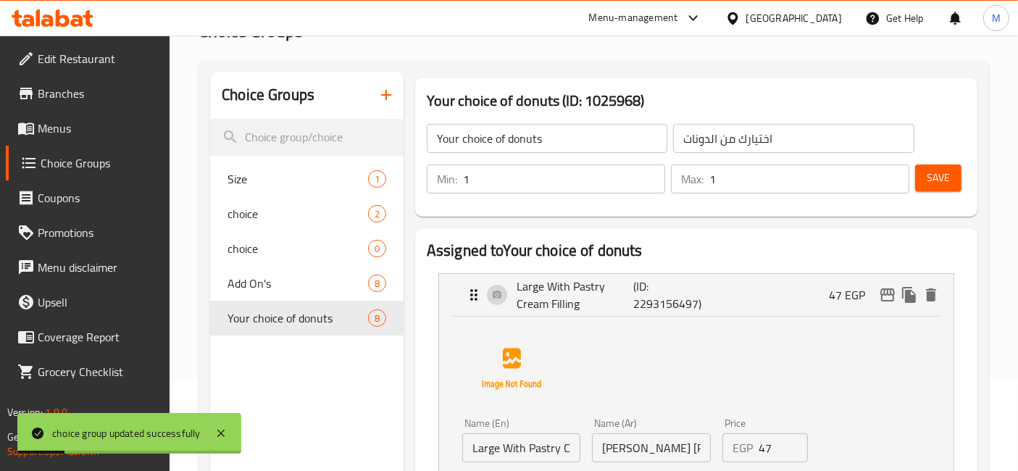
scroll to position [259, 0]
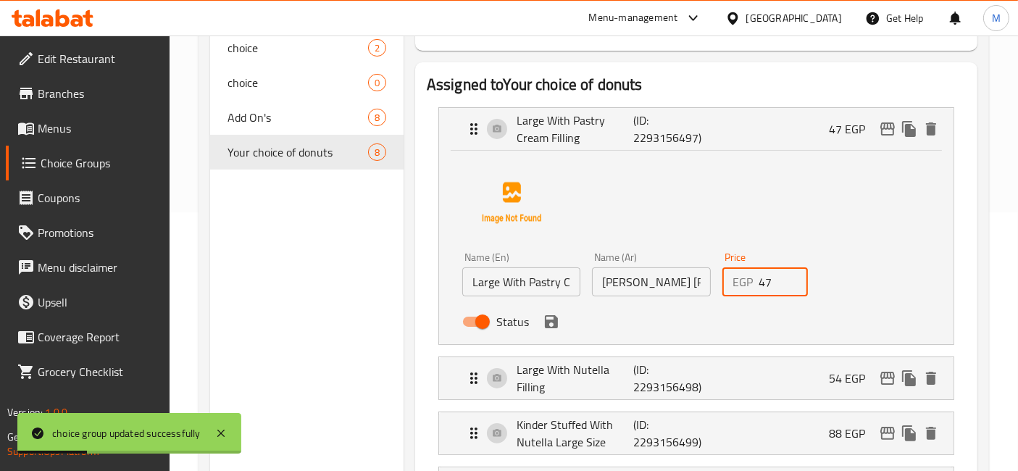
click at [759, 282] on input "47" at bounding box center [784, 281] width 50 height 29
click at [546, 319] on icon "save" at bounding box center [551, 321] width 17 height 17
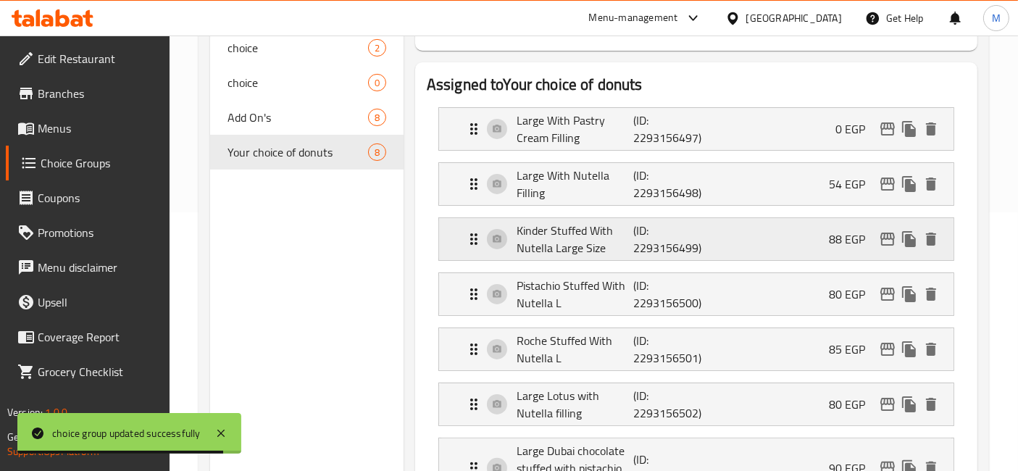
type input "0"
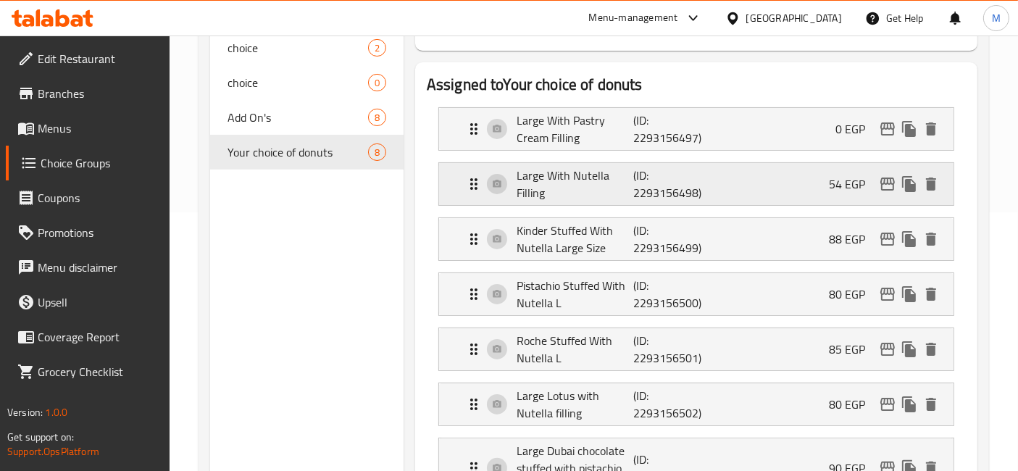
click at [722, 192] on div "Large With Nutella Filling (ID: 2293156498) 54 EGP" at bounding box center [700, 184] width 471 height 42
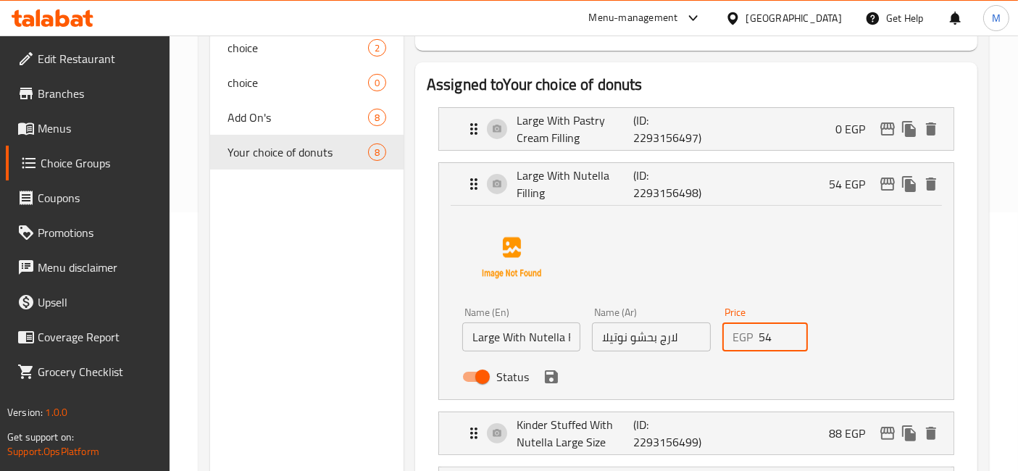
click at [768, 342] on input "54" at bounding box center [784, 336] width 50 height 29
click at [554, 377] on icon "save" at bounding box center [551, 376] width 13 height 13
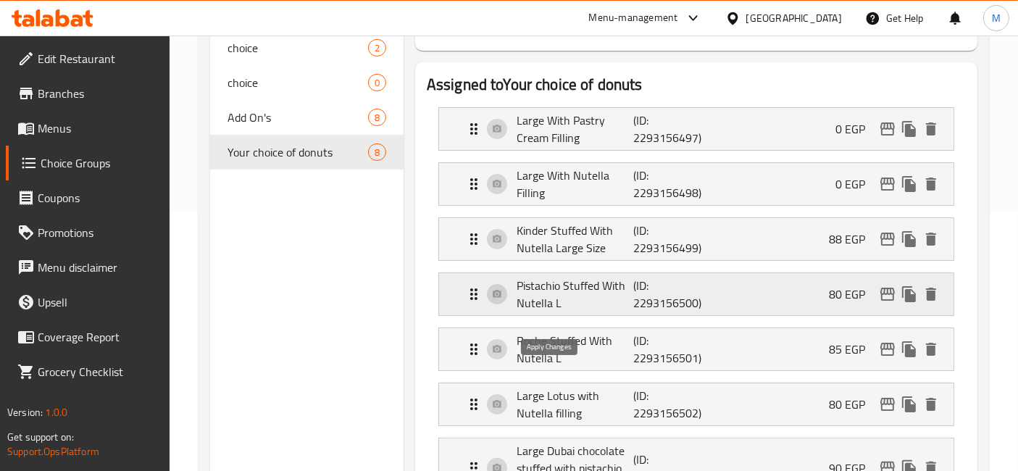
type input "0"
click at [764, 251] on div "Kinder Stuffed With Nutella Large Size (ID: 2293156499) 88 EGP" at bounding box center [700, 239] width 471 height 42
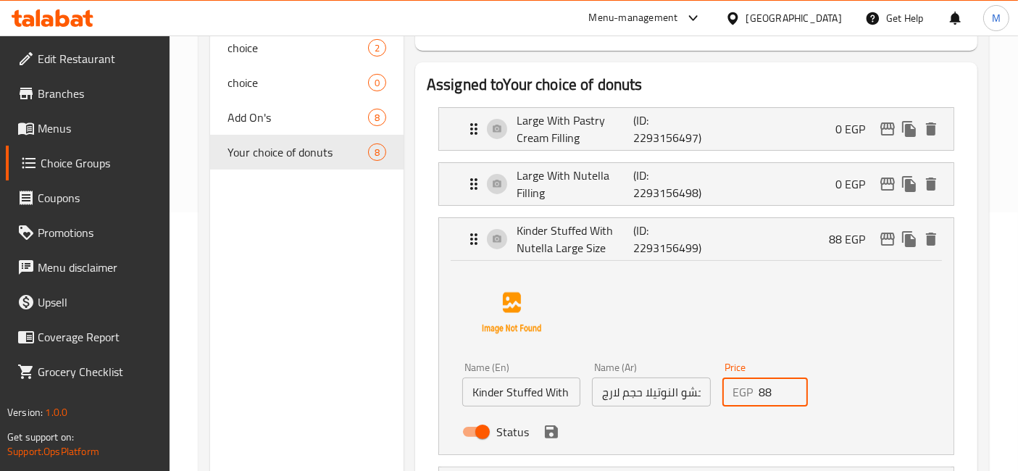
click at [761, 392] on input "88" at bounding box center [784, 391] width 50 height 29
click at [555, 431] on icon "save" at bounding box center [551, 431] width 13 height 13
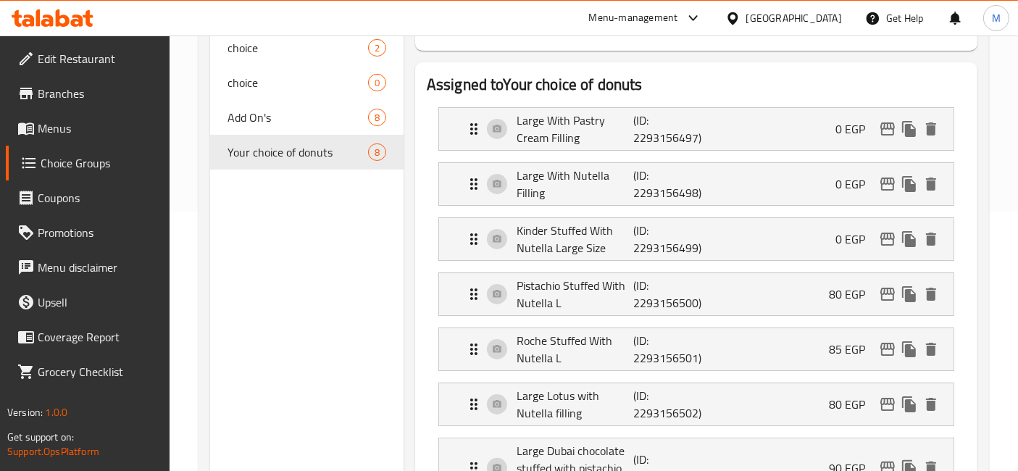
type input "0"
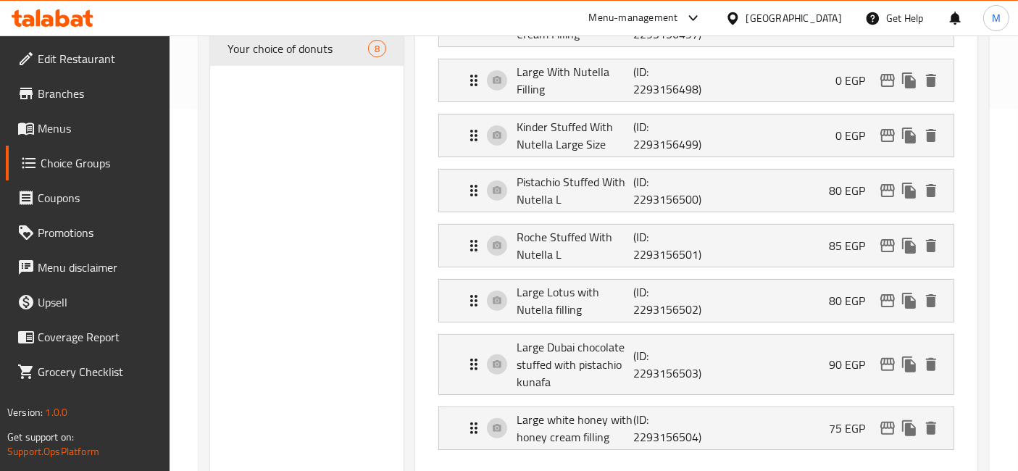
scroll to position [363, 0]
click at [785, 220] on li "Roche Stuffed With Nutella L (ID: 2293156501) 85 EGP Name (En) Roche Stuffed Wi…" at bounding box center [696, 244] width 539 height 55
click at [772, 201] on div "Pistachio Stuffed With Nutella L (ID: 2293156500) 80 EGP" at bounding box center [700, 190] width 471 height 42
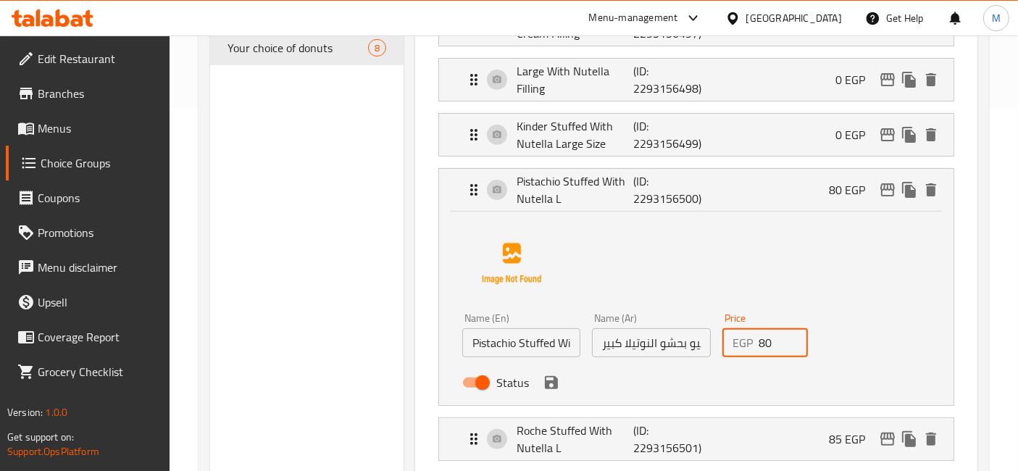
click at [763, 335] on input "80" at bounding box center [784, 342] width 50 height 29
click at [548, 384] on icon "save" at bounding box center [551, 382] width 17 height 17
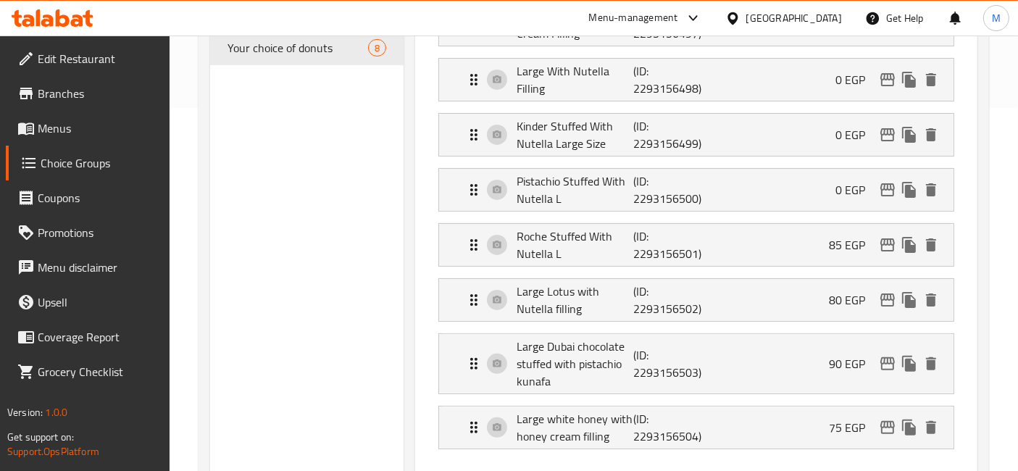
type input "0"
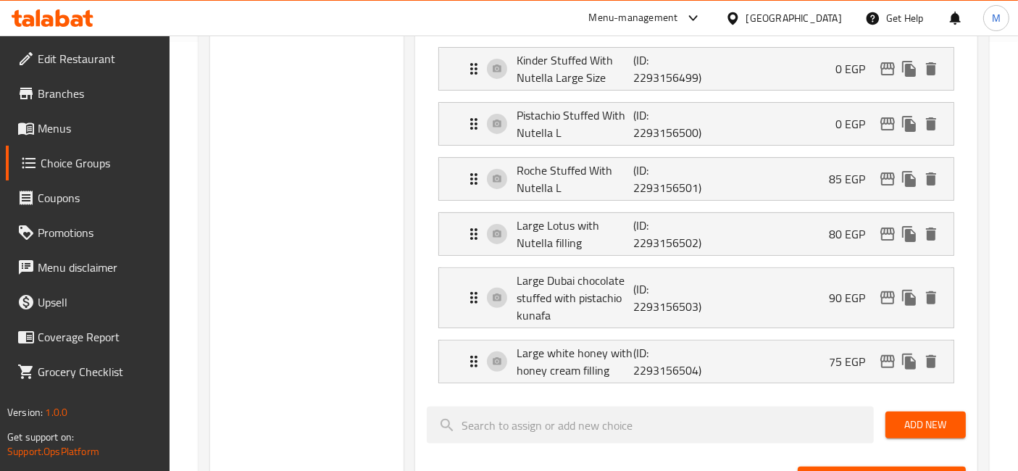
scroll to position [481, 0]
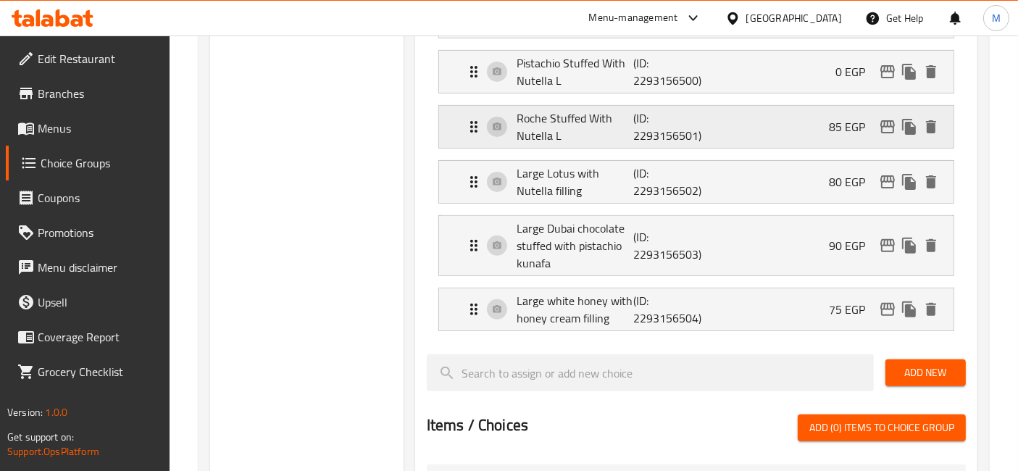
click at [772, 121] on div "Roche Stuffed With Nutella L (ID: 2293156501) 85 EGP" at bounding box center [700, 127] width 471 height 42
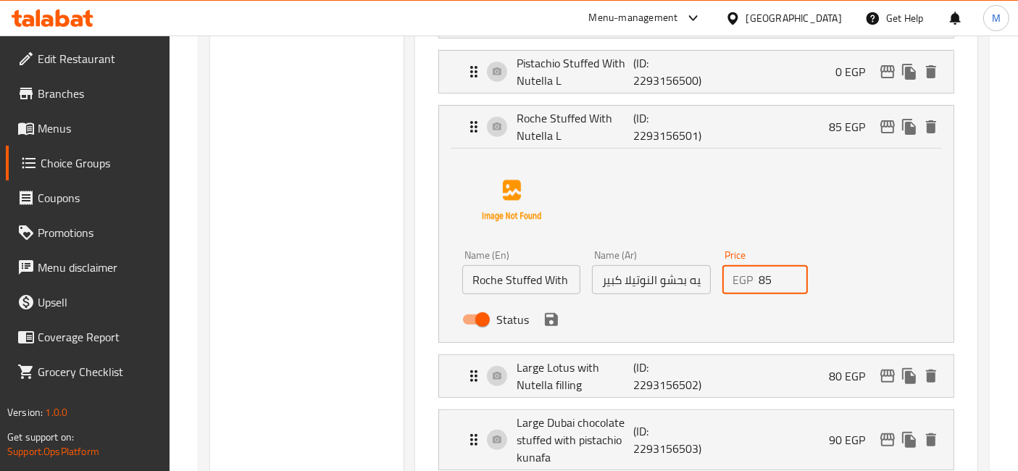
click at [776, 274] on input "85" at bounding box center [784, 279] width 50 height 29
click at [548, 322] on icon "save" at bounding box center [551, 319] width 13 height 13
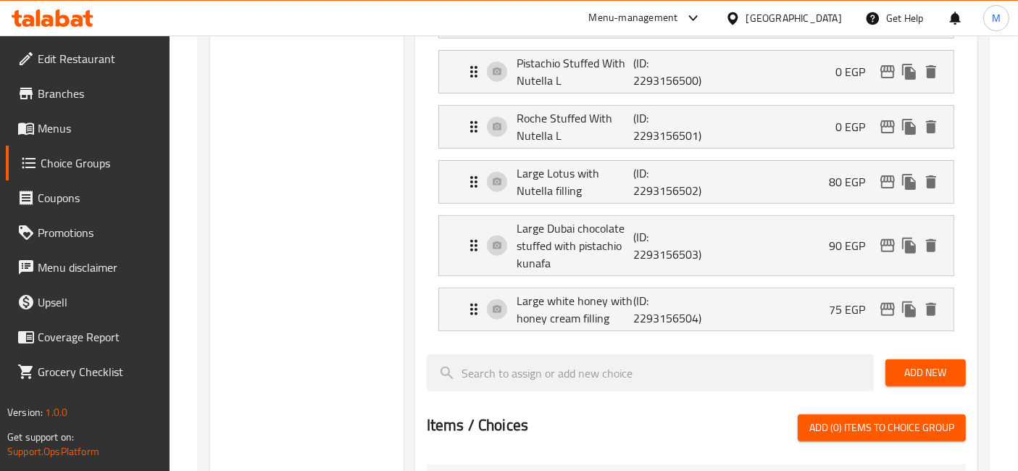
type input "0"
click at [750, 172] on div "Large Lotus with Nutella filling (ID: 2293156502) 80 EGP" at bounding box center [700, 182] width 471 height 42
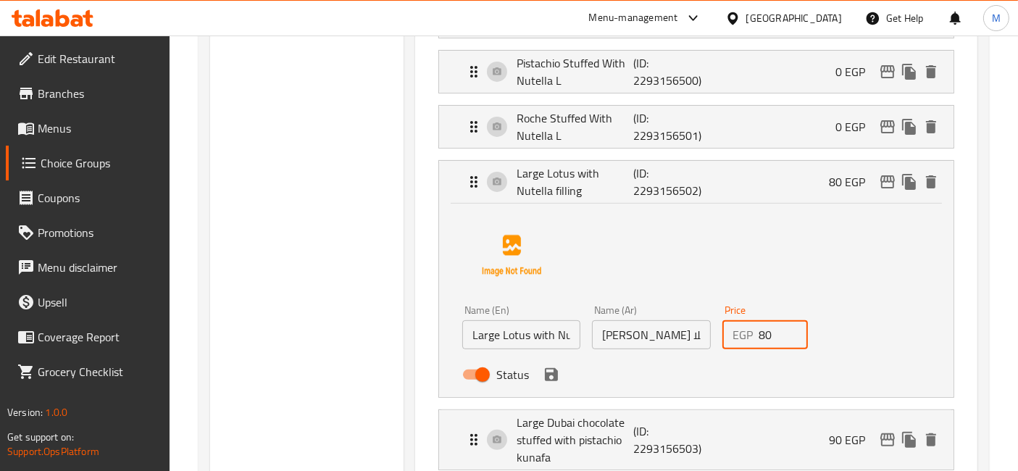
click at [764, 327] on input "80" at bounding box center [784, 334] width 50 height 29
click at [550, 371] on icon "save" at bounding box center [551, 374] width 13 height 13
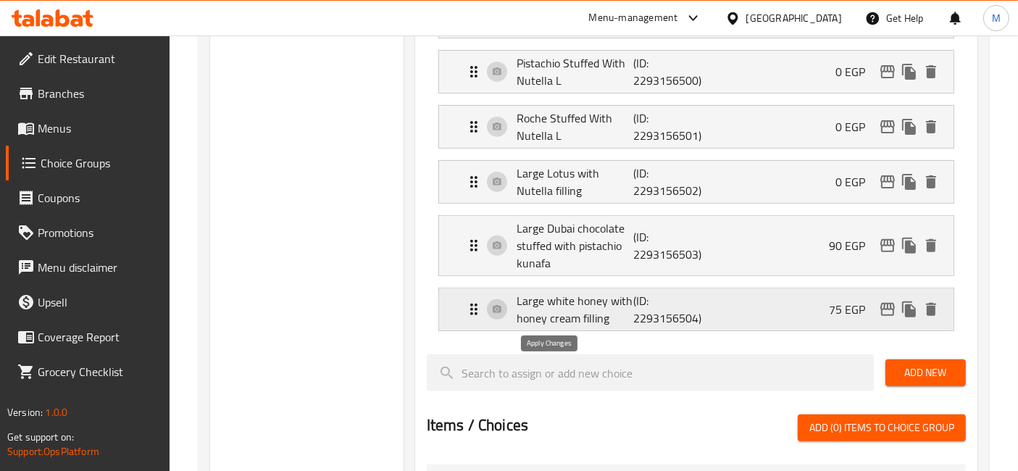
type input "0"
click at [798, 241] on div "Large Dubai chocolate stuffed with pistachio kunafa (ID: 2293156503) 90 EGP" at bounding box center [700, 245] width 471 height 59
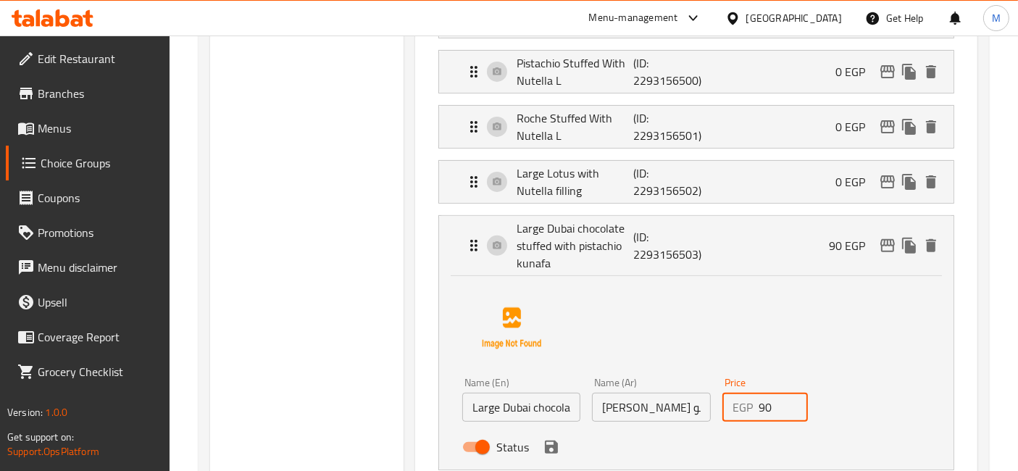
click at [764, 402] on input "90" at bounding box center [784, 407] width 50 height 29
click at [551, 446] on icon "save" at bounding box center [551, 446] width 17 height 17
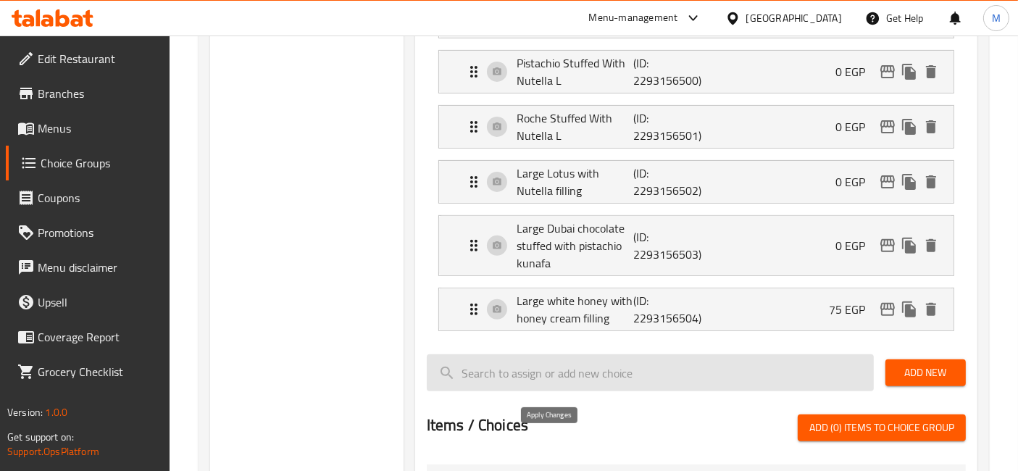
type input "0"
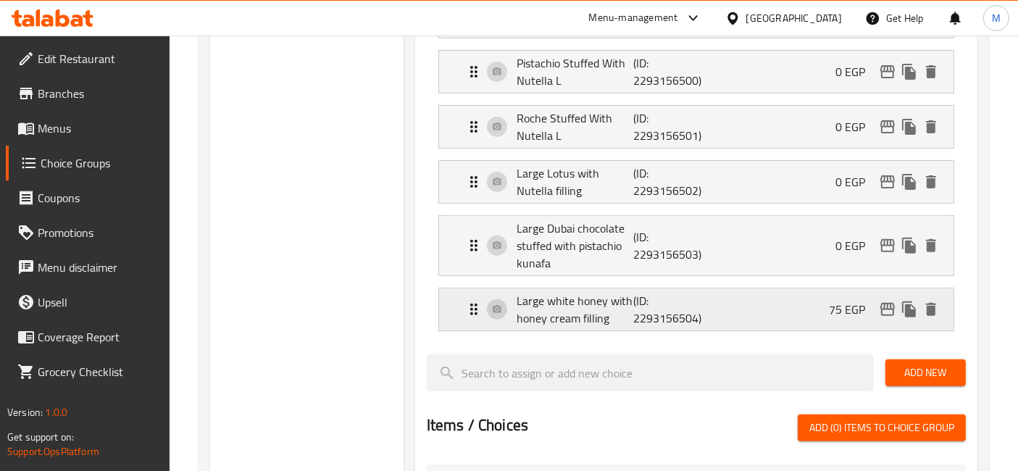
click at [814, 320] on div "Large white honey with honey cream filling (ID: 2293156504) 75 EGP" at bounding box center [700, 309] width 471 height 42
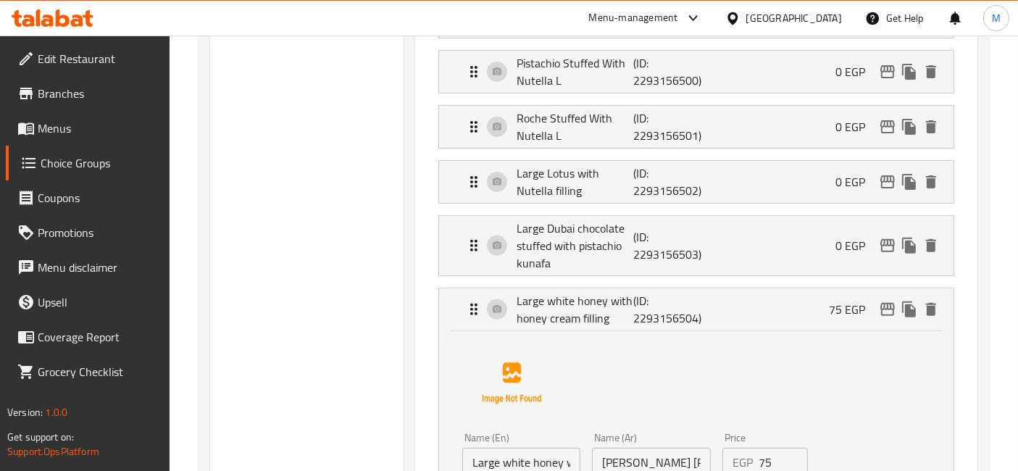
click at [773, 452] on input "75" at bounding box center [784, 462] width 50 height 29
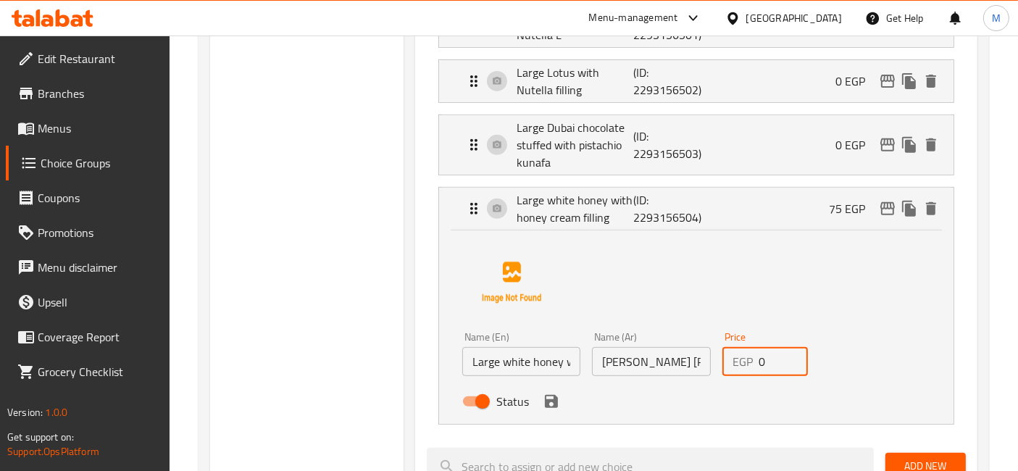
scroll to position [581, 0]
click at [548, 406] on icon "save" at bounding box center [551, 401] width 17 height 17
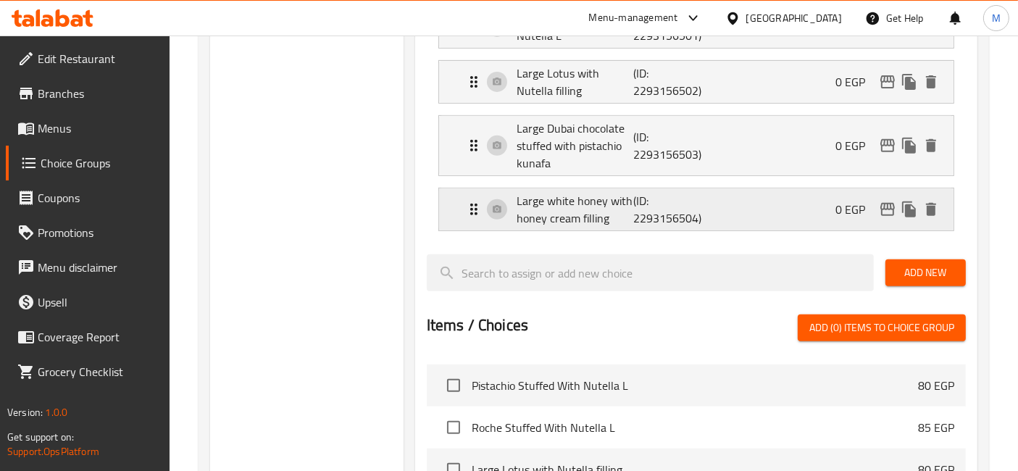
type input "0"
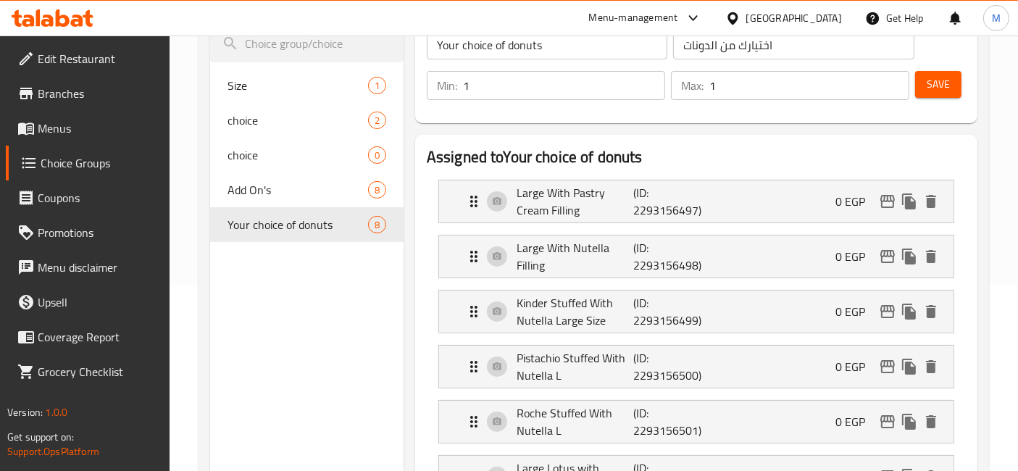
scroll to position [176, 0]
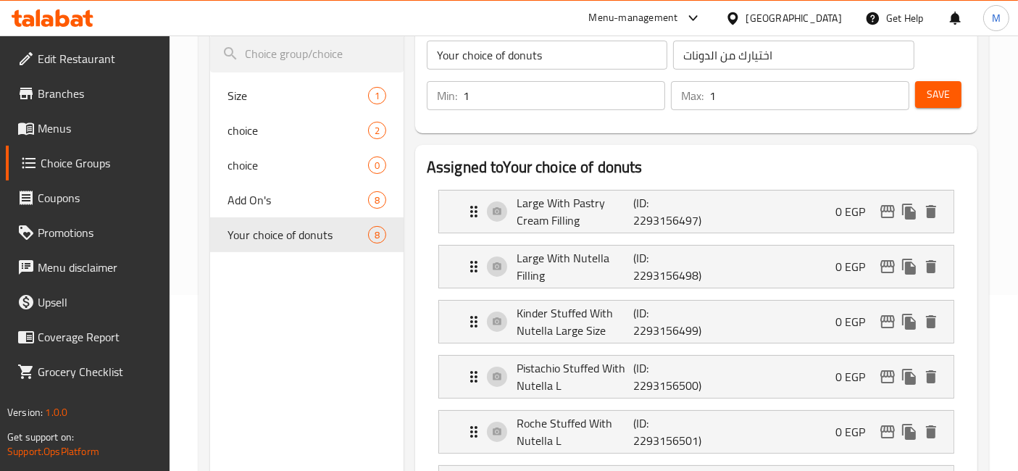
click at [943, 59] on div "Your choice of donuts ​ اختيارك من الدونات ​ Min: 1 ​ Max: 1 ​ Save" at bounding box center [696, 75] width 551 height 104
click at [942, 81] on button "Save" at bounding box center [938, 94] width 46 height 27
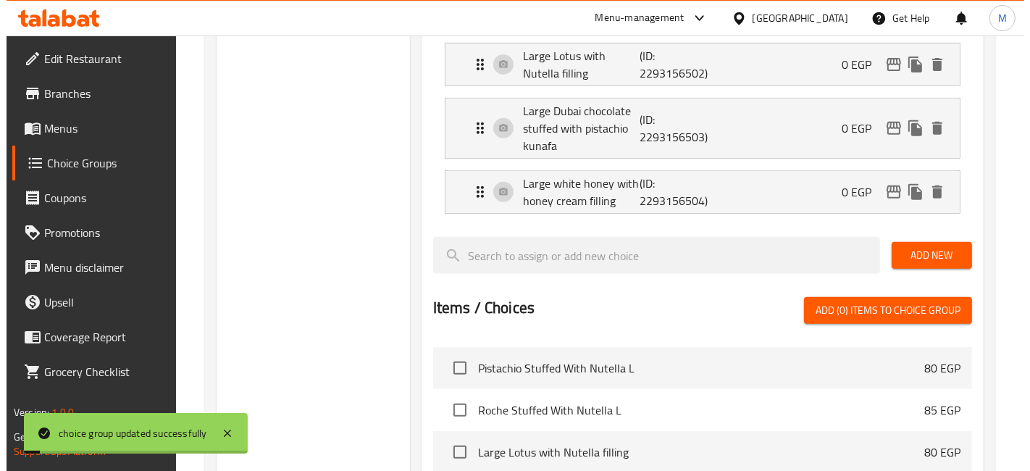
scroll to position [901, 0]
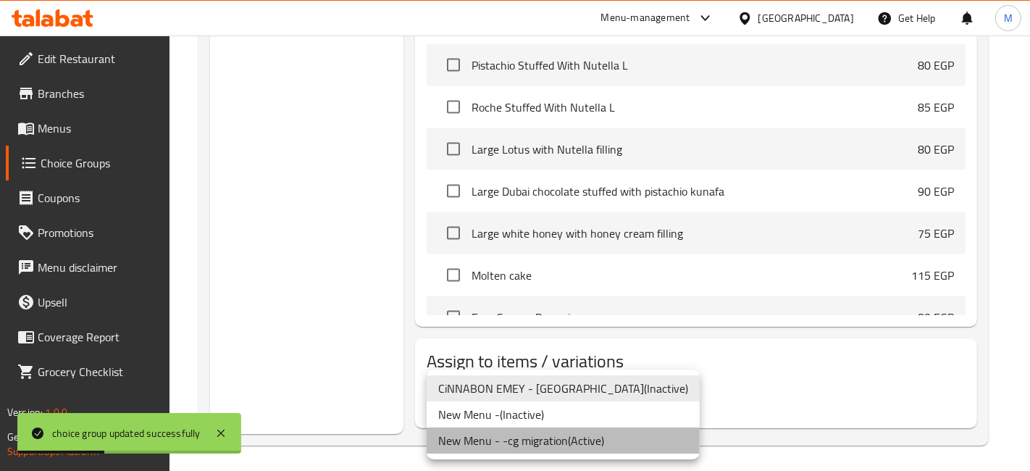
click at [571, 444] on li "New Menu - -cg migration ( Active )" at bounding box center [563, 440] width 273 height 26
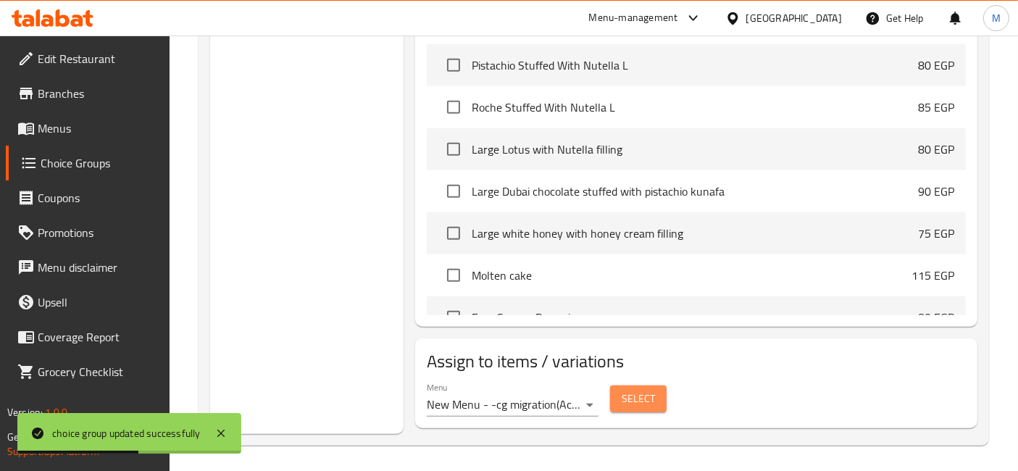
click at [633, 406] on button "Select" at bounding box center [638, 398] width 57 height 27
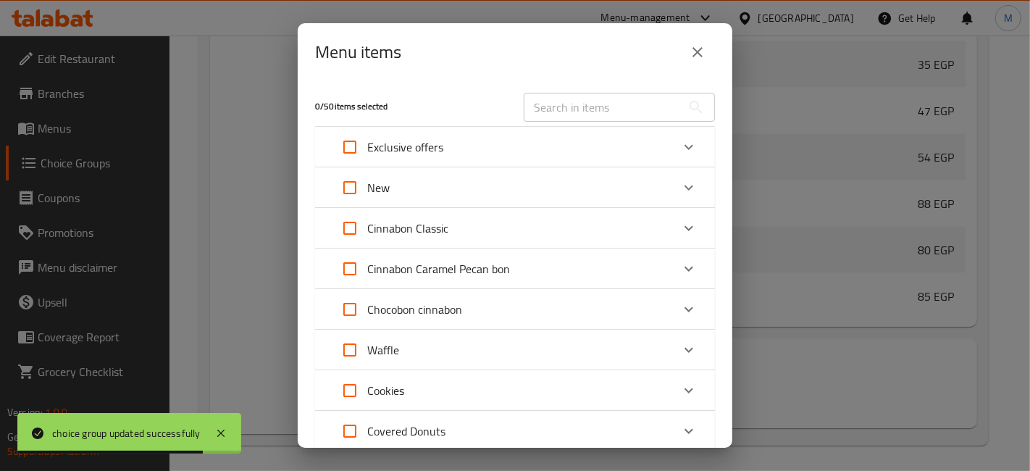
click at [573, 150] on div "Exclusive offers" at bounding box center [502, 147] width 339 height 35
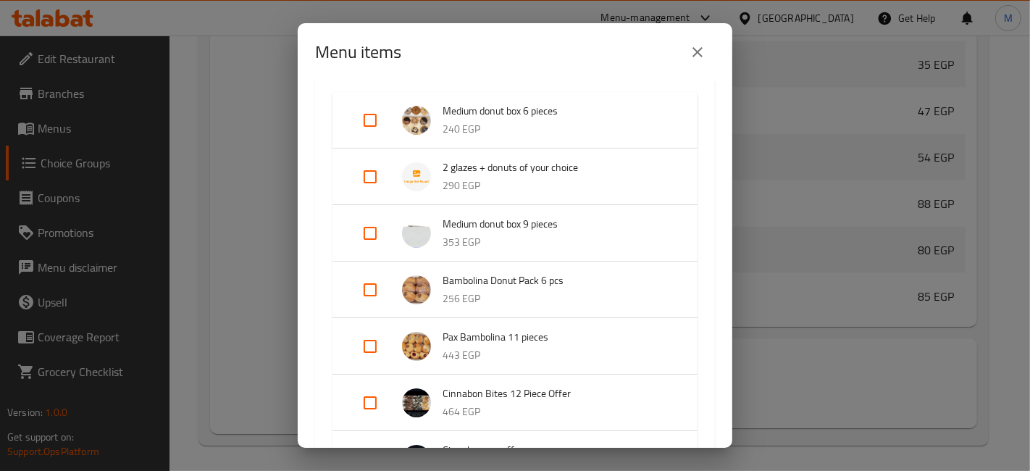
scroll to position [89, 0]
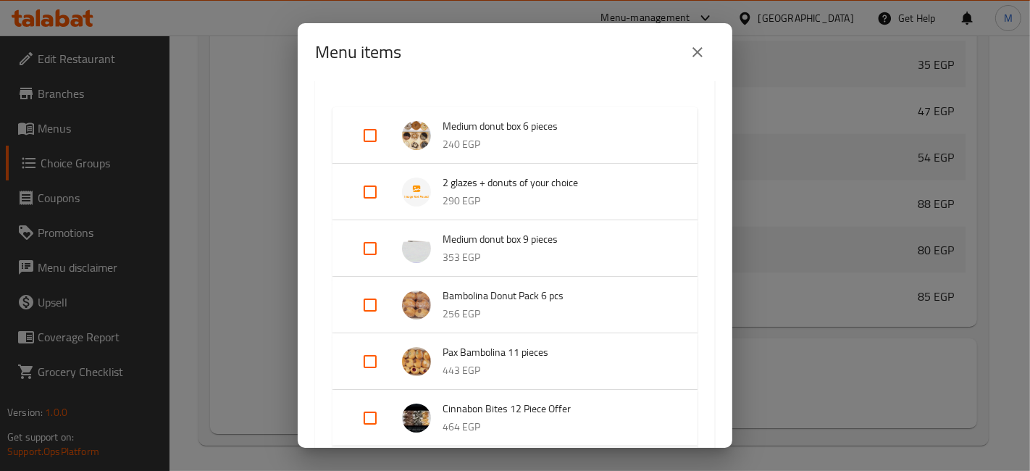
click at [385, 190] on input "Expand" at bounding box center [370, 192] width 35 height 35
checkbox input "true"
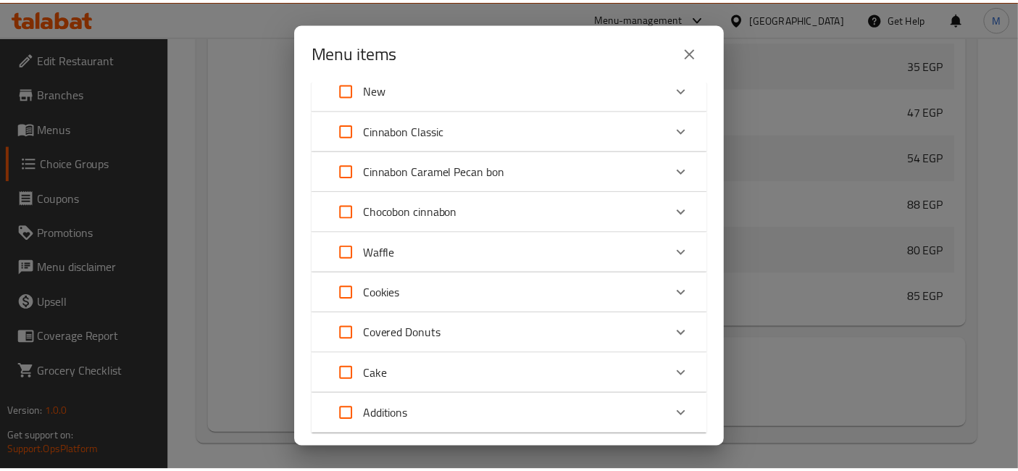
scroll to position [723, 0]
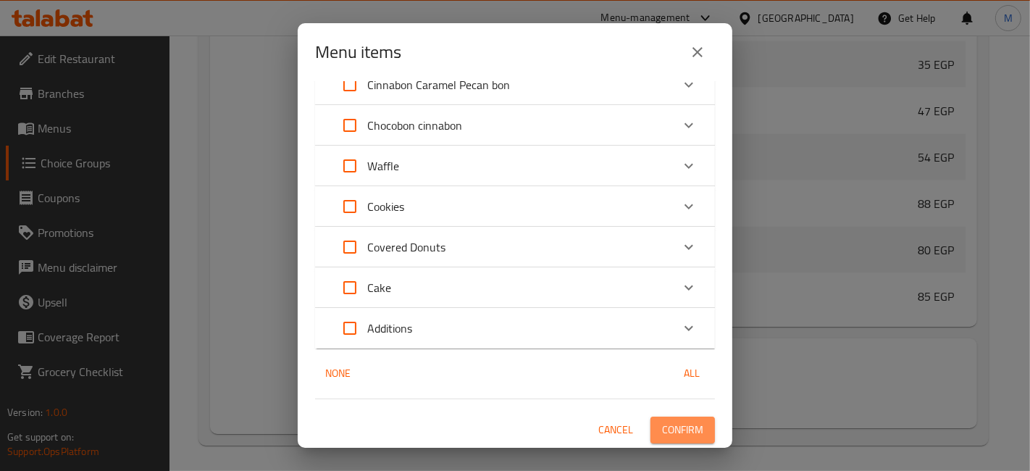
click at [685, 430] on span "Confirm" at bounding box center [682, 430] width 41 height 18
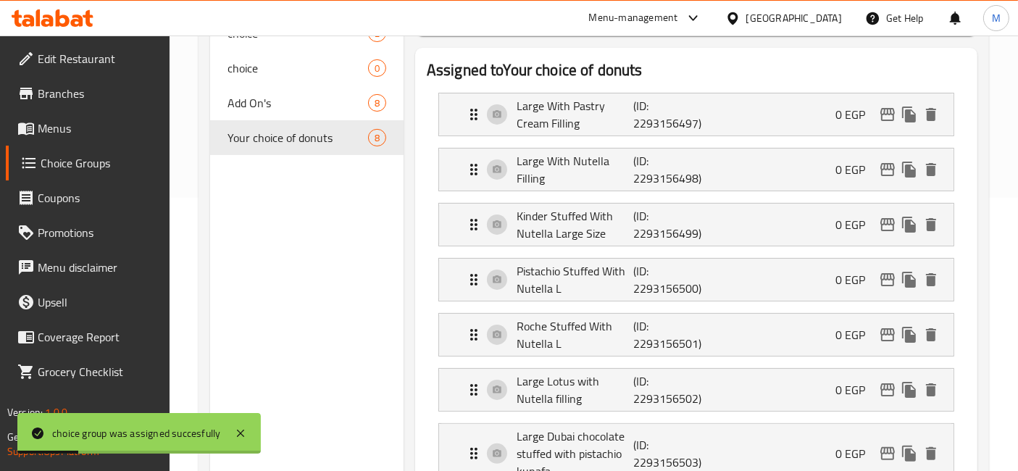
scroll to position [146, 0]
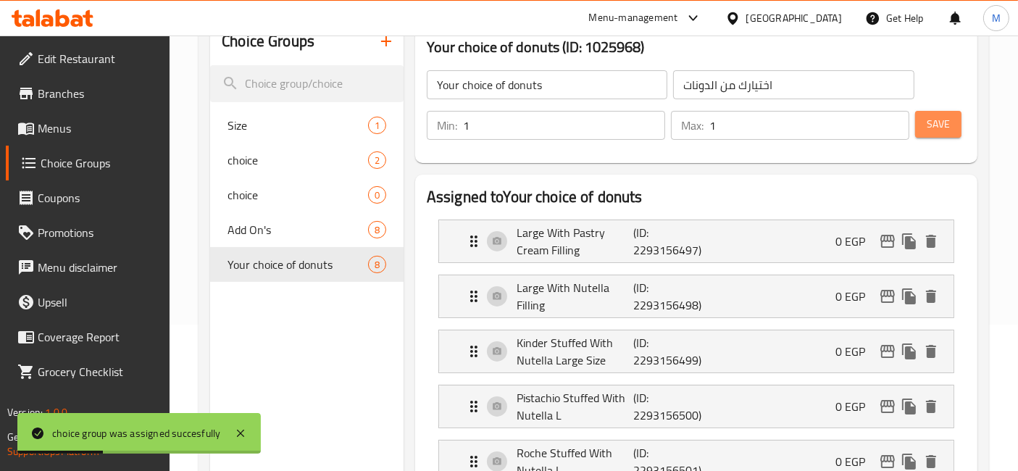
click at [950, 126] on button "Save" at bounding box center [938, 124] width 46 height 27
click at [931, 129] on span "Save" at bounding box center [938, 124] width 23 height 18
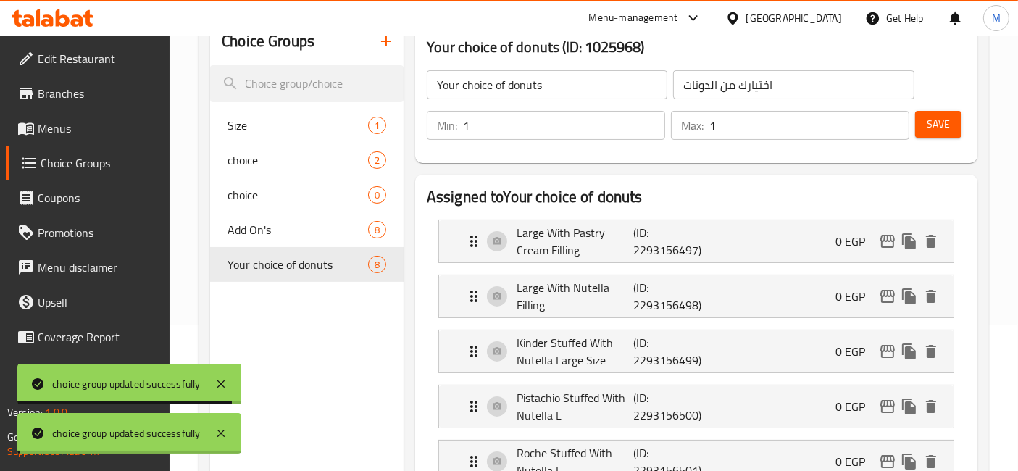
click at [54, 127] on span "Menus" at bounding box center [98, 128] width 121 height 17
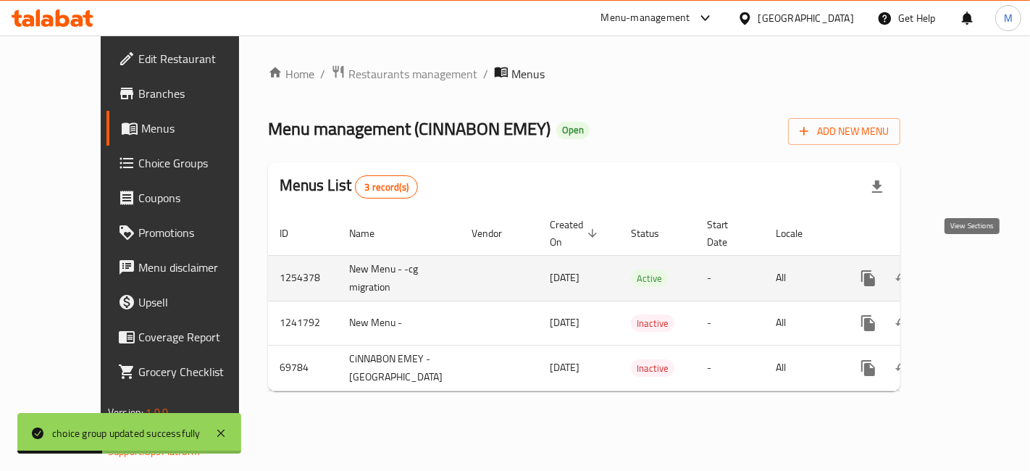
click at [972, 270] on icon "enhanced table" at bounding box center [972, 278] width 17 height 17
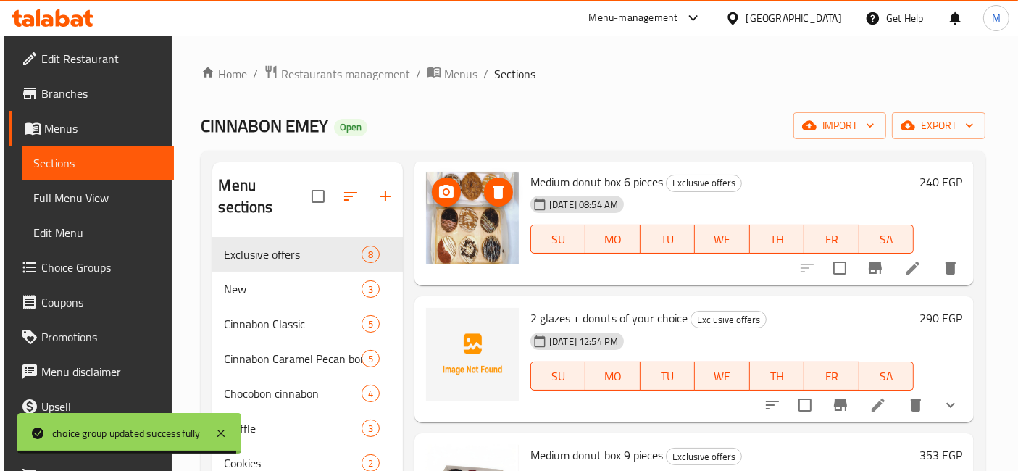
scroll to position [57, 0]
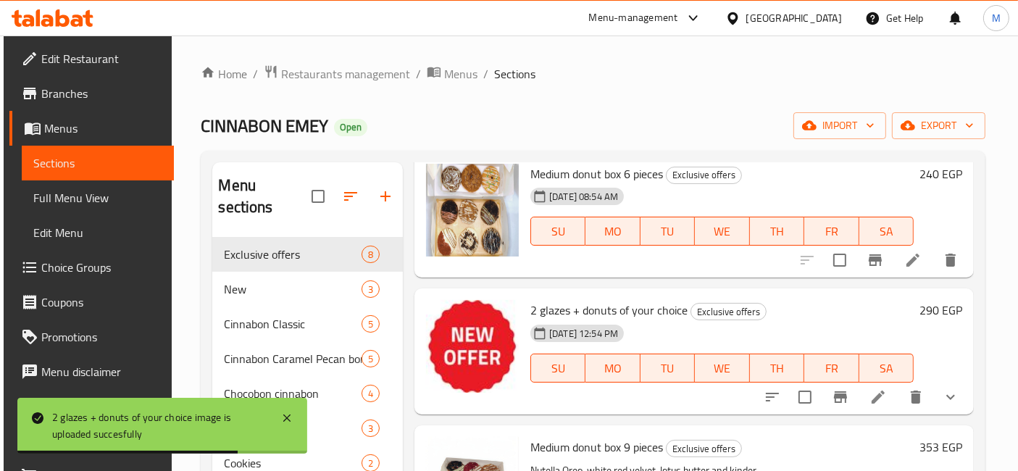
click at [64, 80] on link "Branches" at bounding box center [91, 93] width 164 height 35
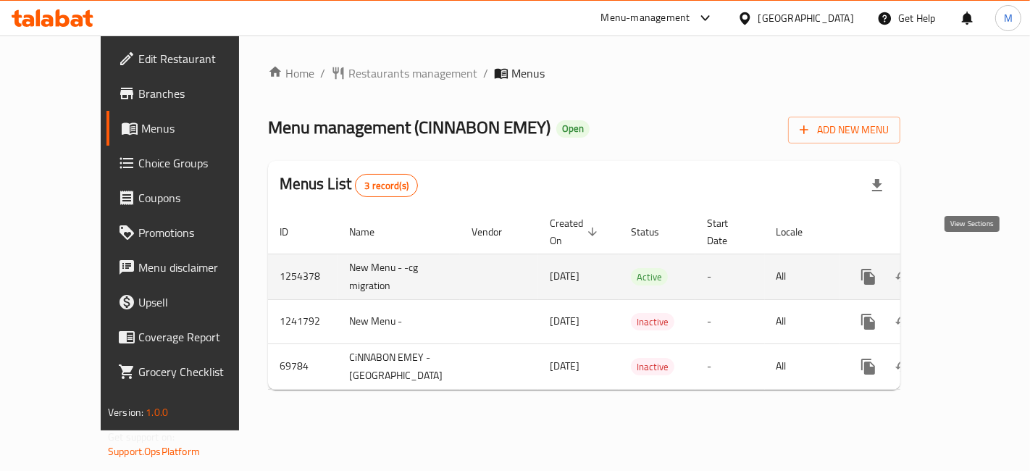
click at [964, 268] on icon "enhanced table" at bounding box center [972, 276] width 17 height 17
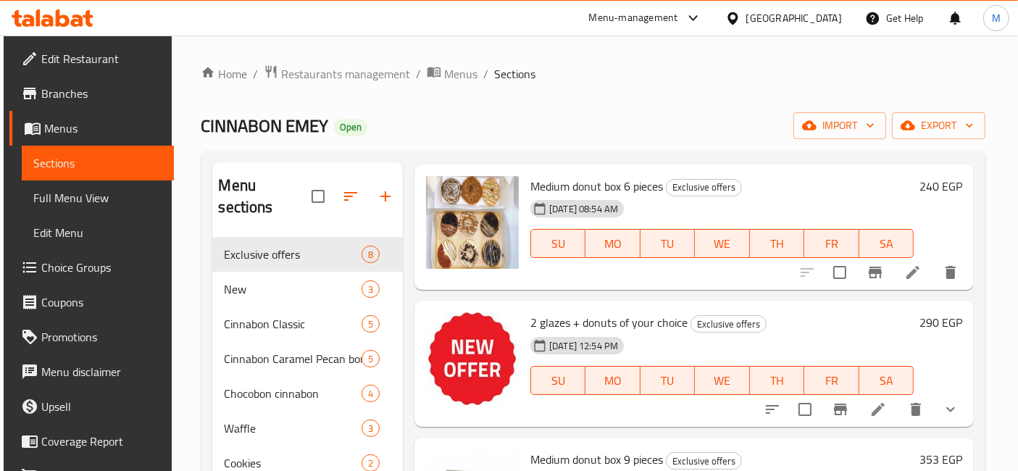
scroll to position [80, 0]
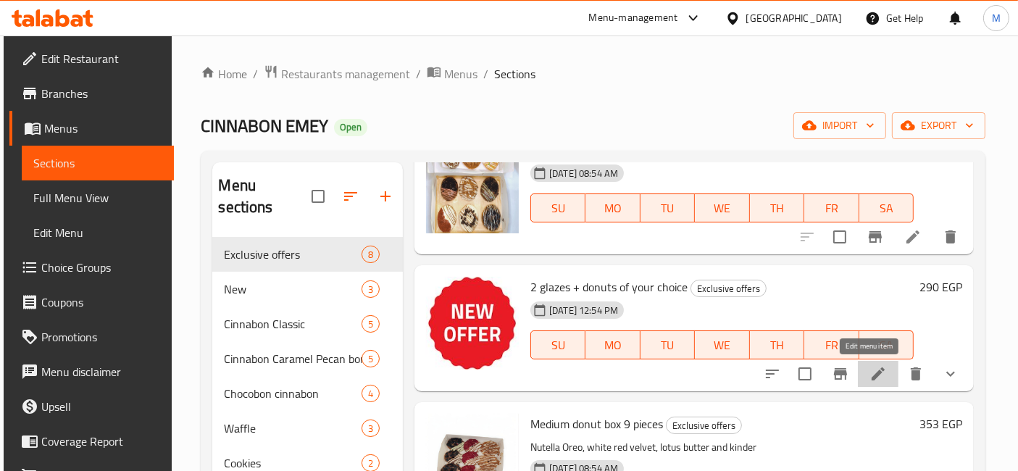
click at [869, 380] on icon at bounding box center [877, 373] width 17 height 17
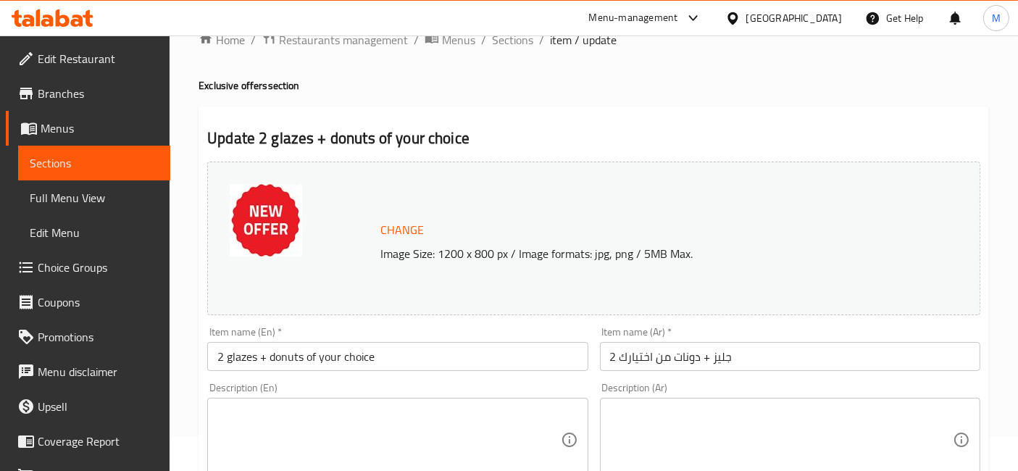
scroll to position [80, 0]
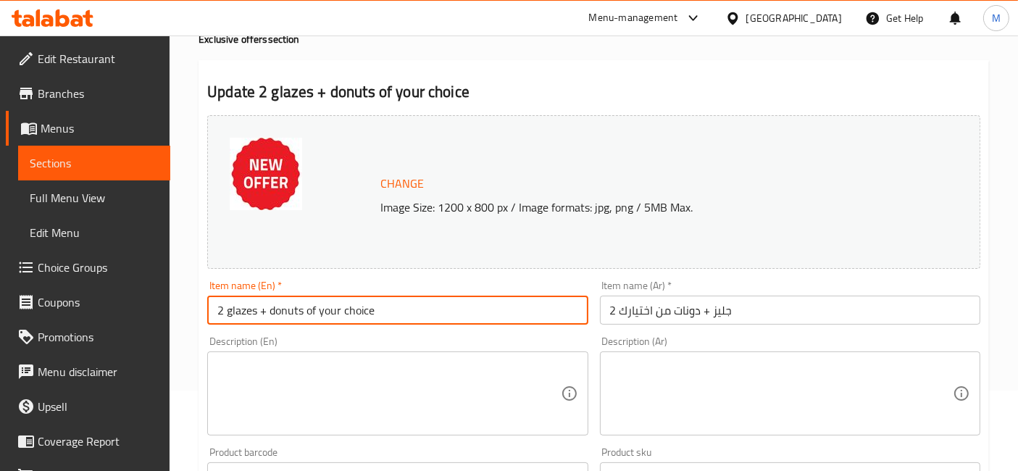
drag, startPoint x: 233, startPoint y: 310, endPoint x: 224, endPoint y: 310, distance: 8.7
click at [224, 310] on input "2 glazes + donuts of your choice" at bounding box center [397, 310] width 380 height 29
click at [270, 306] on input "2Glazes + donuts of your choice" at bounding box center [397, 310] width 380 height 29
click at [222, 312] on input "2Glazes + Donuts of your choice" at bounding box center [397, 310] width 380 height 29
click at [267, 312] on input "2 Glazes + Donuts of your choice" at bounding box center [397, 310] width 380 height 29
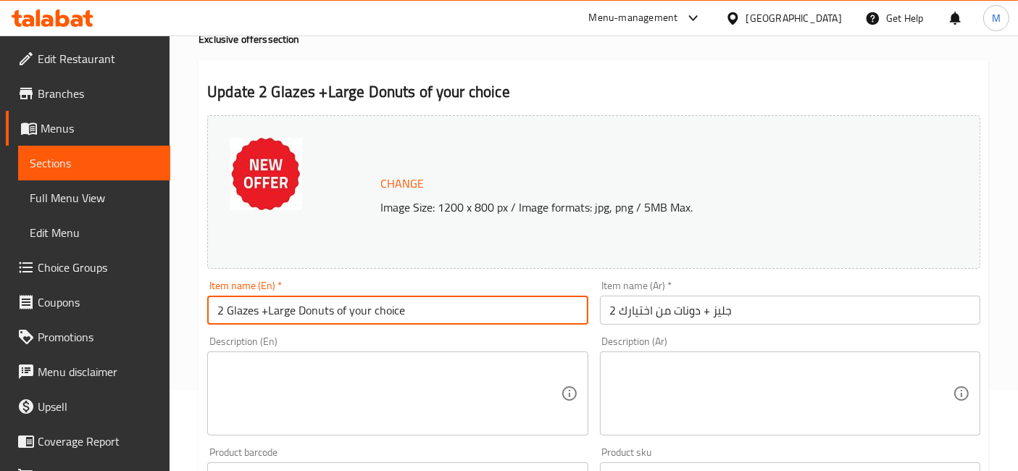
type input "2 Glazes +Large Donuts of your choice"
click at [701, 313] on input "2 جليز + دونات من اختيارك" at bounding box center [790, 310] width 380 height 29
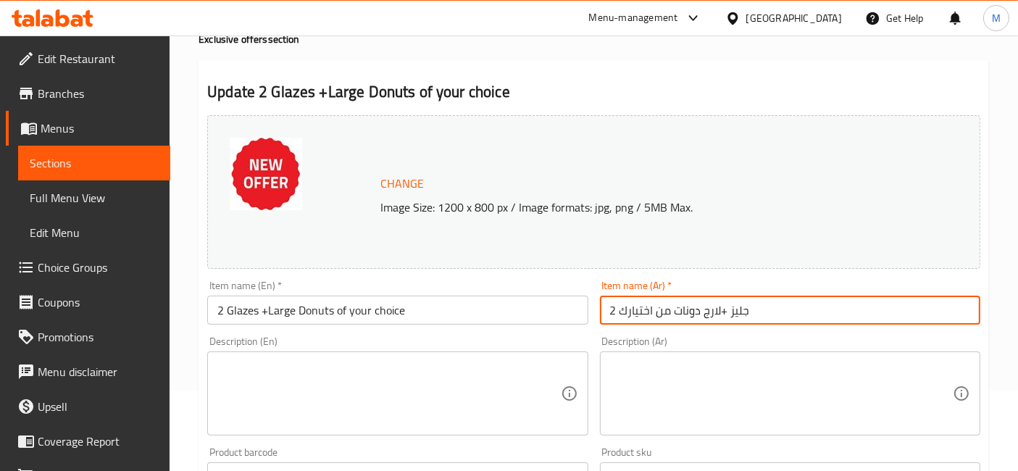
type input "2 جليز +لارج دونات من اختيارك"
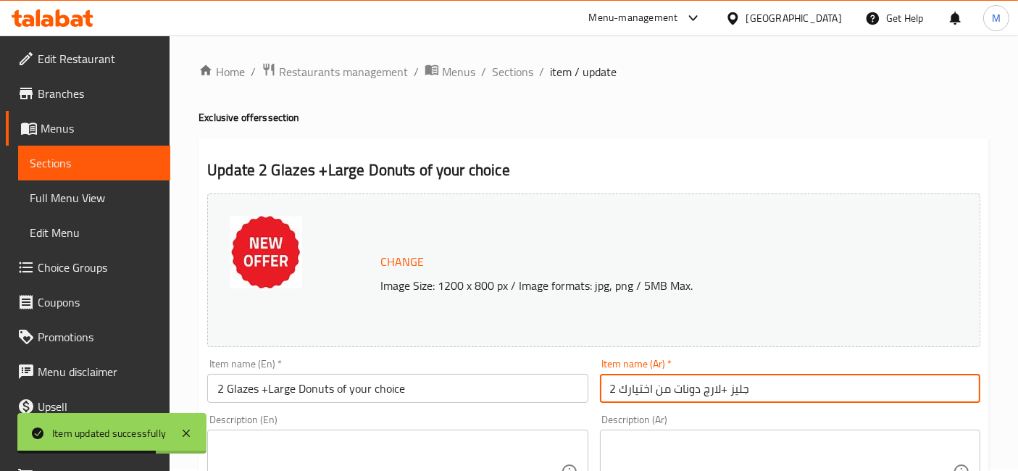
scroll to position [0, 0]
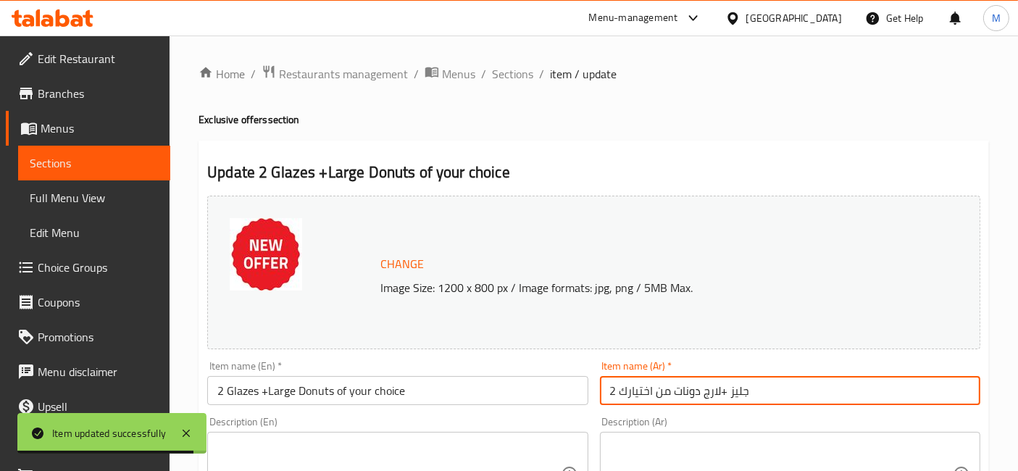
click at [67, 23] on icon at bounding box center [63, 17] width 14 height 17
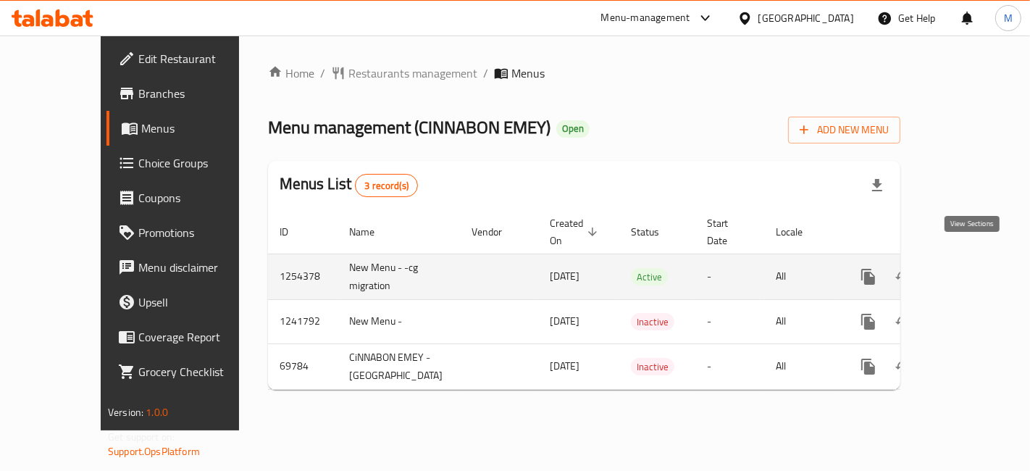
click at [977, 259] on link "enhanced table" at bounding box center [973, 276] width 35 height 35
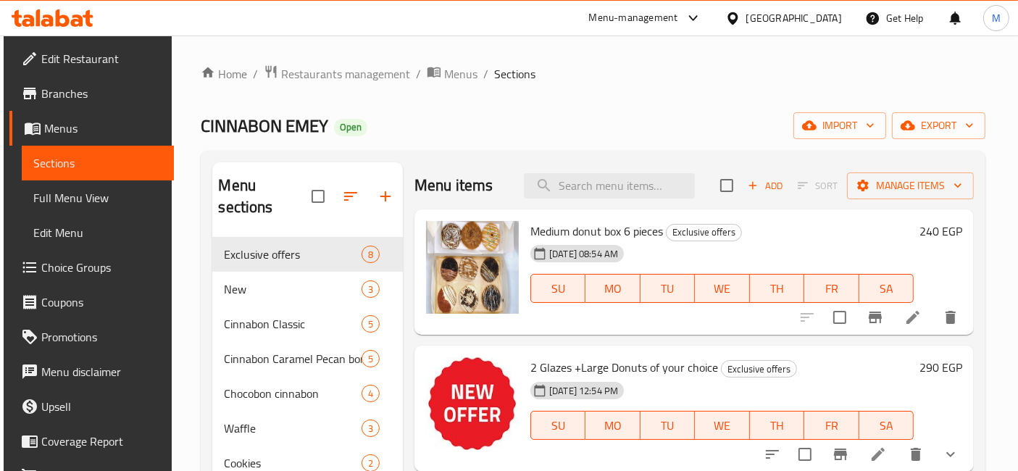
click at [923, 369] on h6 "290 EGP" at bounding box center [940, 367] width 43 height 20
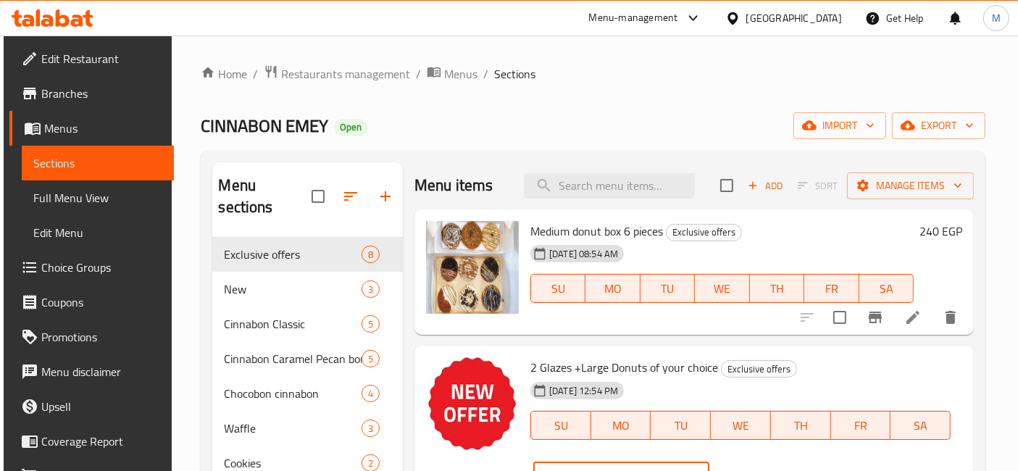
click at [709, 462] on input "291" at bounding box center [640, 476] width 140 height 29
type input "292"
click at [709, 462] on input "292" at bounding box center [640, 476] width 140 height 29
click at [767, 469] on icon "ok" at bounding box center [760, 476] width 14 height 14
